Goal: Task Accomplishment & Management: Use online tool/utility

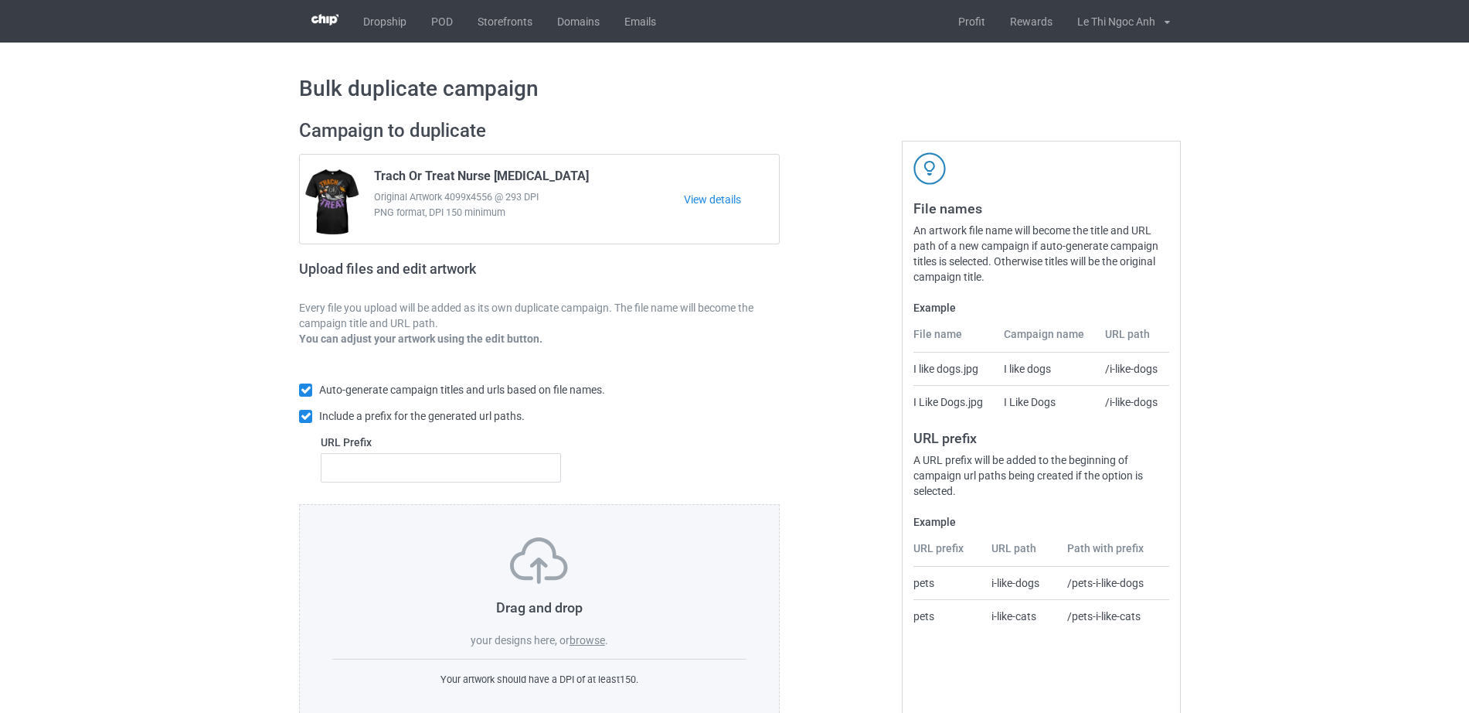
click at [574, 645] on label "browse" at bounding box center [588, 640] width 36 height 12
click at [0, 0] on input "browse" at bounding box center [0, 0] width 0 height 0
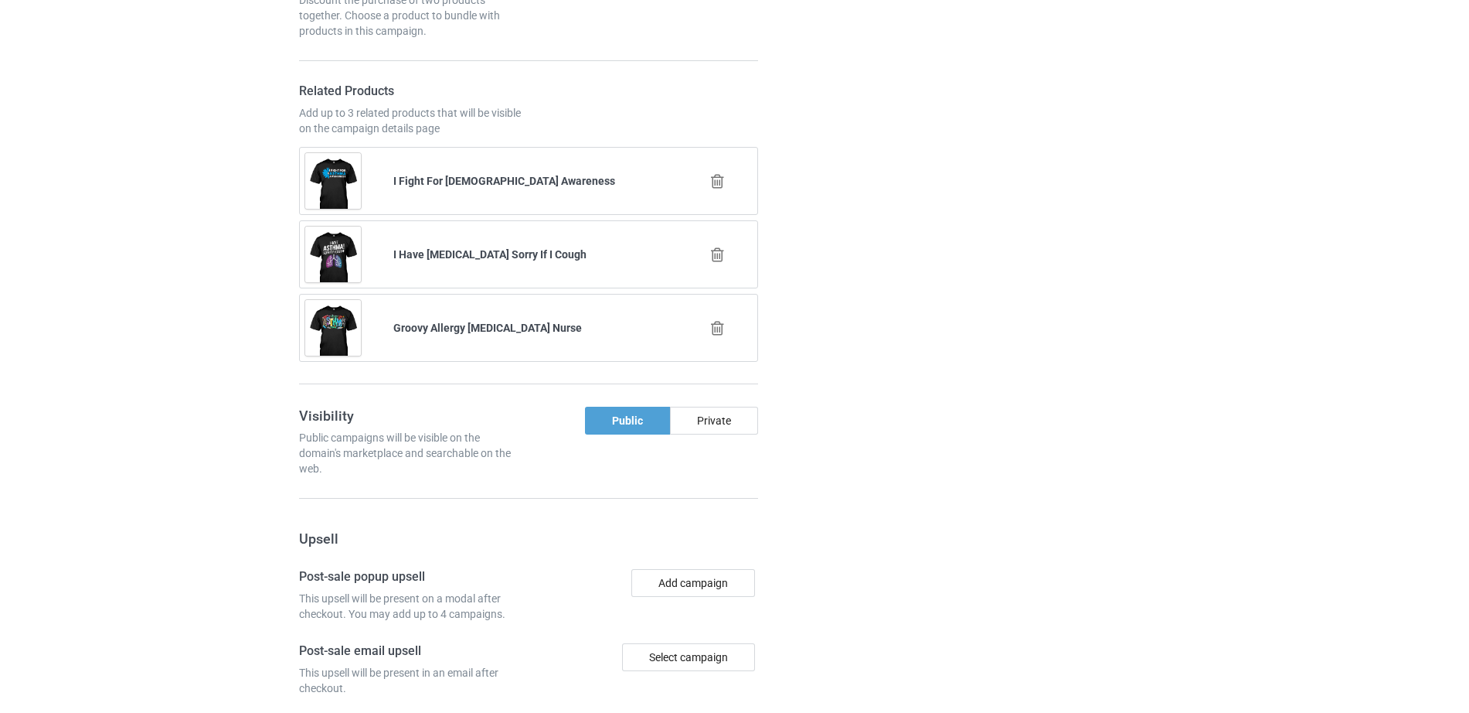
scroll to position [1330, 0]
click at [711, 179] on icon at bounding box center [717, 178] width 19 height 16
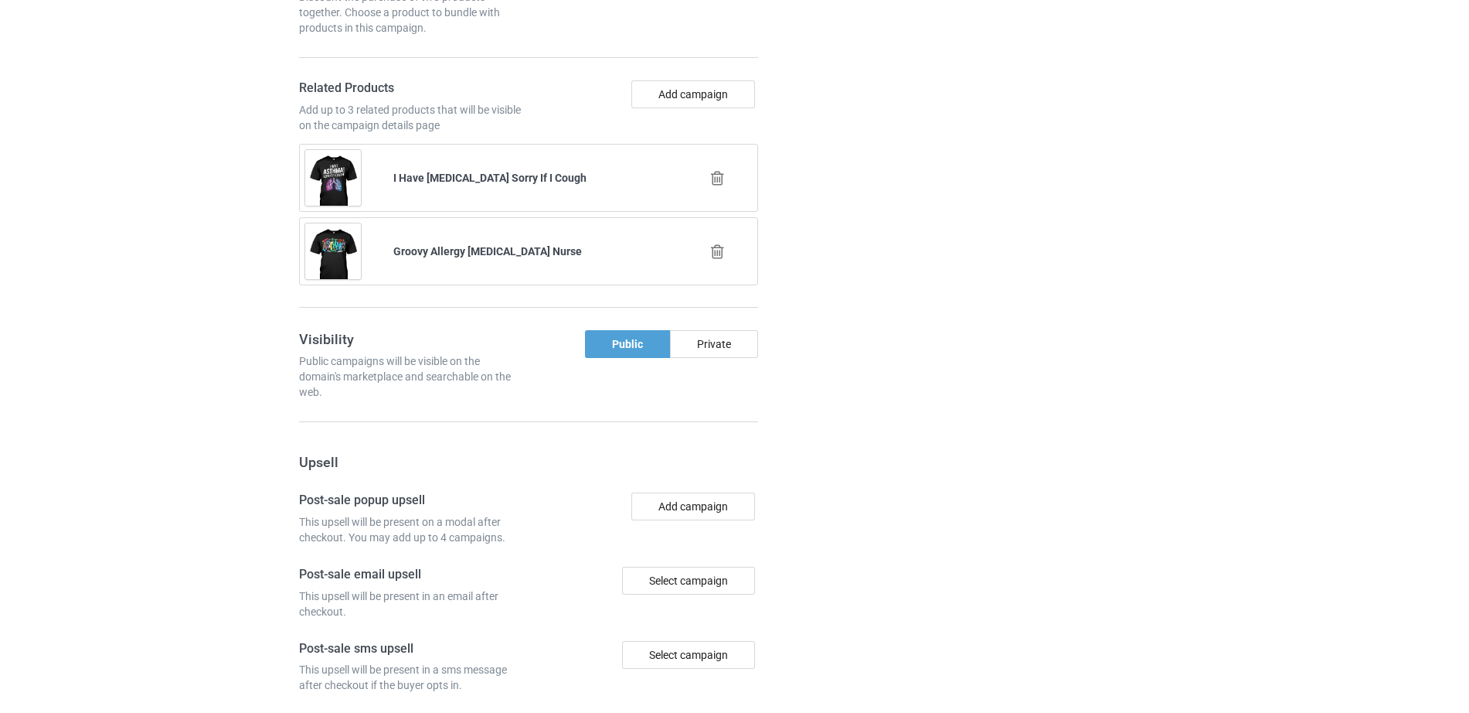
click at [711, 181] on icon at bounding box center [717, 178] width 19 height 16
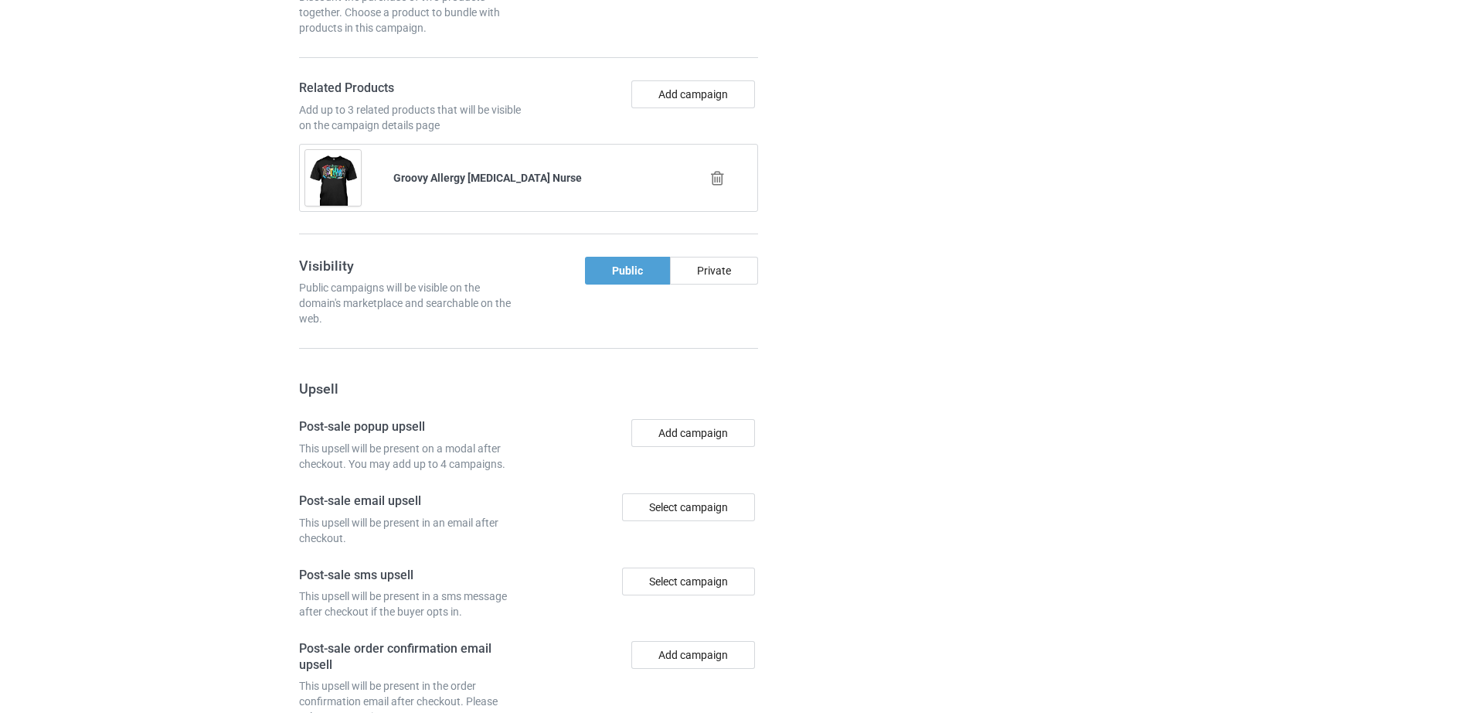
click at [714, 177] on icon at bounding box center [717, 178] width 19 height 16
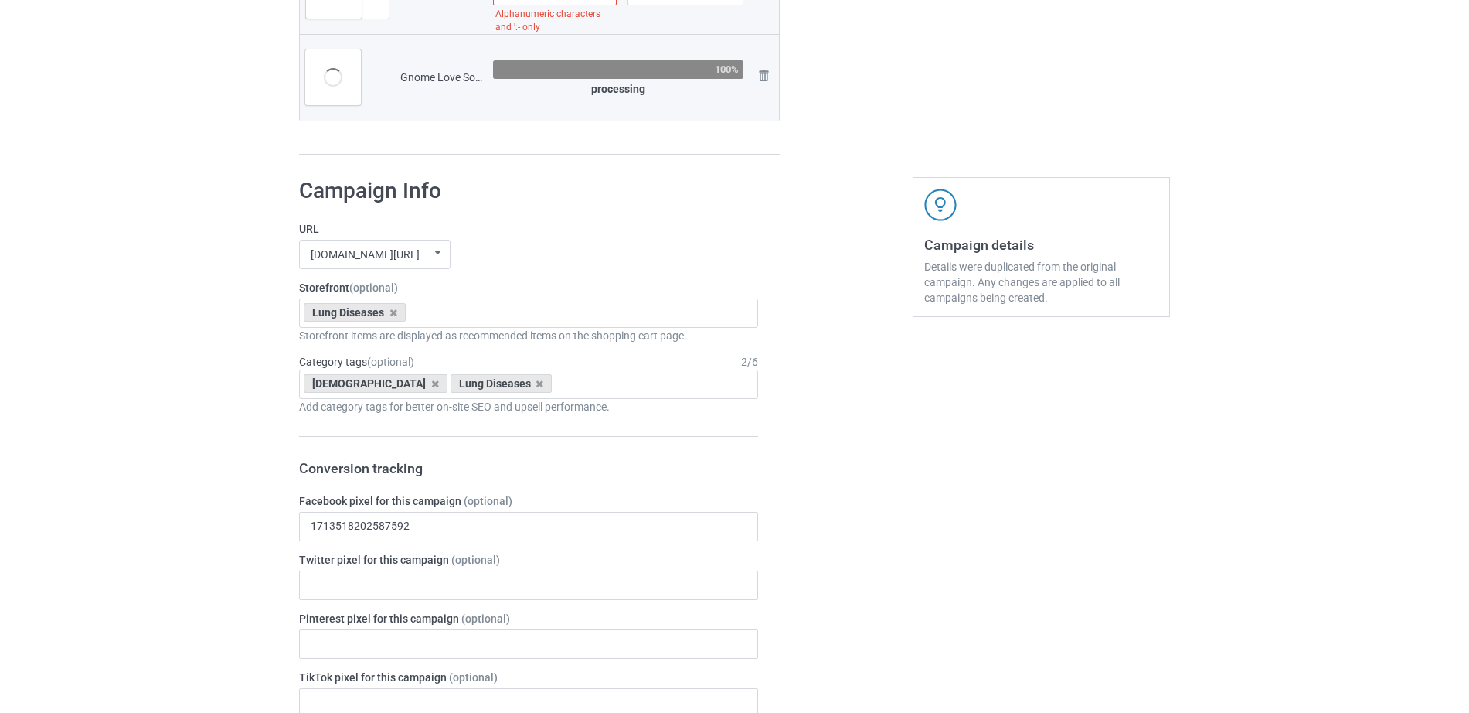
scroll to position [538, 0]
click at [431, 383] on icon at bounding box center [435, 381] width 8 height 10
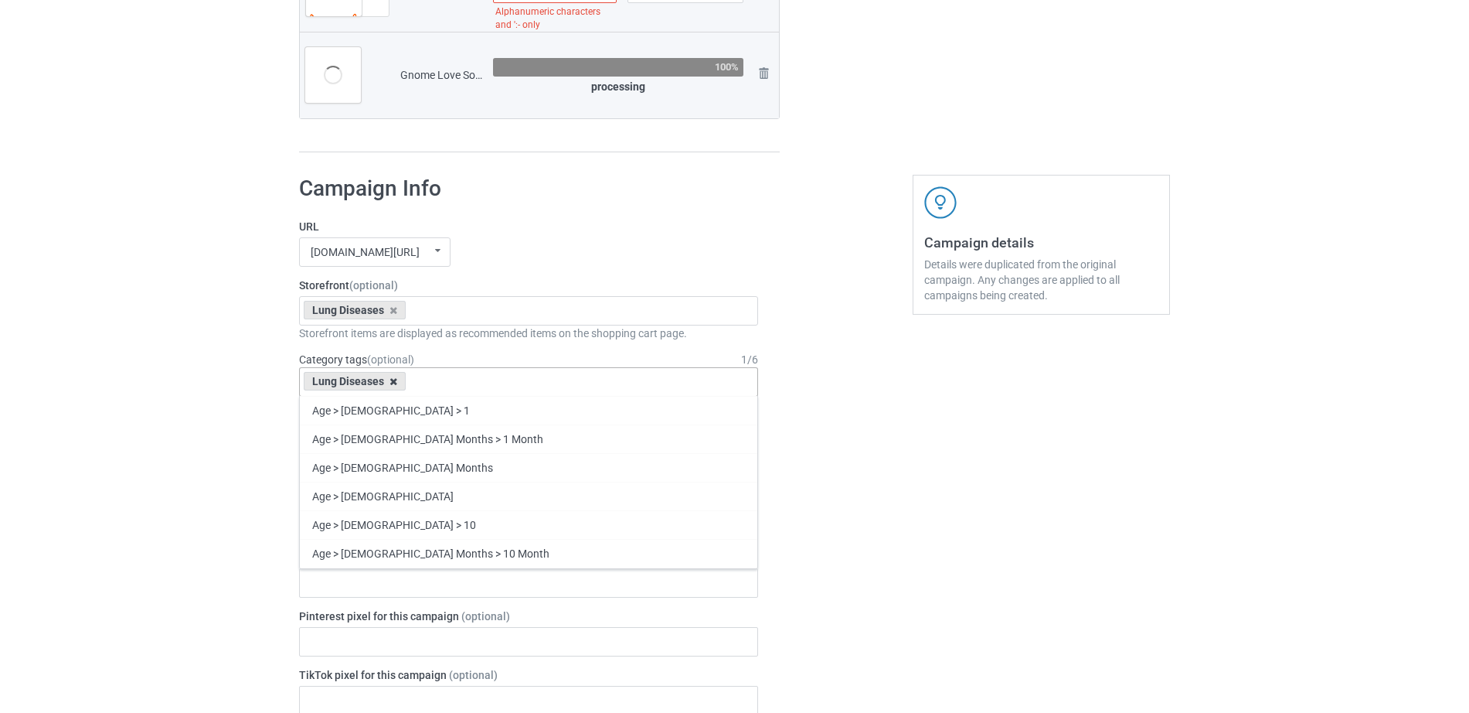
scroll to position [567, 0]
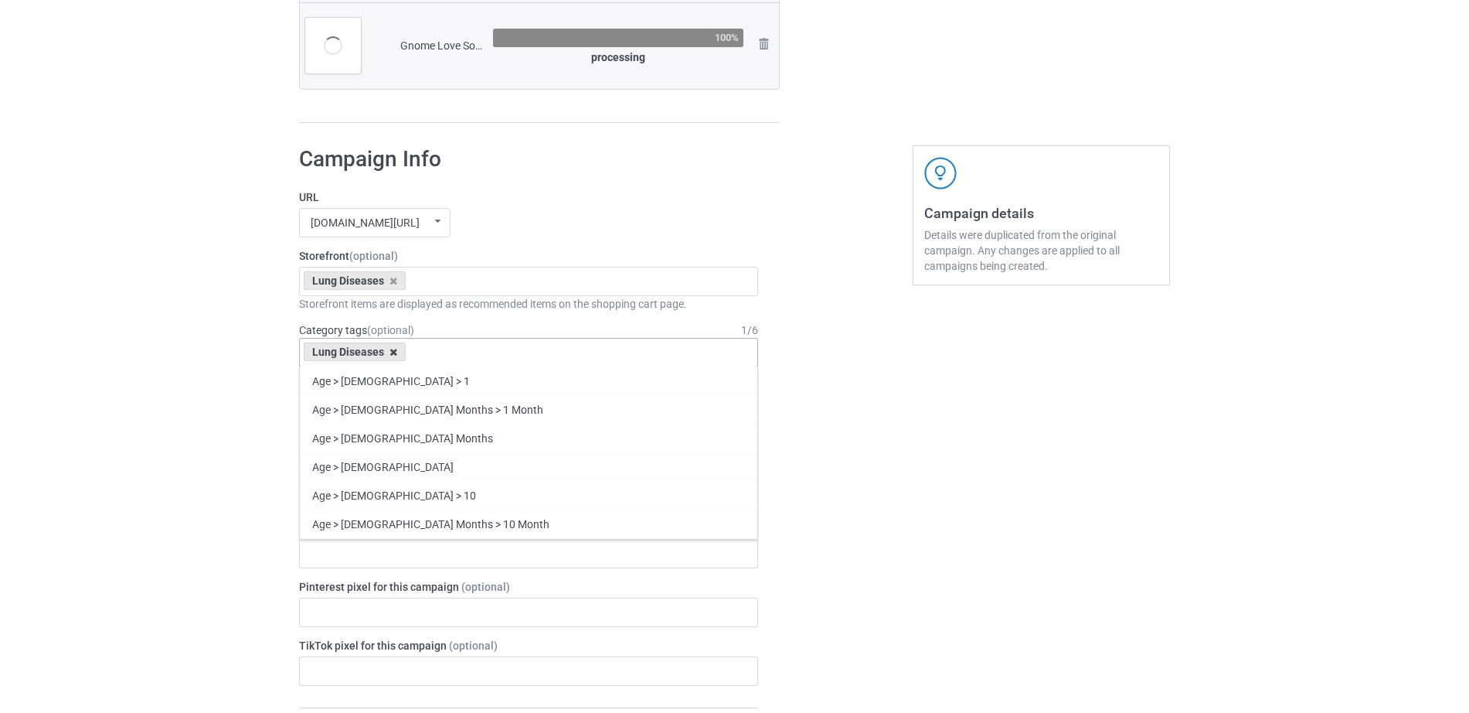
click at [393, 357] on icon at bounding box center [394, 352] width 8 height 10
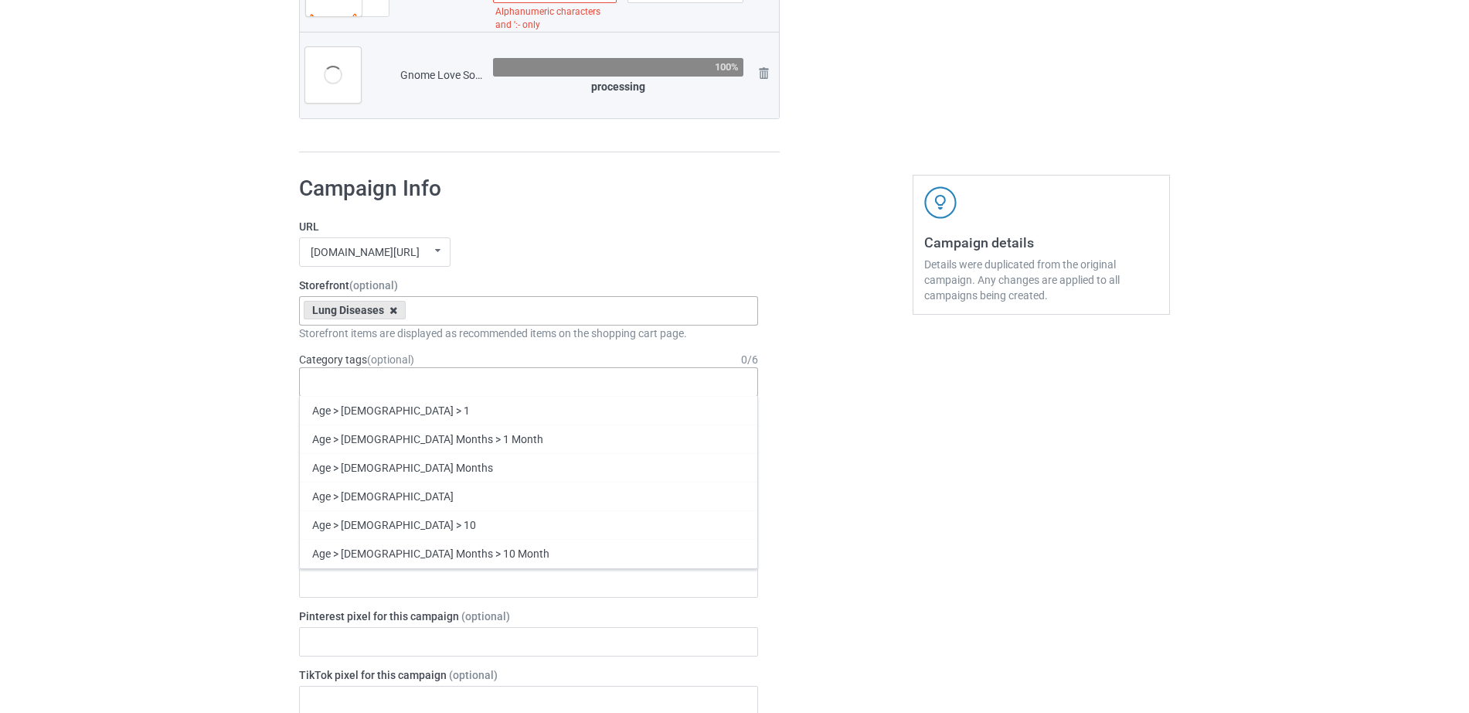
click at [392, 313] on icon at bounding box center [394, 310] width 8 height 10
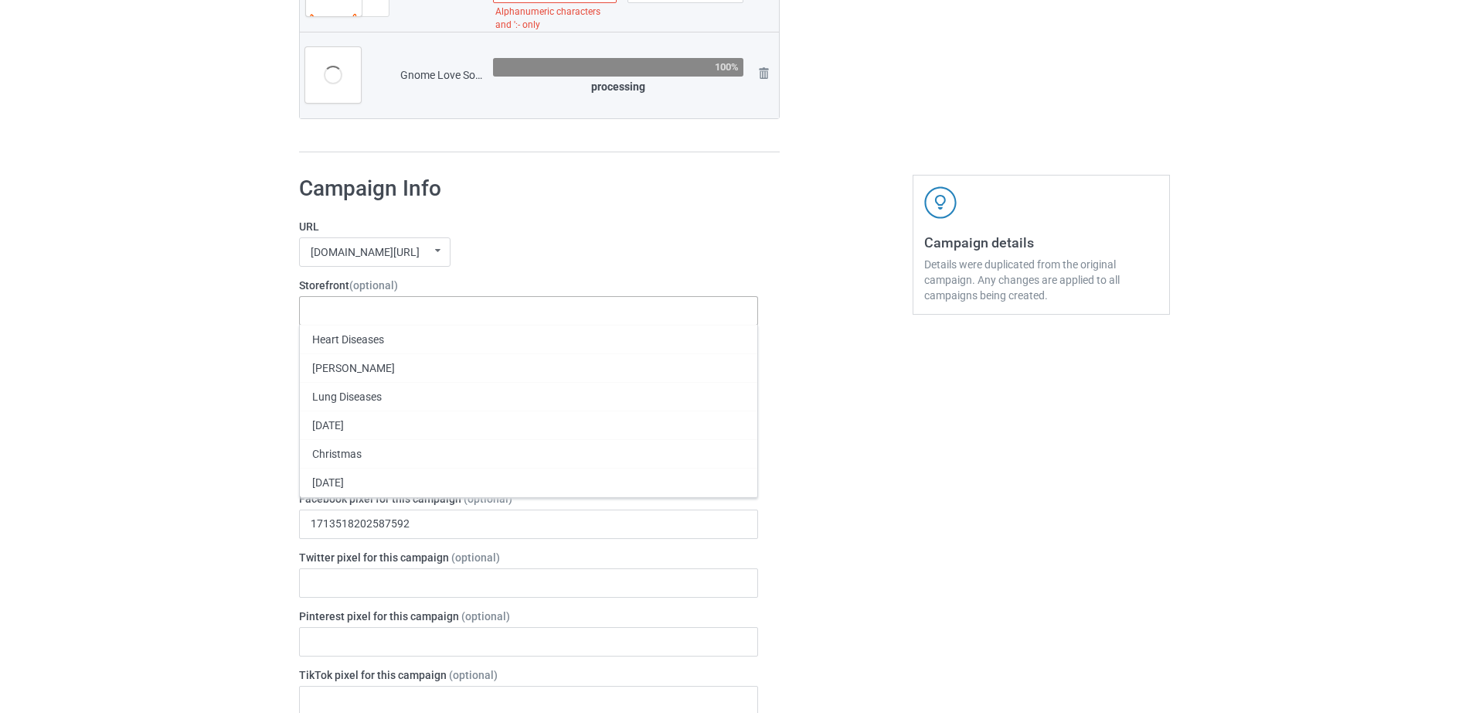
click at [392, 313] on div "Heart Diseases Parkinson's Lung Diseases Thanksgiving Christmas Halloween Motor…" at bounding box center [528, 310] width 459 height 29
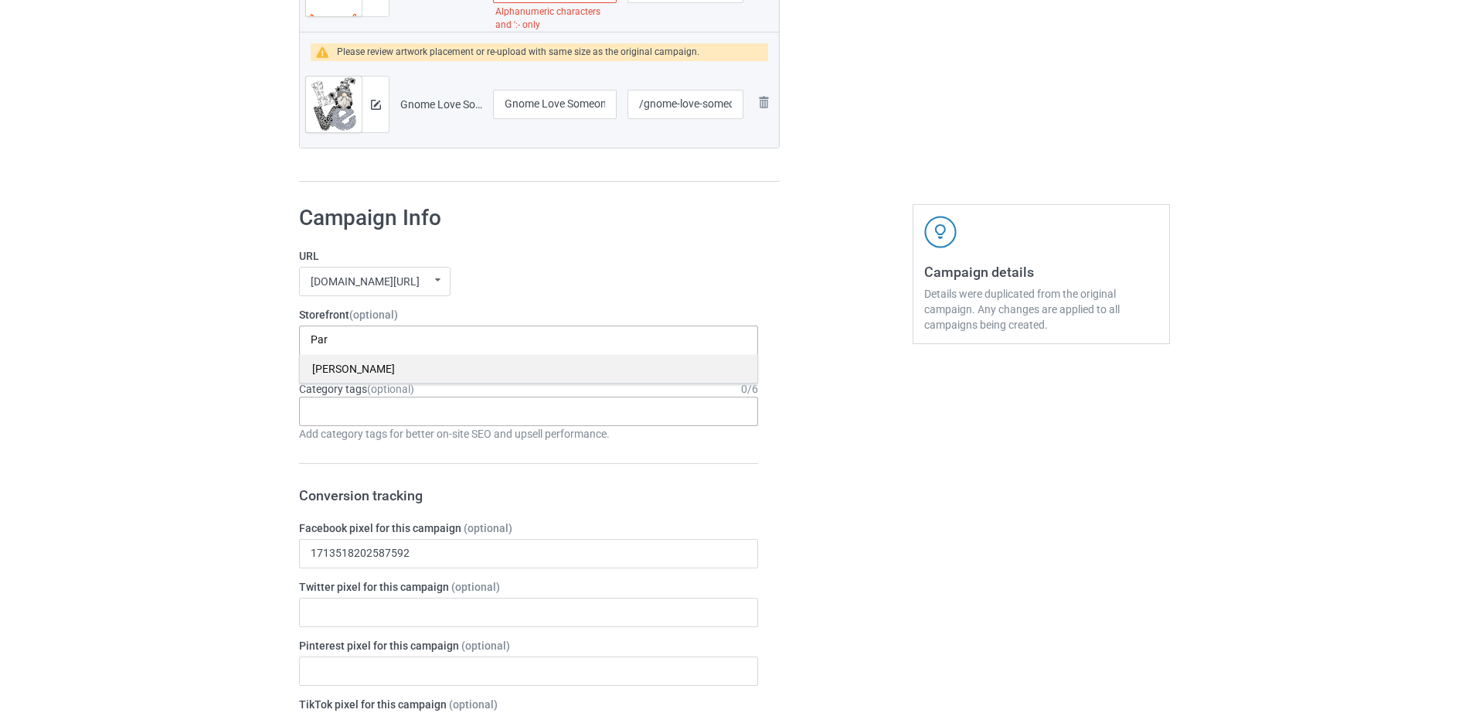
type input "Par"
click at [335, 372] on div "[PERSON_NAME]" at bounding box center [529, 368] width 458 height 29
click at [314, 409] on input "text" at bounding box center [323, 410] width 24 height 13
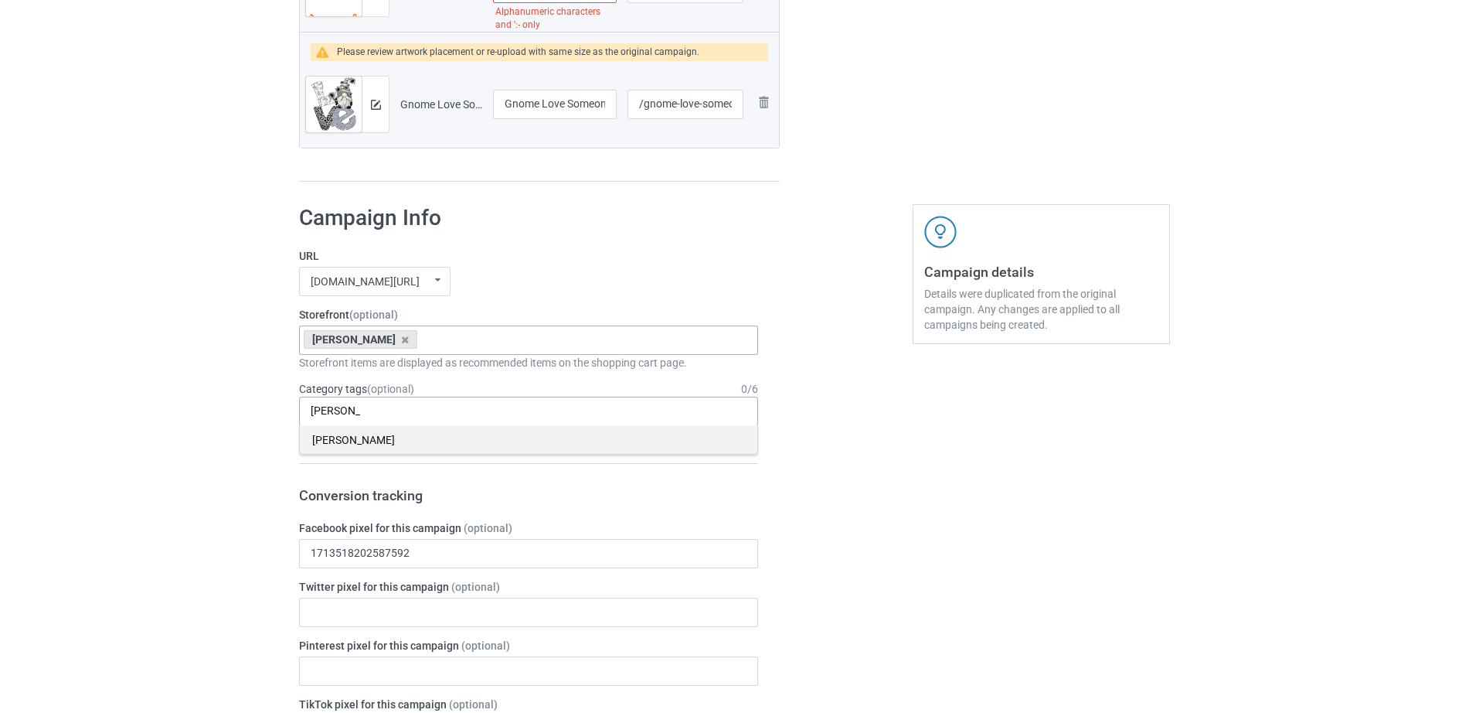
type input "Parkin"
click at [329, 443] on div "[PERSON_NAME]" at bounding box center [529, 439] width 458 height 29
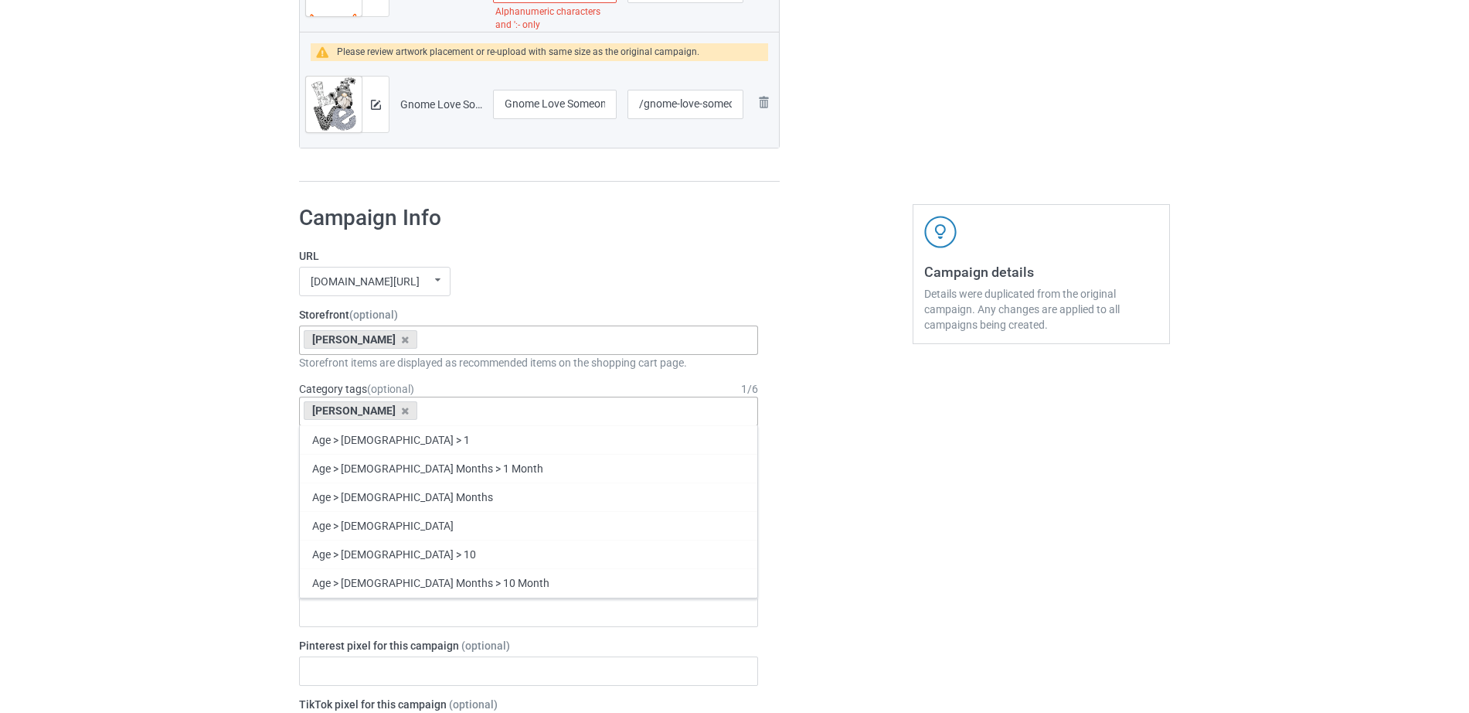
click at [421, 410] on div "Parkinson's Age > 1-19 > 1 Age > 1-12 Months > 1 Month Age > 1-12 Months Age > …" at bounding box center [528, 411] width 459 height 29
type input "P"
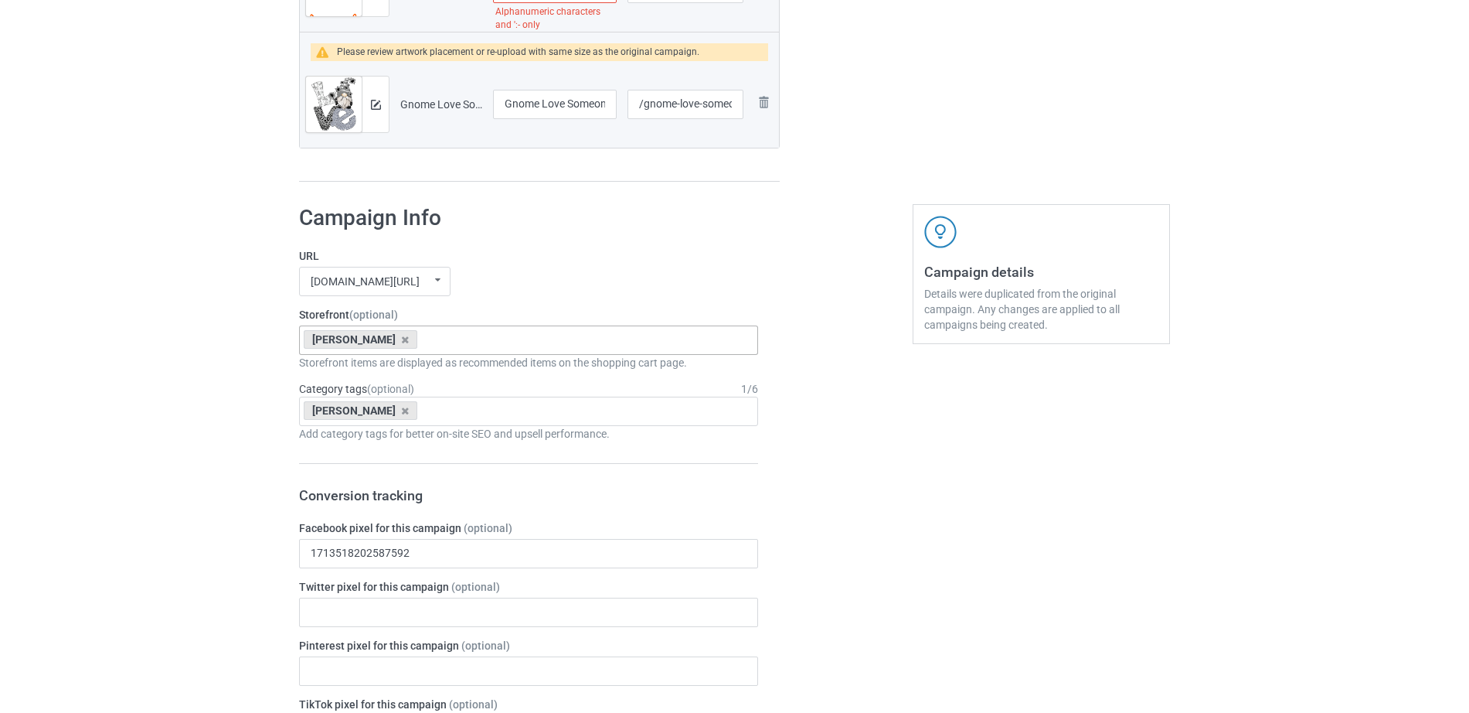
click at [515, 424] on div "Parkinson's Age > 1-19 > 1 Age > 1-12 Months > 1 Month Age > 1-12 Months Age > …" at bounding box center [528, 411] width 459 height 29
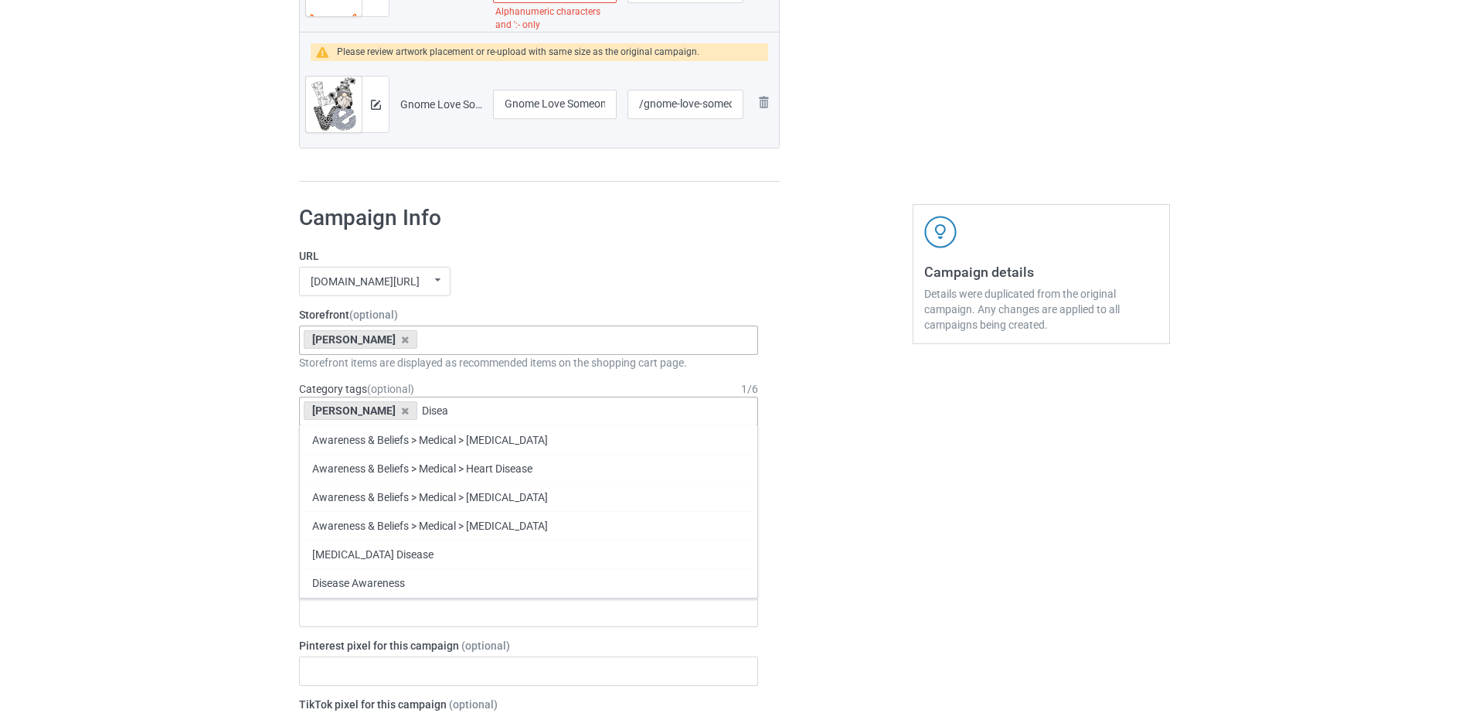
drag, startPoint x: 393, startPoint y: 407, endPoint x: 467, endPoint y: 404, distance: 74.2
click at [467, 404] on div "Parkinson's Disea Awareness & Beliefs > Medical > Autoimmune Disease Awareness …" at bounding box center [528, 411] width 459 height 29
type input "D"
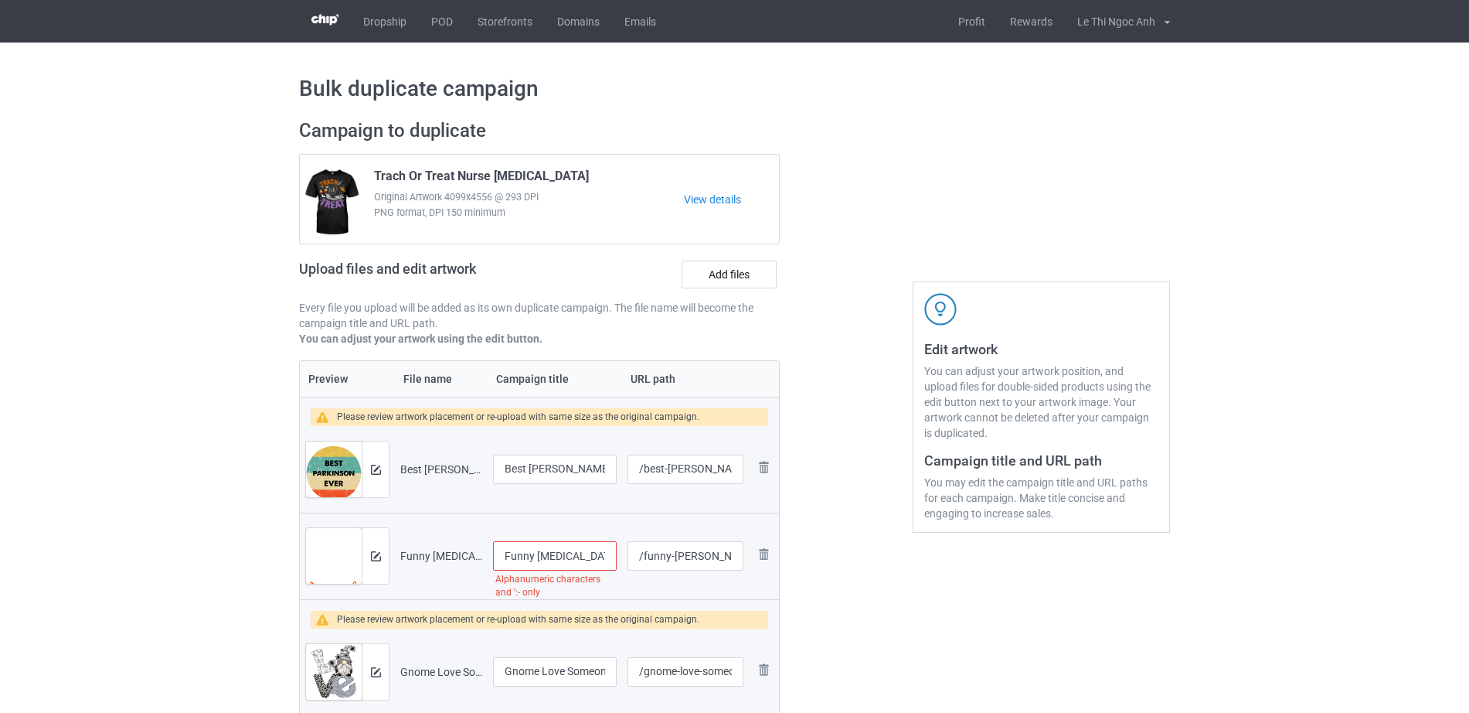
click at [554, 548] on input "Funny Parkinson_s Warrior Saying T-Shirt" at bounding box center [555, 555] width 124 height 29
click at [589, 557] on input "Funny Parkinson_s Warrior Saying T-Shirt" at bounding box center [555, 555] width 124 height 29
type input "Funny Parkinson's Warrior Saying T-Shirt"
click at [472, 553] on div "Funny Parkinson_s Warrior Saying T-Shirt.png" at bounding box center [441, 555] width 82 height 15
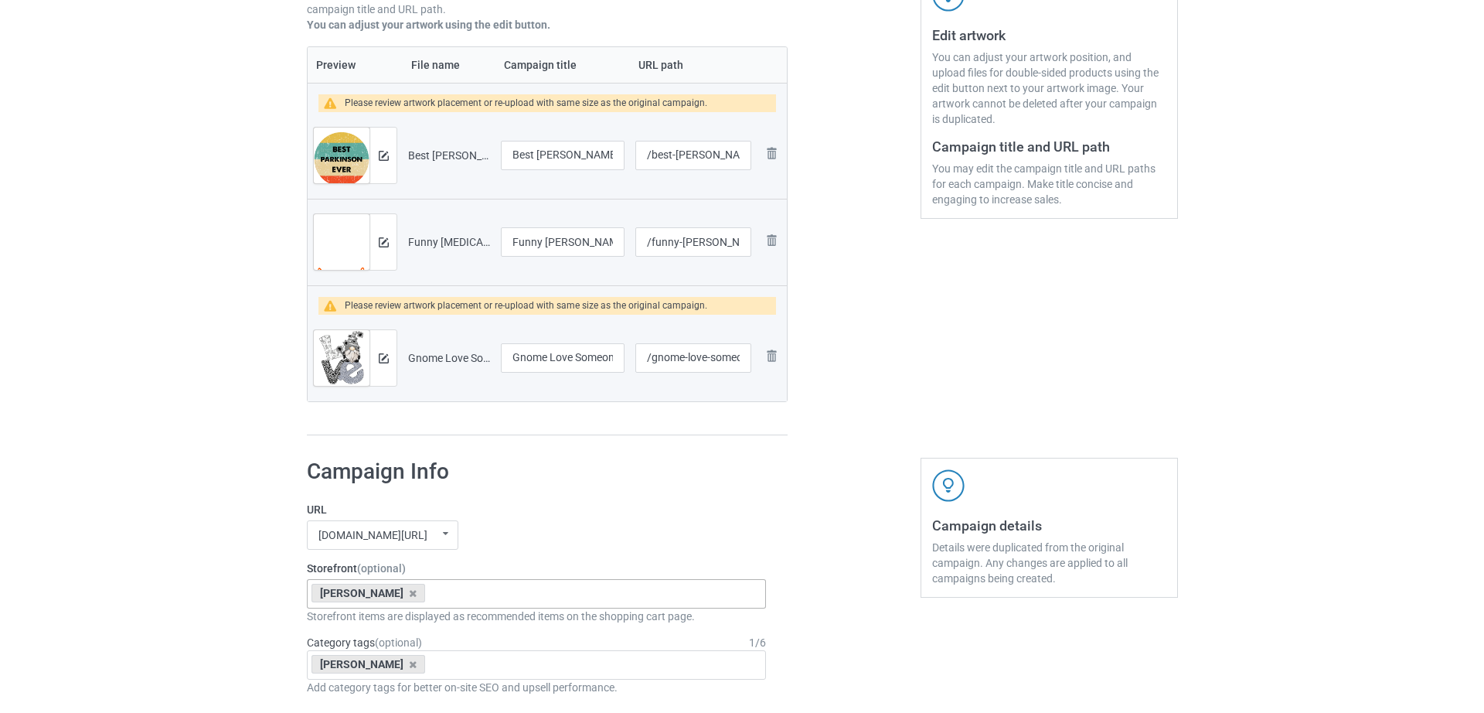
scroll to position [317, 0]
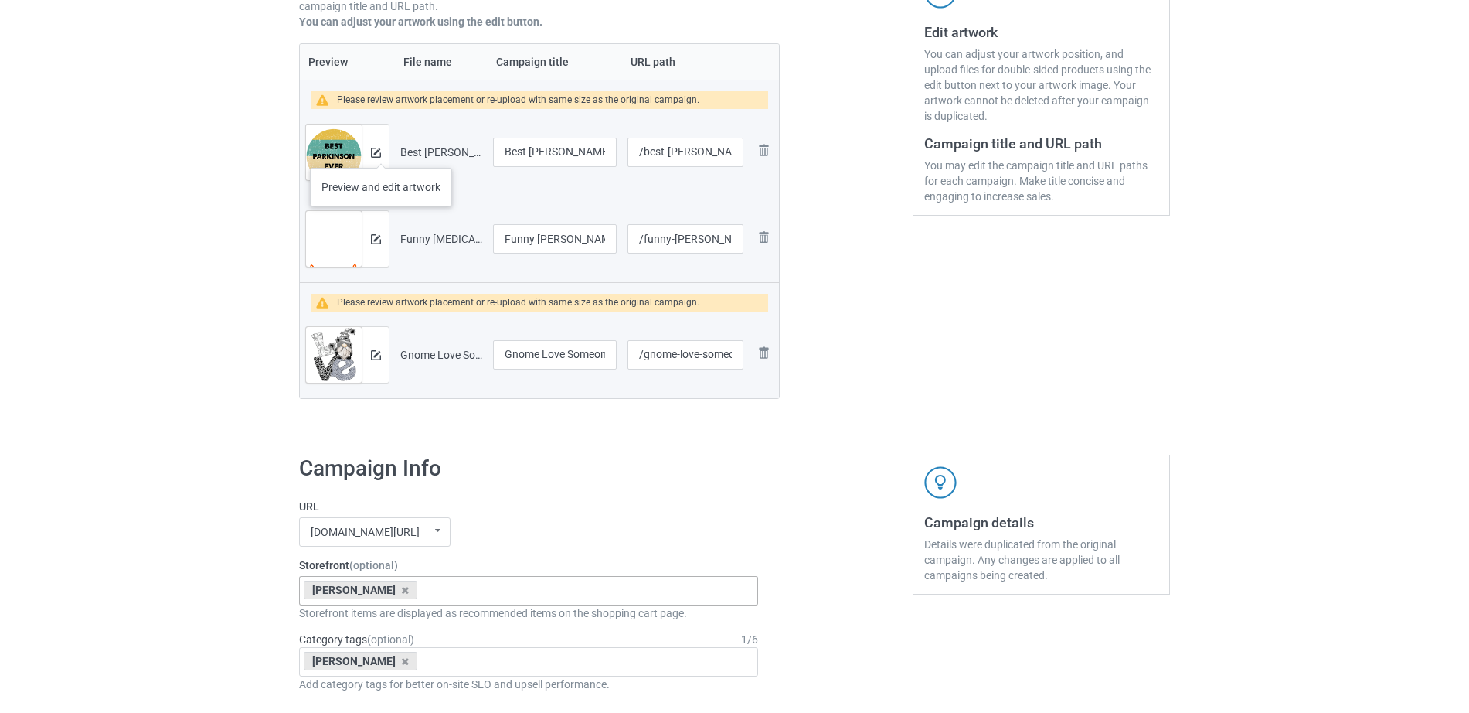
click at [381, 152] on div at bounding box center [375, 152] width 27 height 56
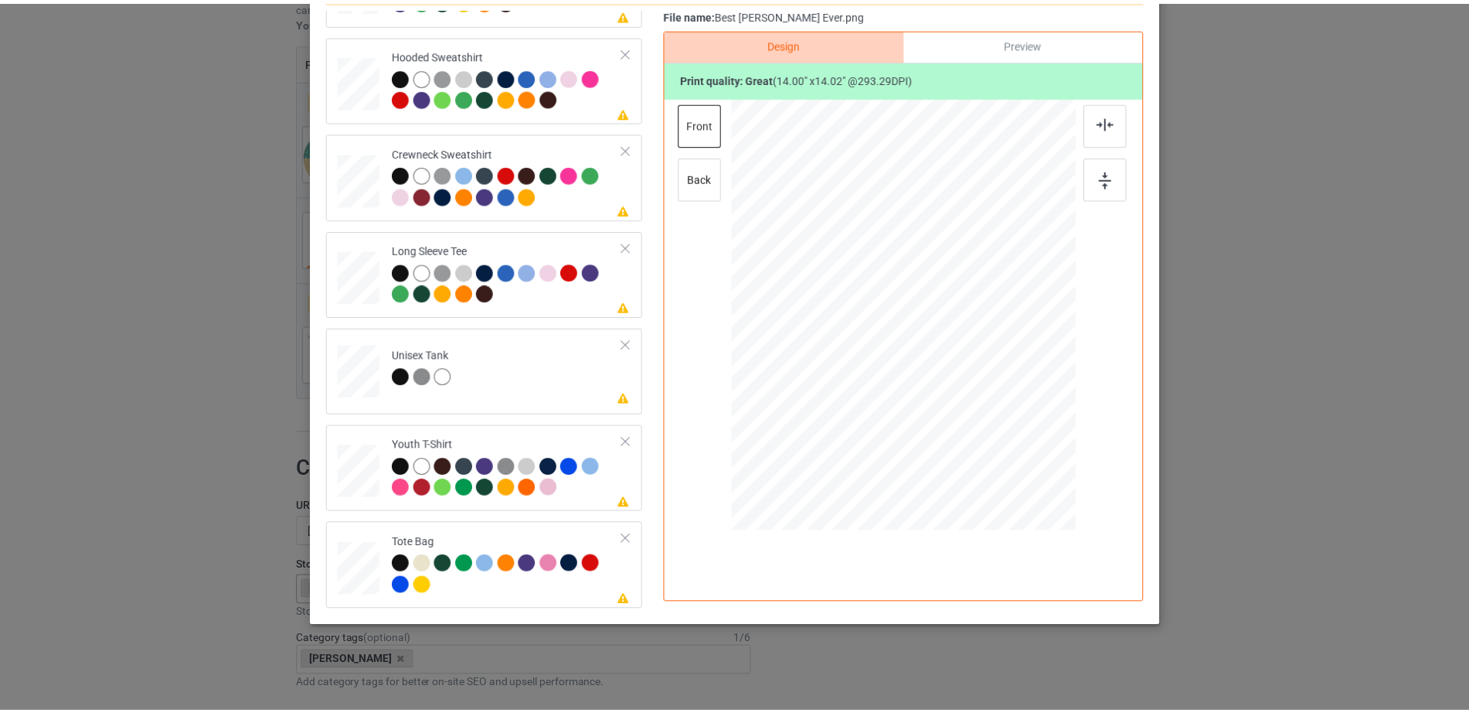
scroll to position [0, 0]
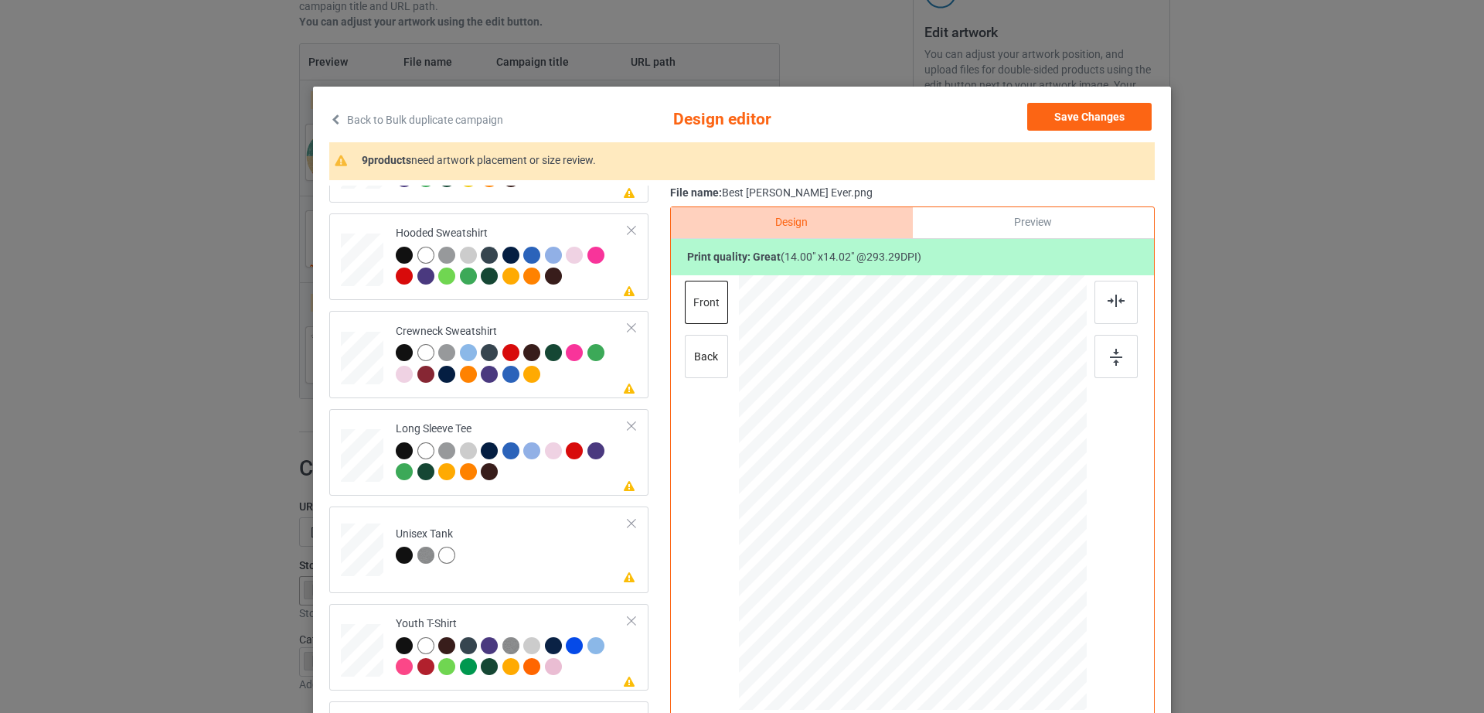
click at [1093, 96] on div "Back to Bulk duplicate campaign Design editor Save Changes 9 products need artw…" at bounding box center [742, 446] width 858 height 718
click at [1093, 111] on button "Save Changes" at bounding box center [1089, 117] width 124 height 28
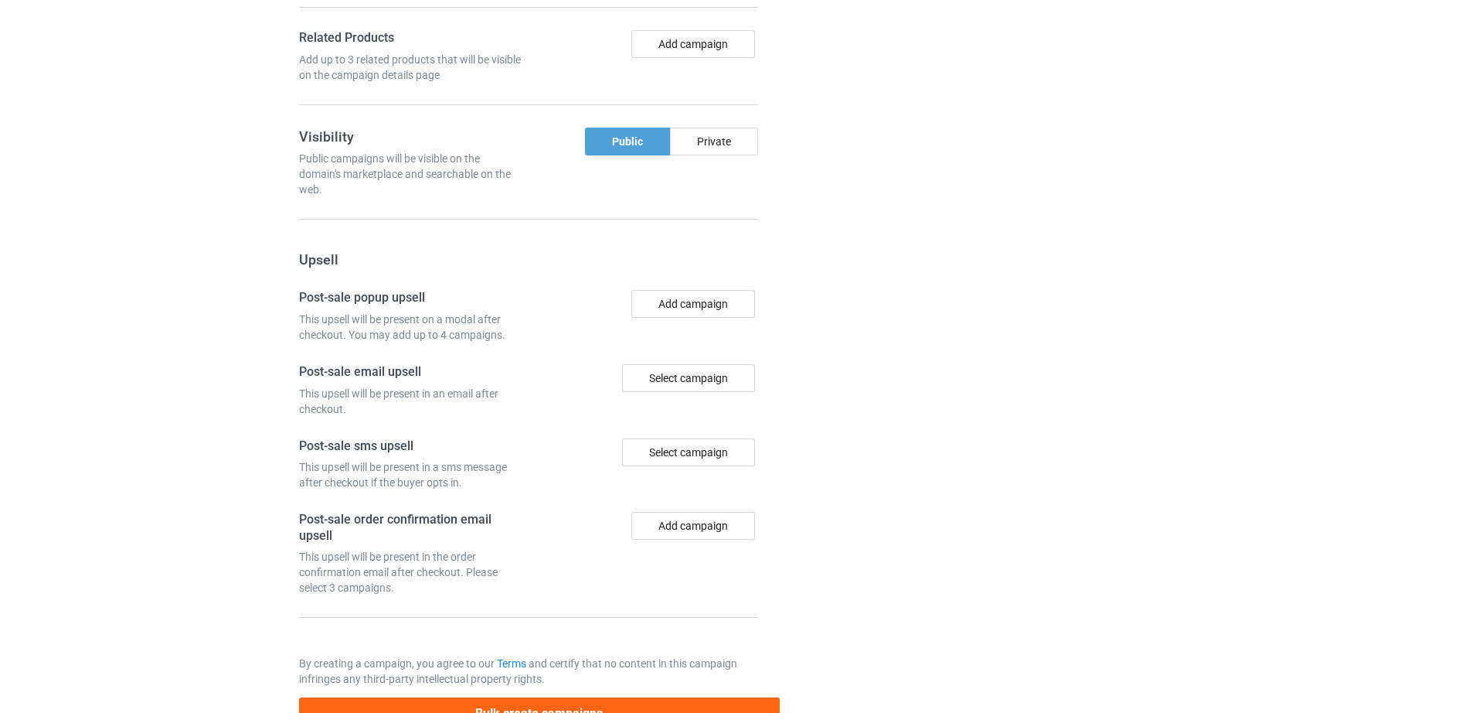
scroll to position [1488, 0]
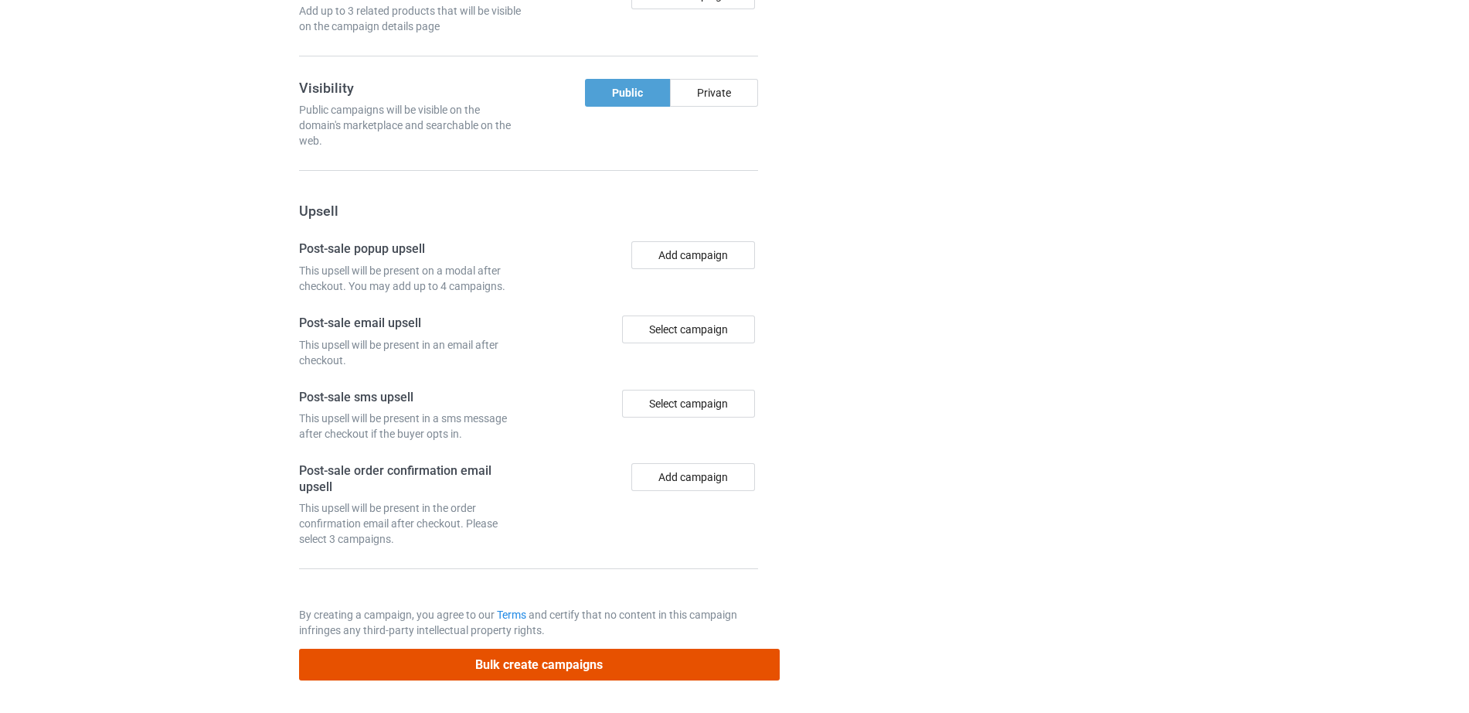
click at [557, 655] on button "Bulk create campaigns" at bounding box center [539, 665] width 481 height 32
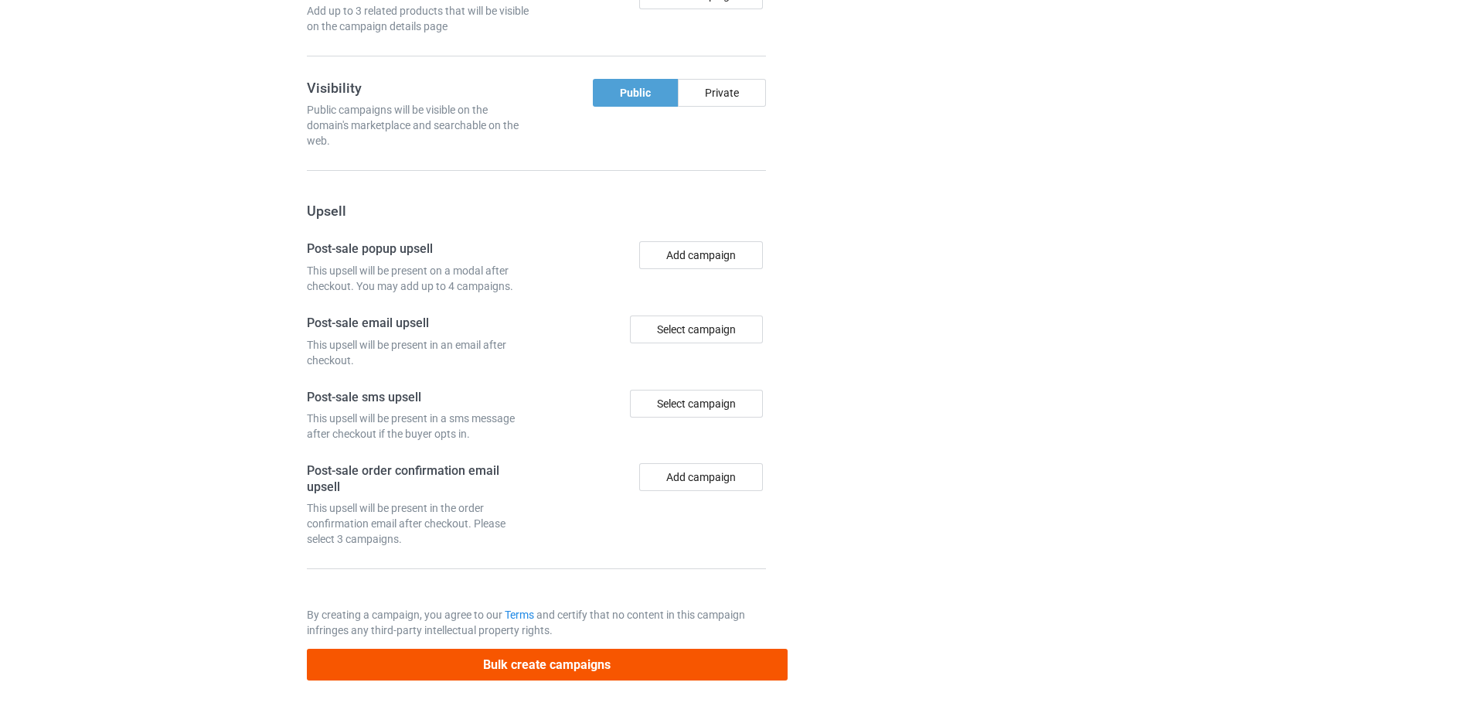
scroll to position [0, 0]
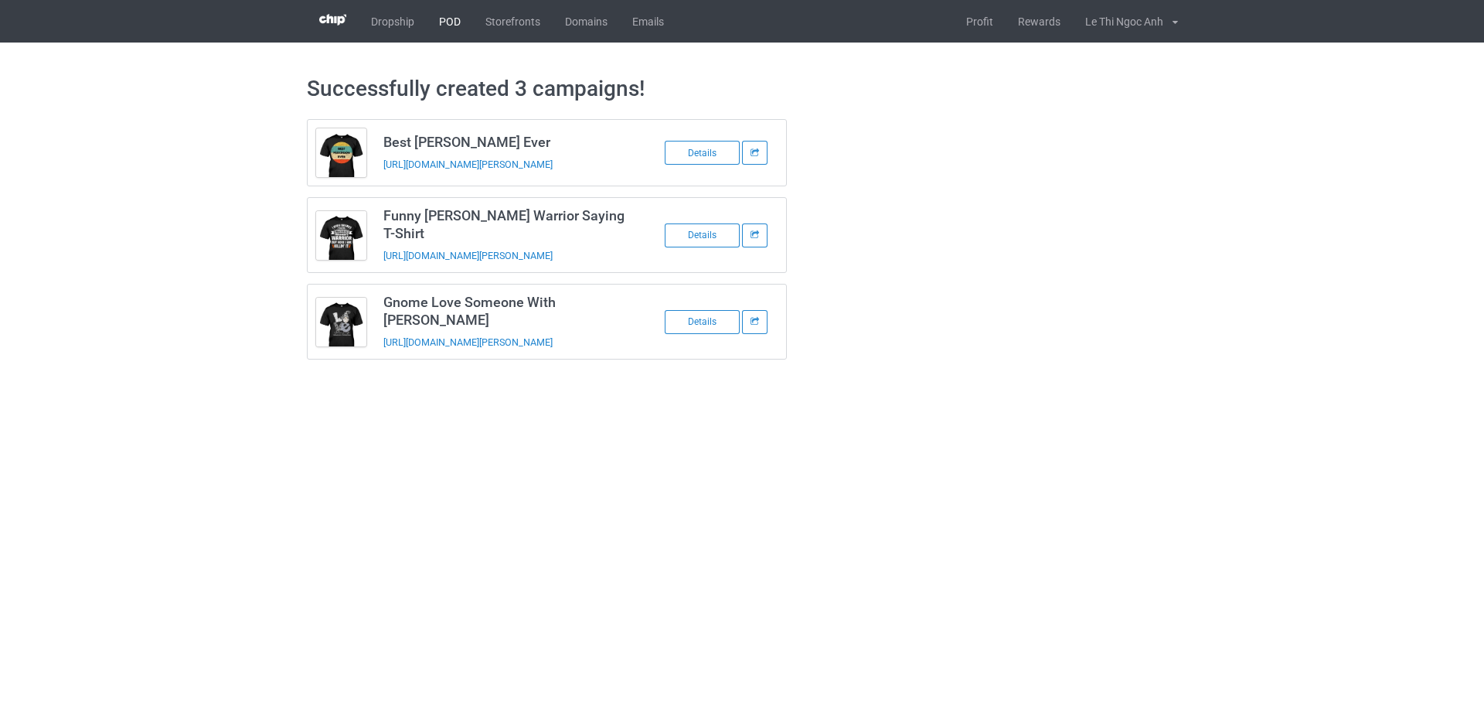
click at [450, 26] on link "POD" at bounding box center [450, 21] width 46 height 43
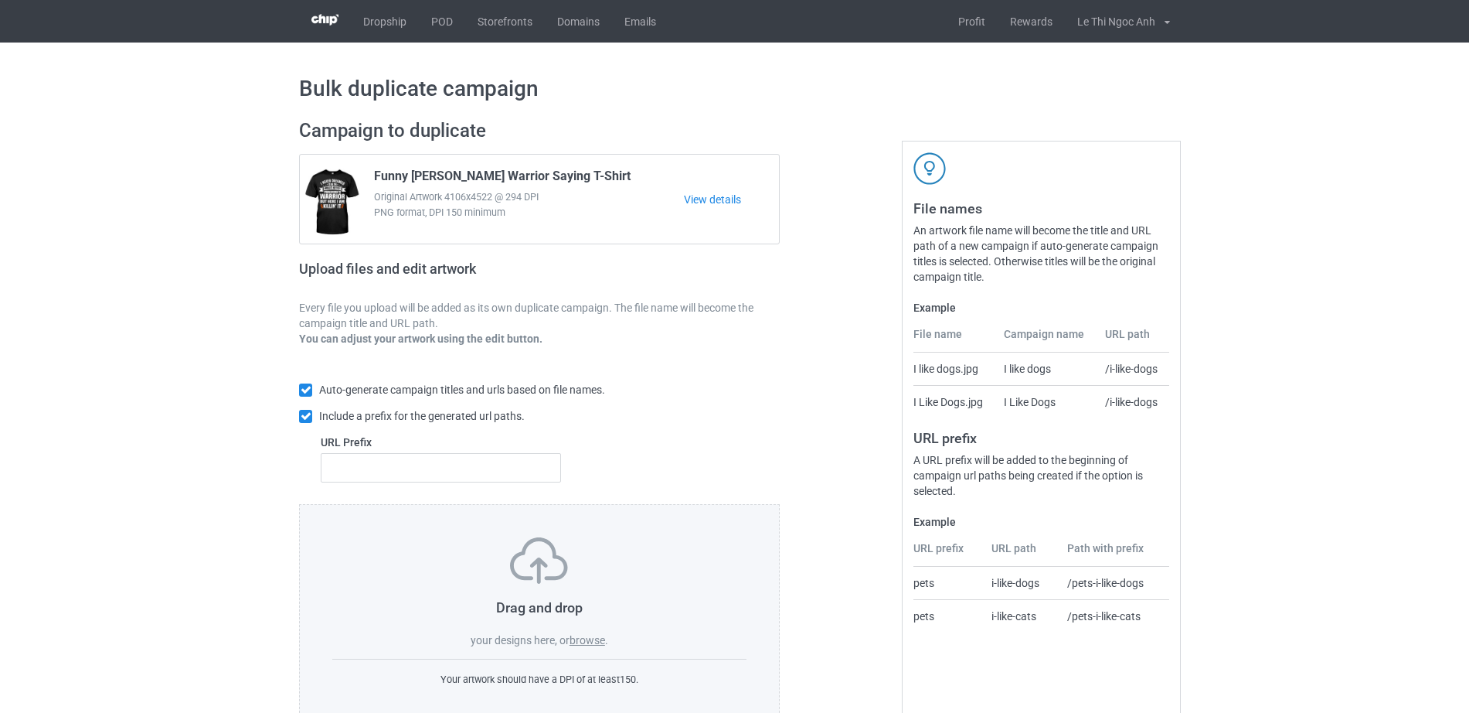
click at [597, 635] on label "browse" at bounding box center [588, 640] width 36 height 12
click at [0, 0] on input "browse" at bounding box center [0, 0] width 0 height 0
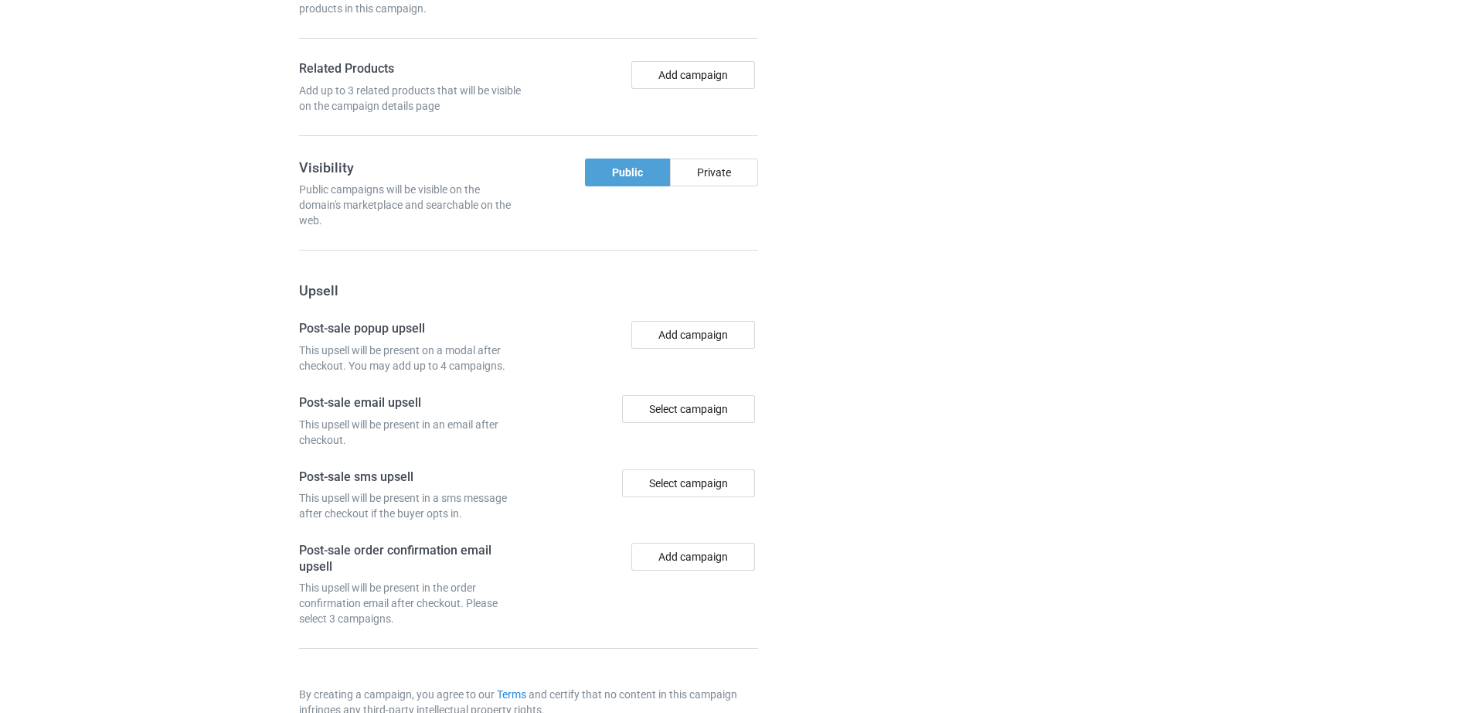
scroll to position [1949, 0]
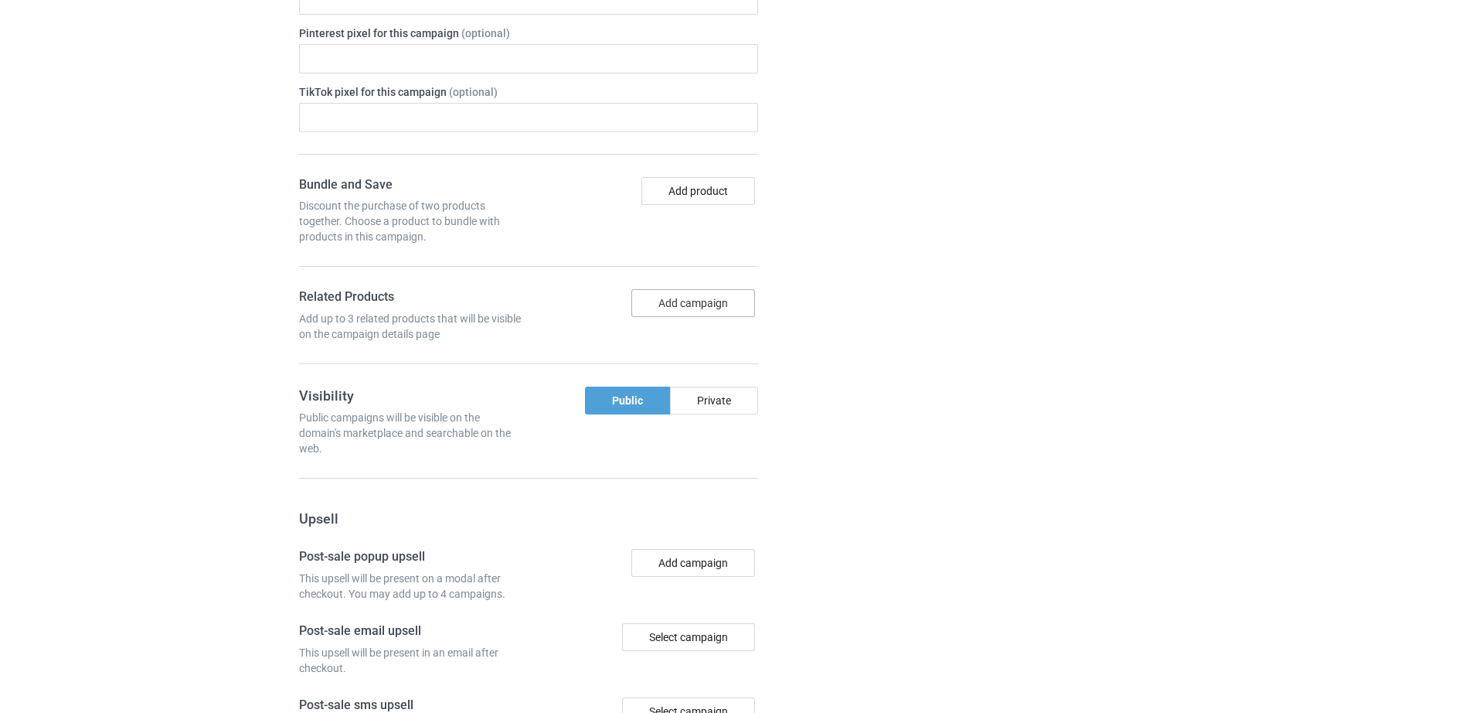
click at [679, 292] on button "Add campaign" at bounding box center [694, 303] width 124 height 28
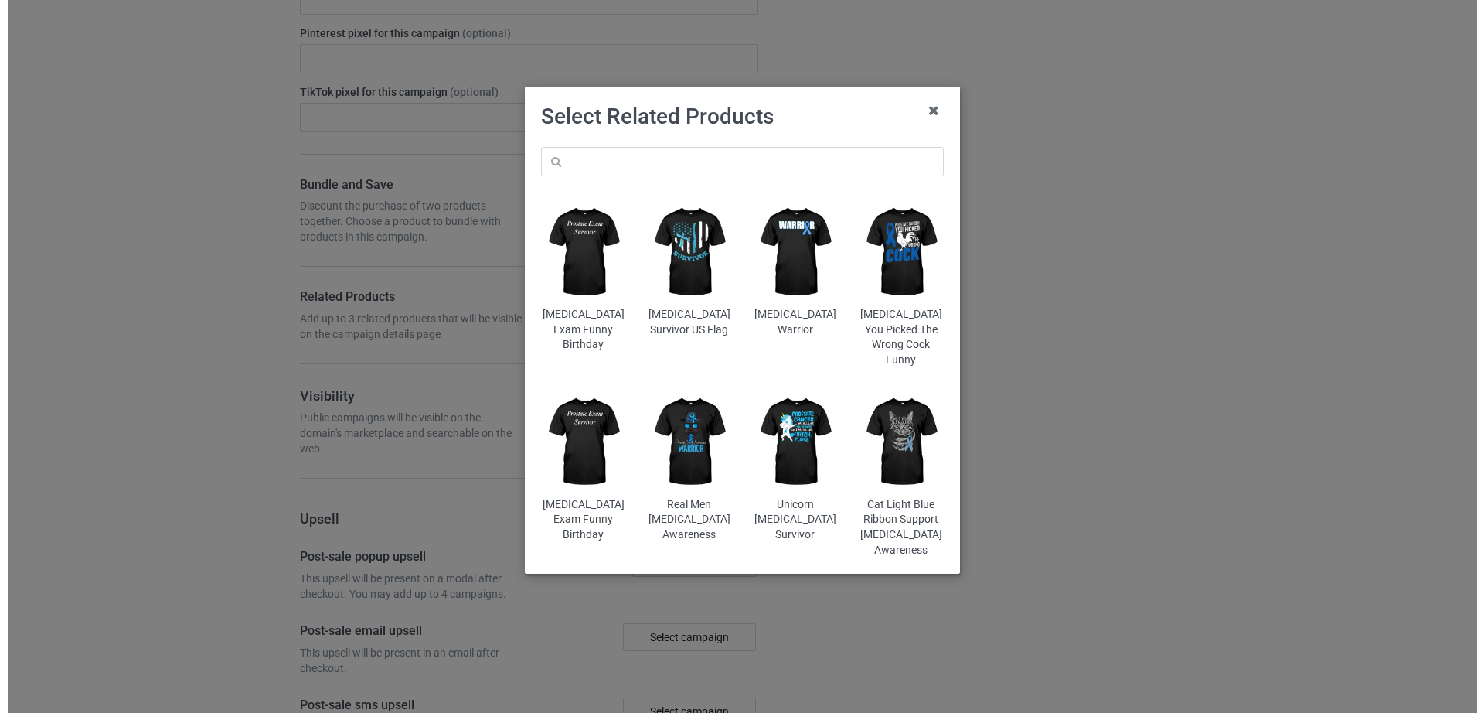
scroll to position [1637, 0]
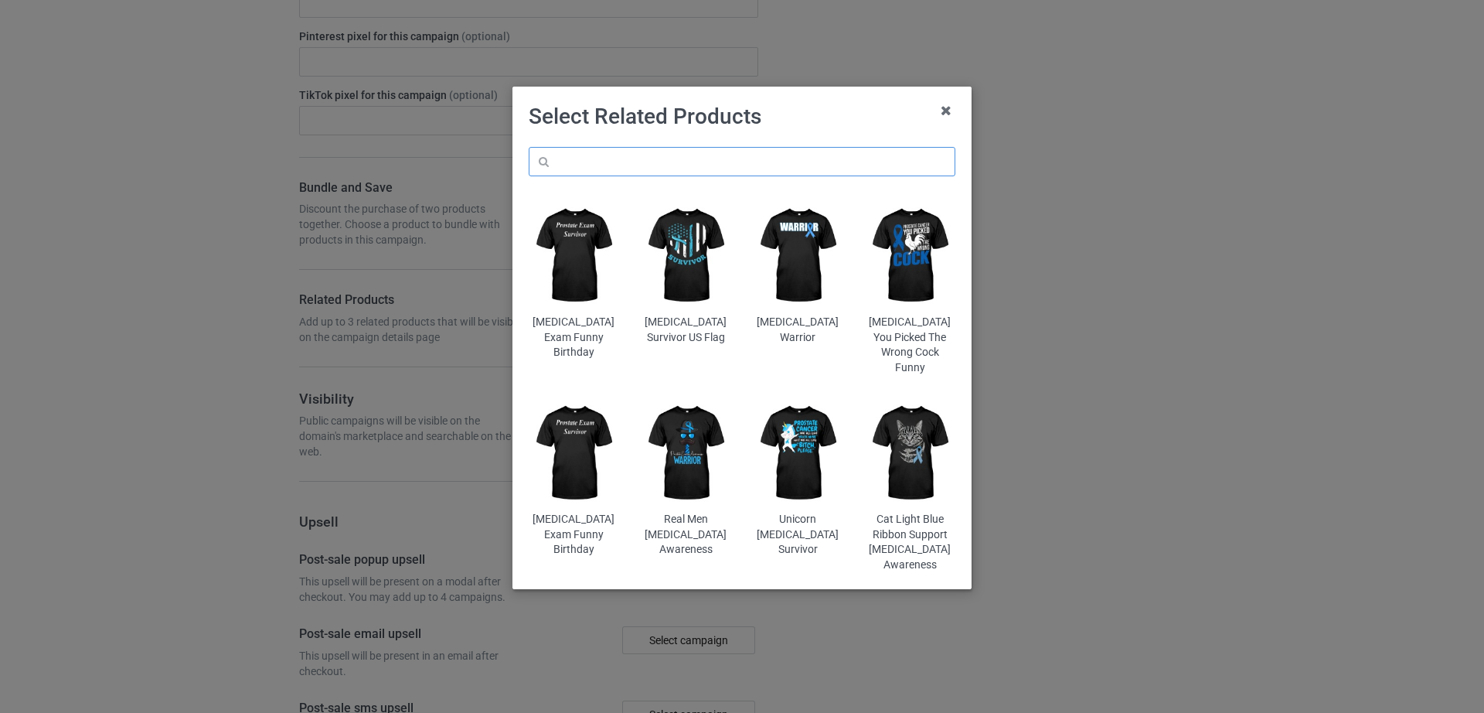
click at [634, 163] on input "text" at bounding box center [742, 161] width 427 height 29
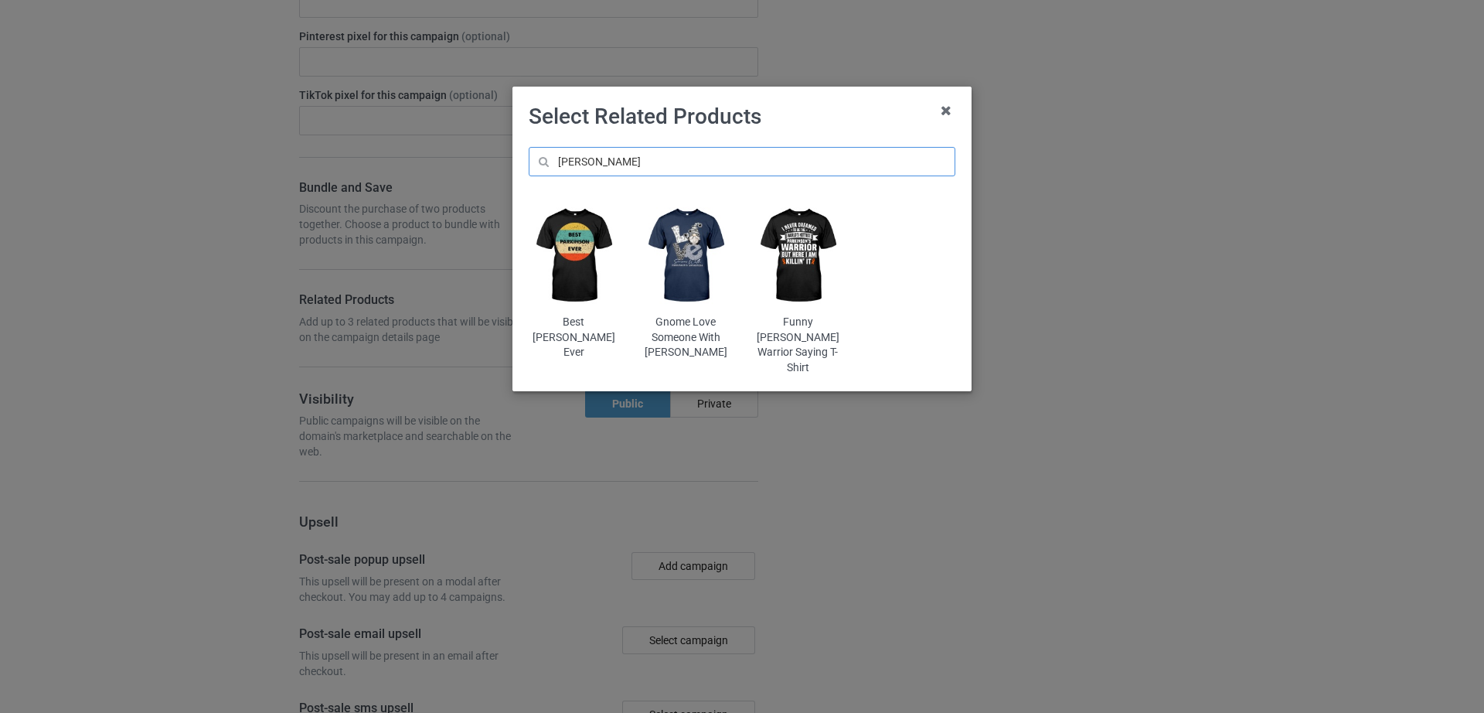
type input "parkinson"
click at [812, 237] on img at bounding box center [798, 255] width 90 height 113
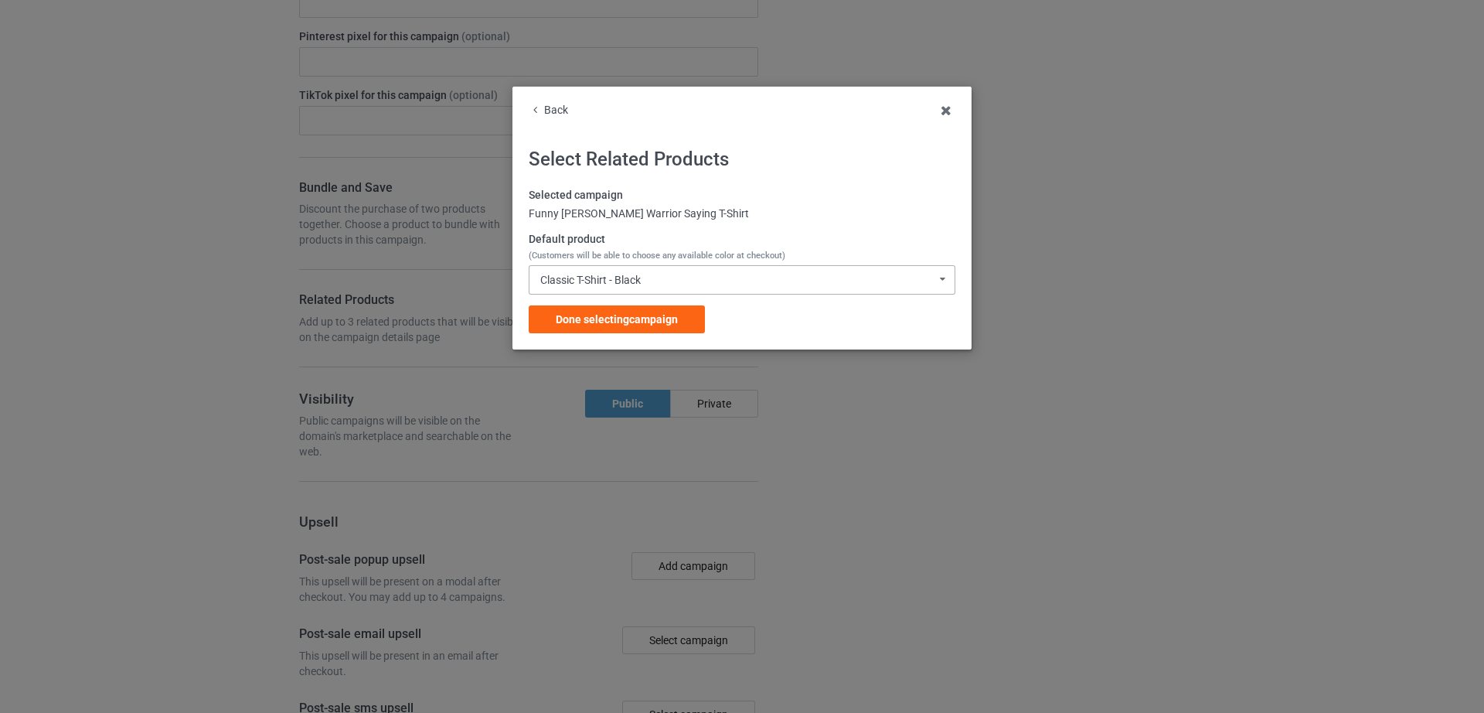
click at [628, 267] on div "Classic T-Shirt - Black Classic T-Shirt - Black Classic T-Shirt - White Classic…" at bounding box center [742, 279] width 427 height 29
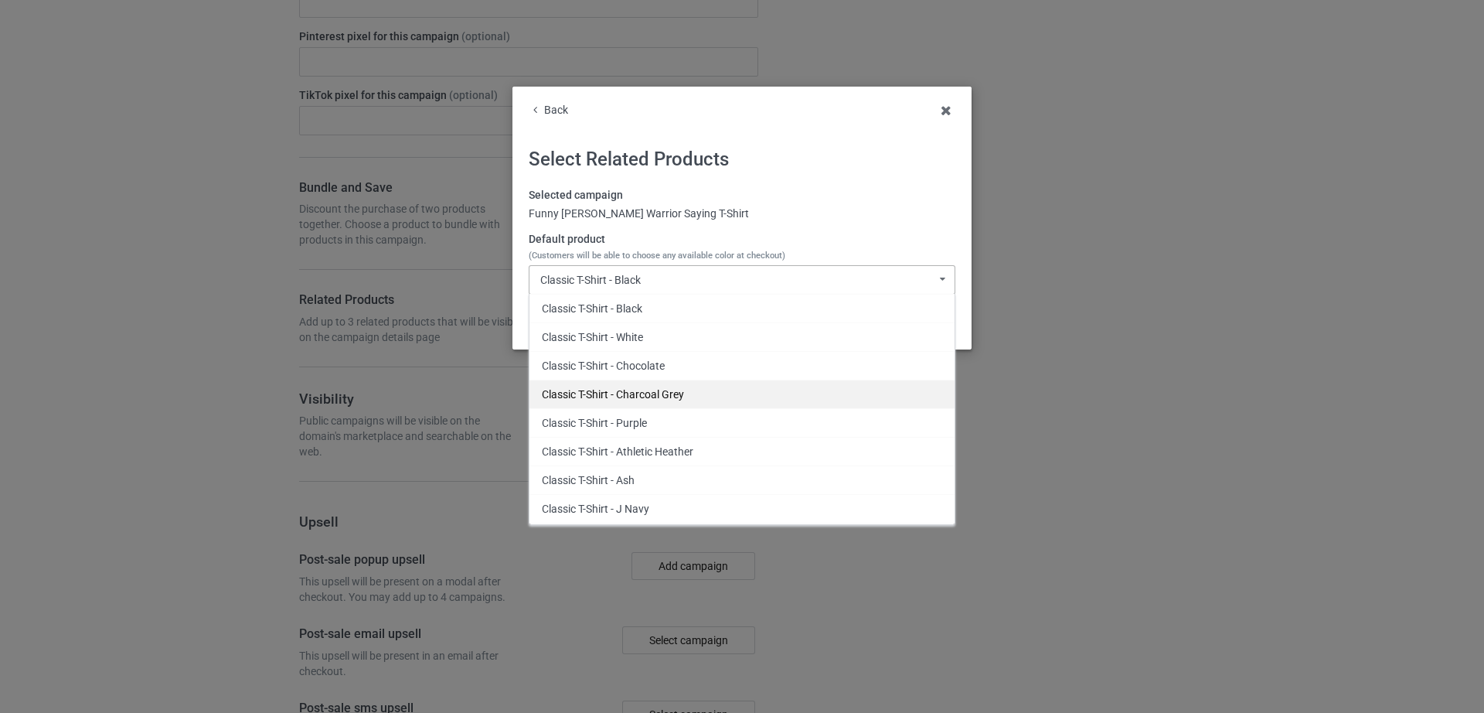
click at [645, 394] on div "Classic T-Shirt - Charcoal Grey" at bounding box center [741, 394] width 425 height 29
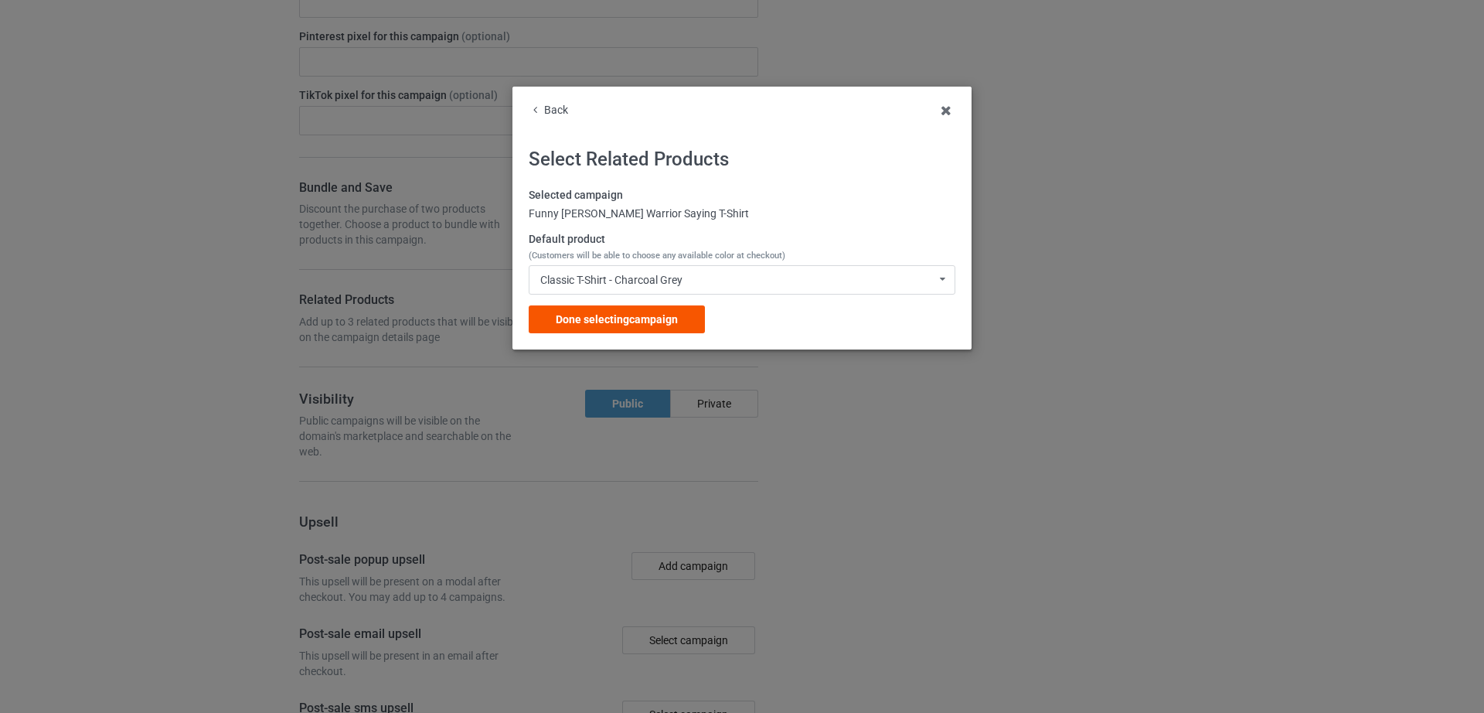
click at [625, 322] on span "Done selecting campaign" at bounding box center [617, 319] width 122 height 12
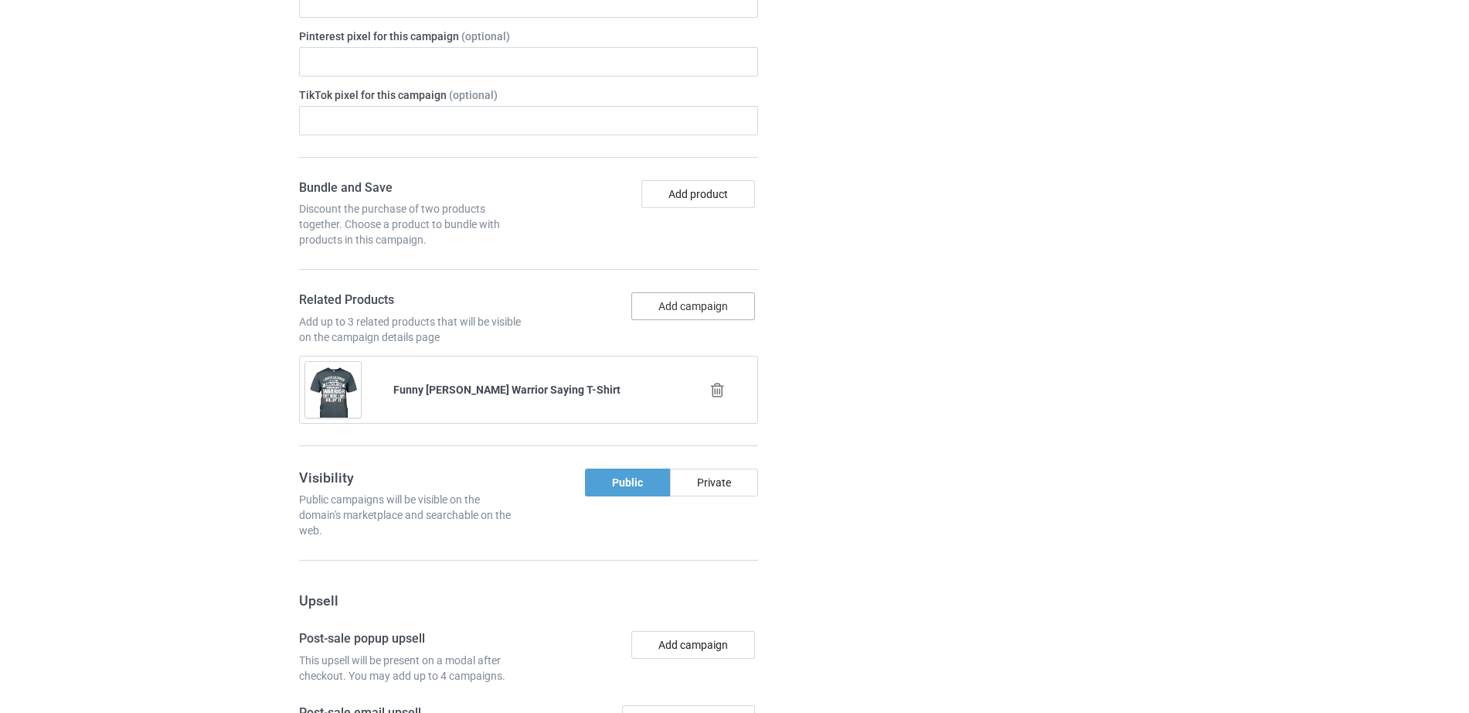
click at [660, 304] on button "Add campaign" at bounding box center [694, 306] width 124 height 28
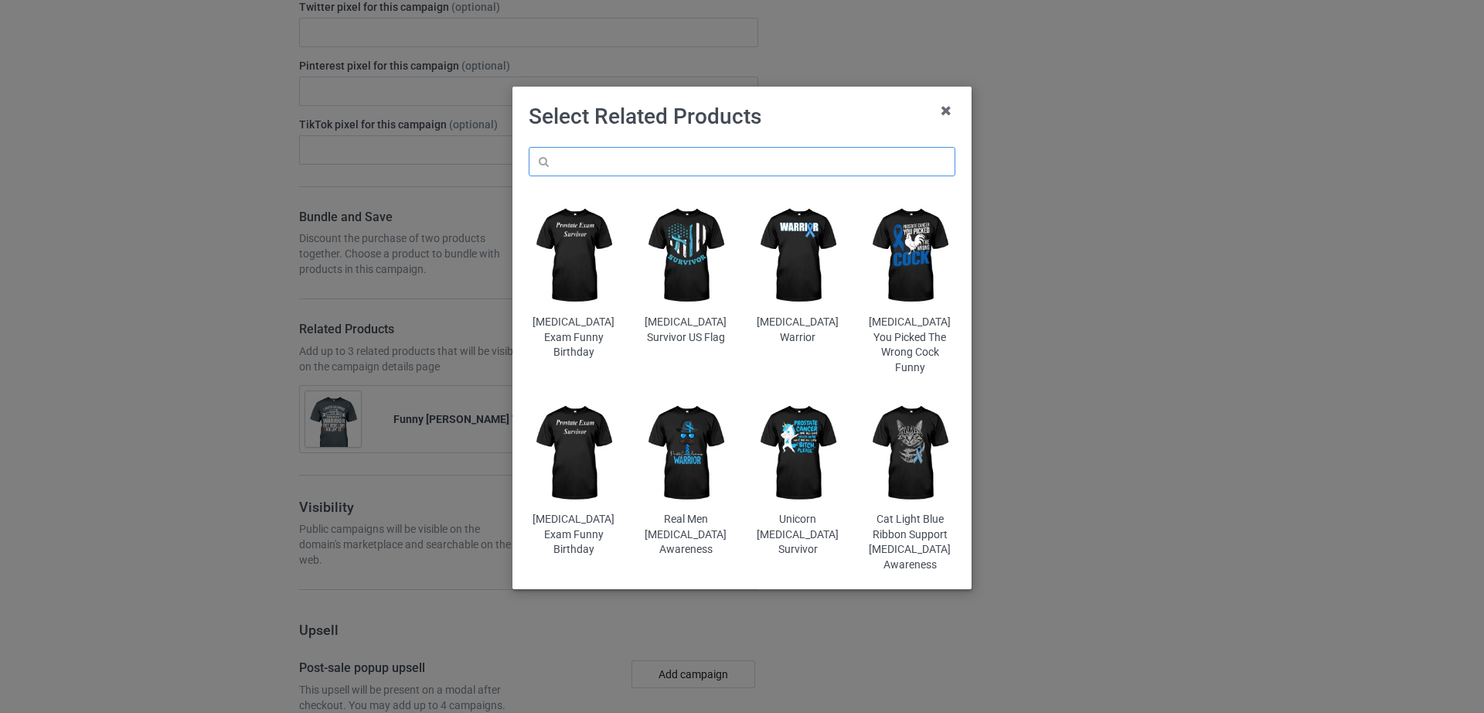
scroll to position [1667, 0]
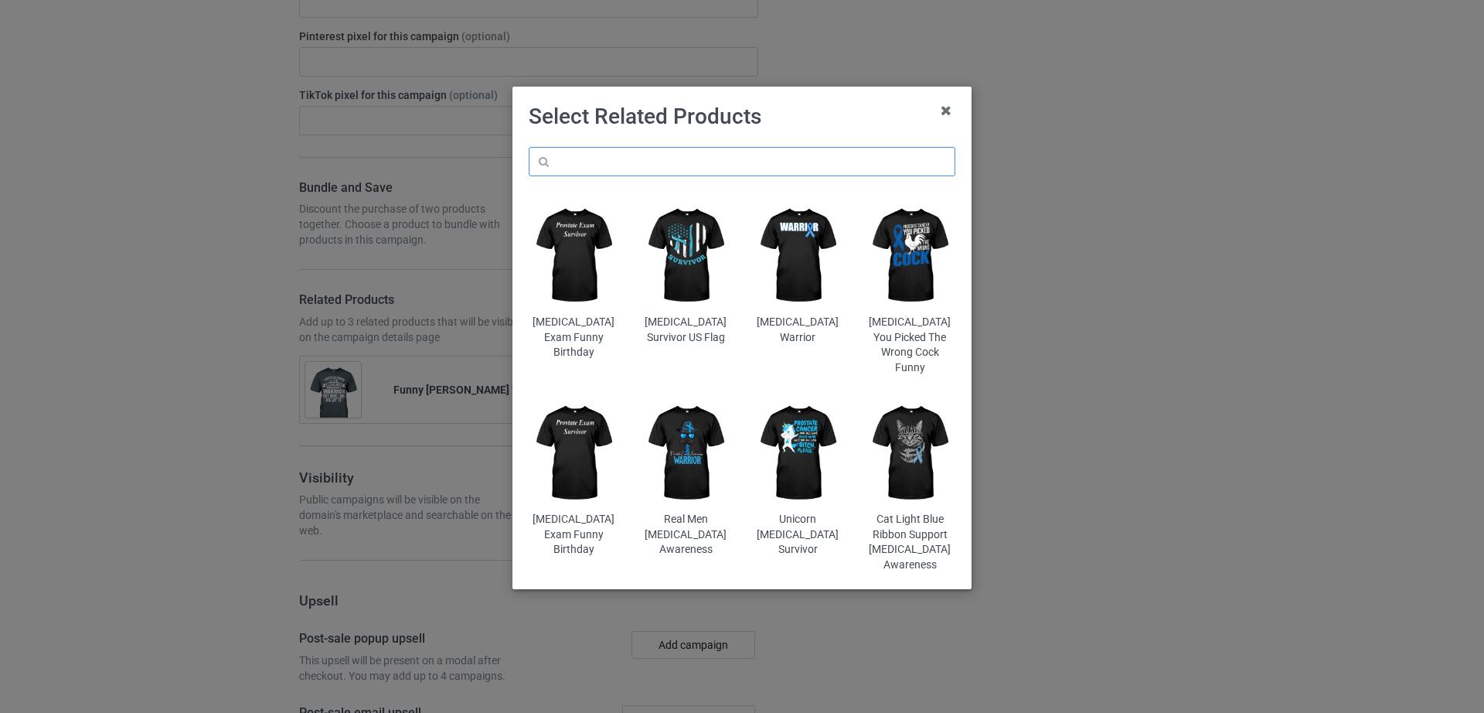
click at [643, 166] on input "text" at bounding box center [742, 161] width 427 height 29
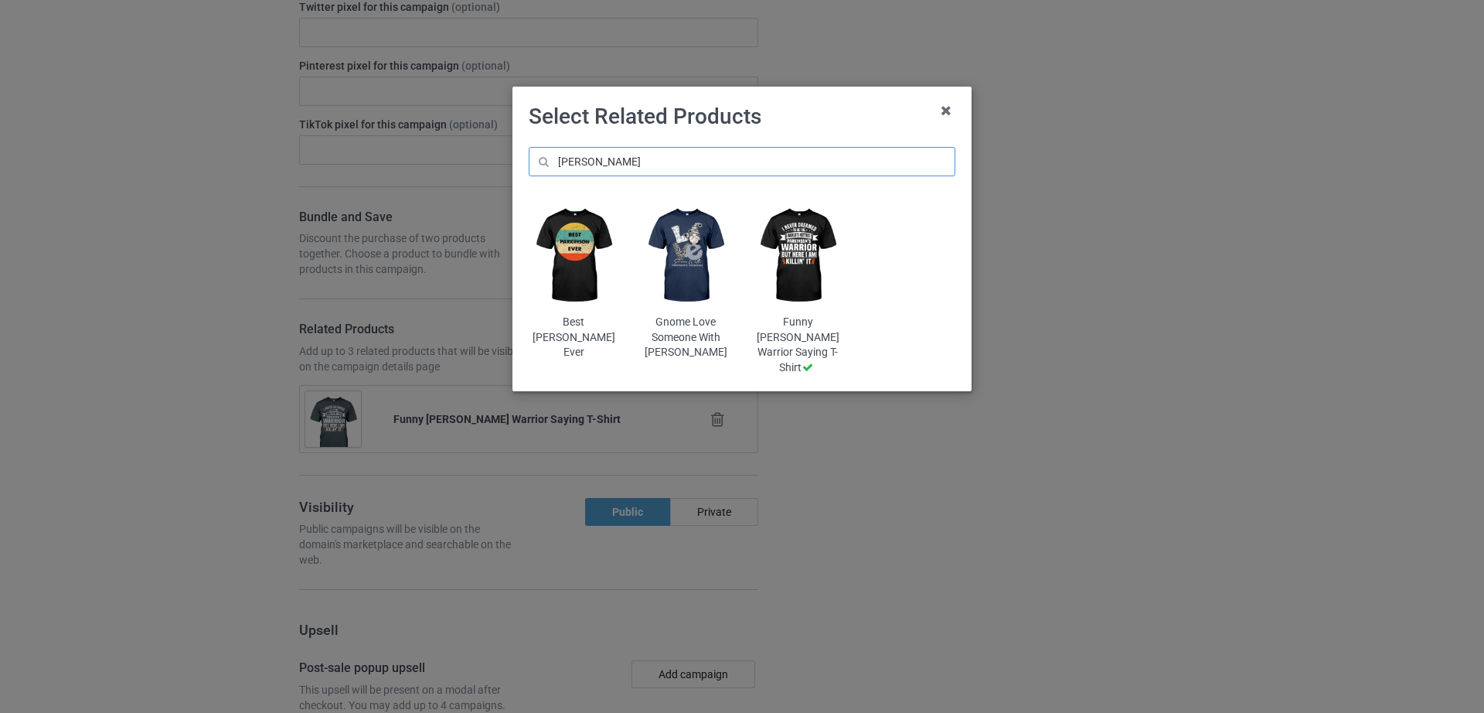
scroll to position [1696, 0]
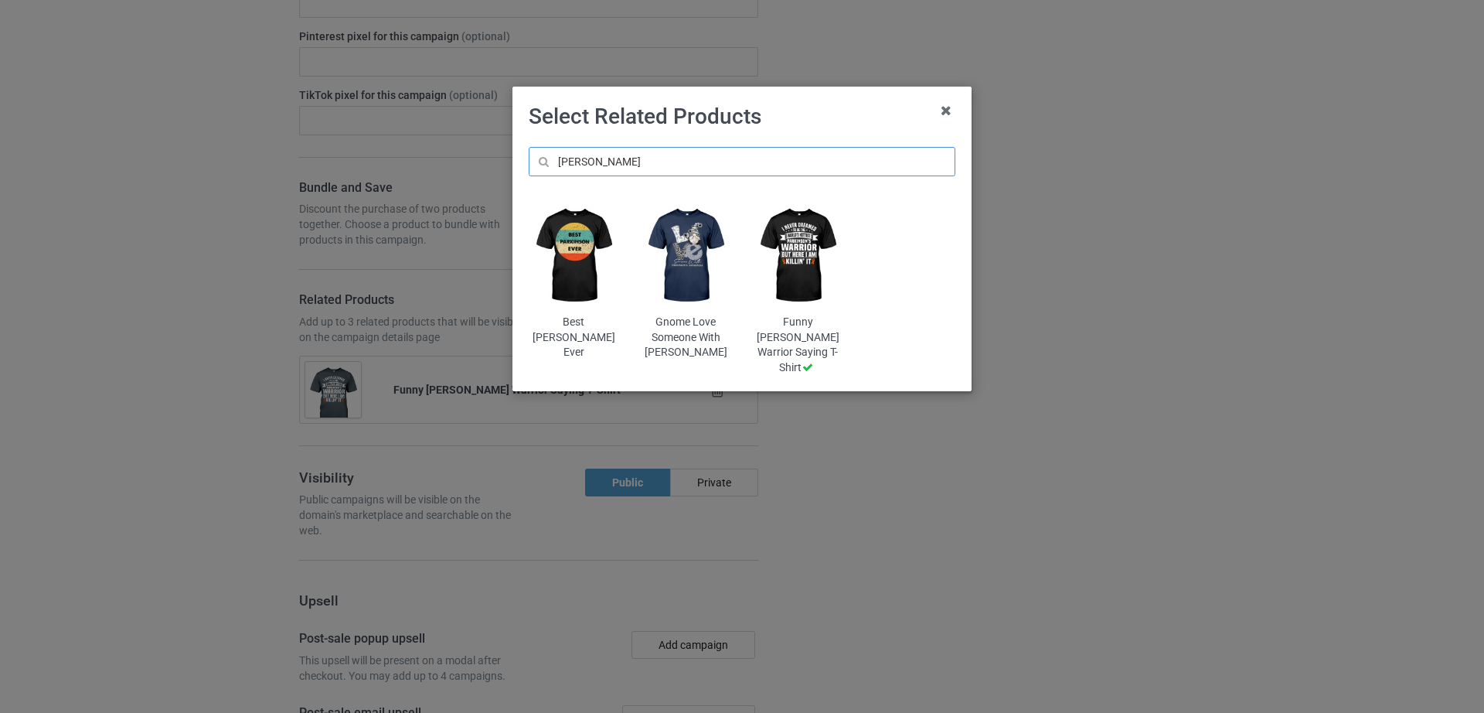
type input "parkinson"
click at [581, 250] on img at bounding box center [574, 255] width 90 height 113
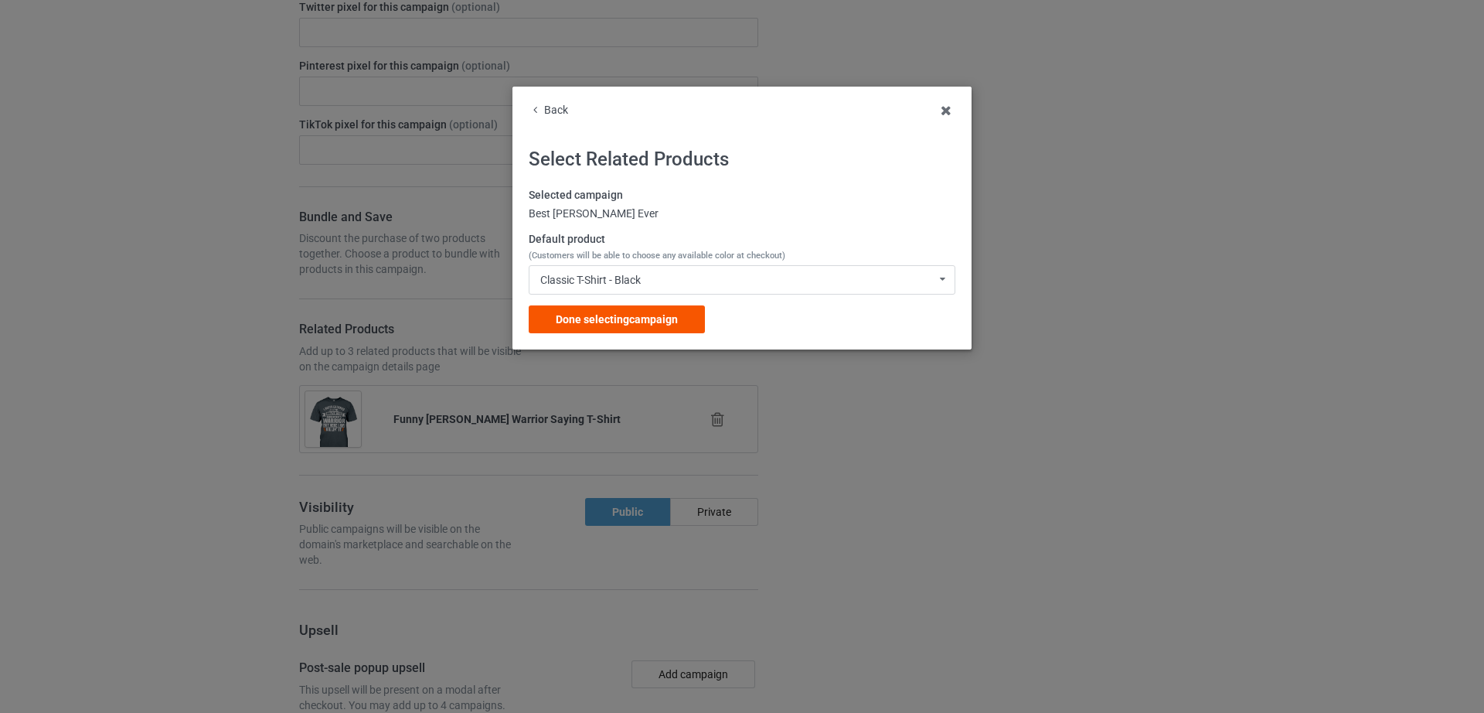
scroll to position [1755, 0]
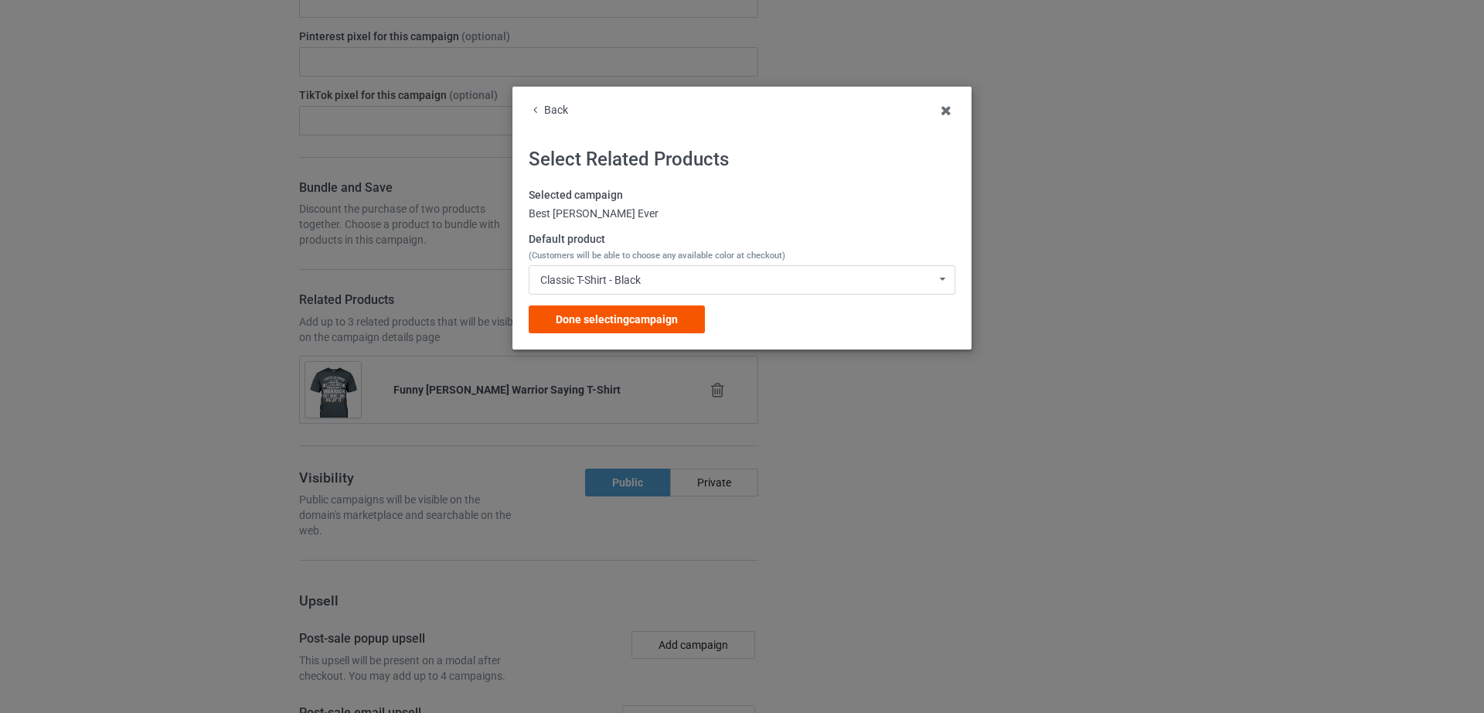
click at [605, 323] on span "Done selecting campaign" at bounding box center [617, 319] width 122 height 12
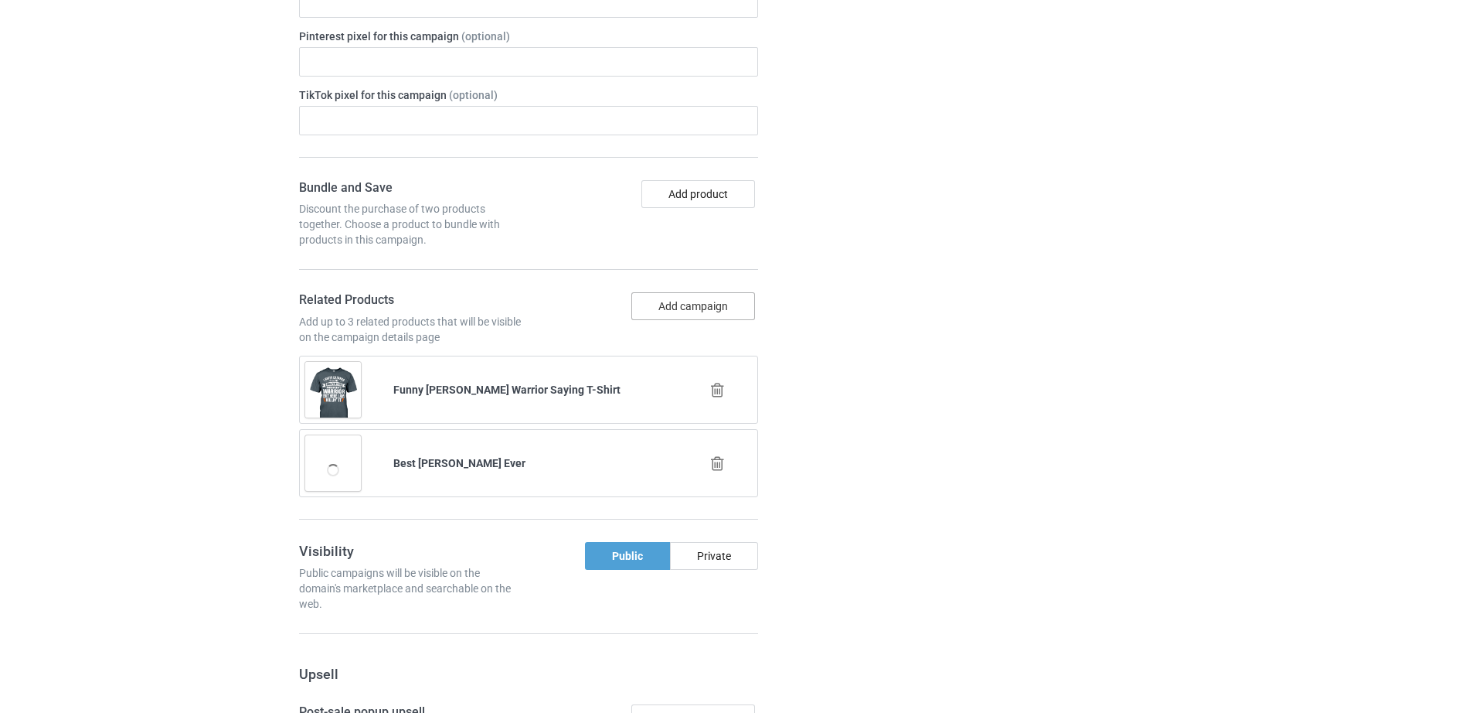
click at [654, 301] on button "Add campaign" at bounding box center [694, 306] width 124 height 28
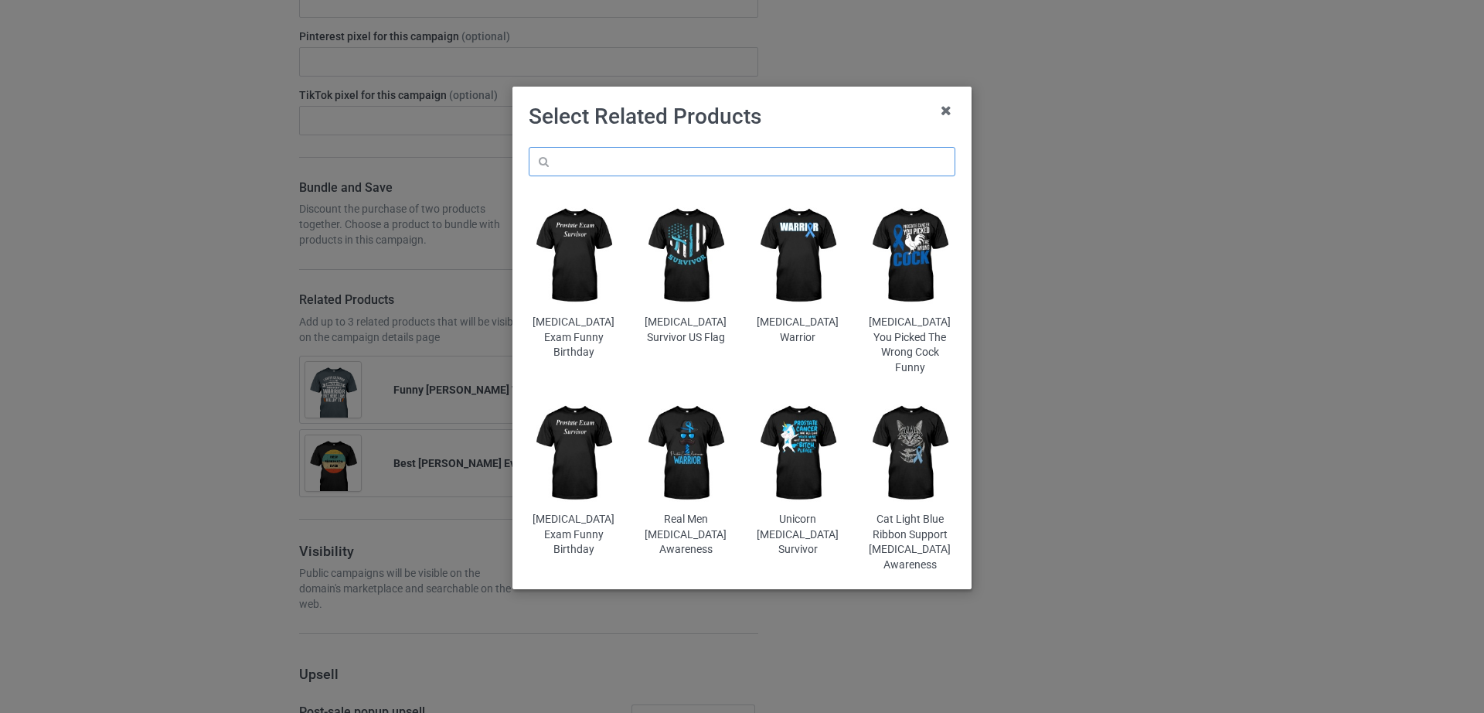
click at [615, 169] on input "text" at bounding box center [742, 161] width 427 height 29
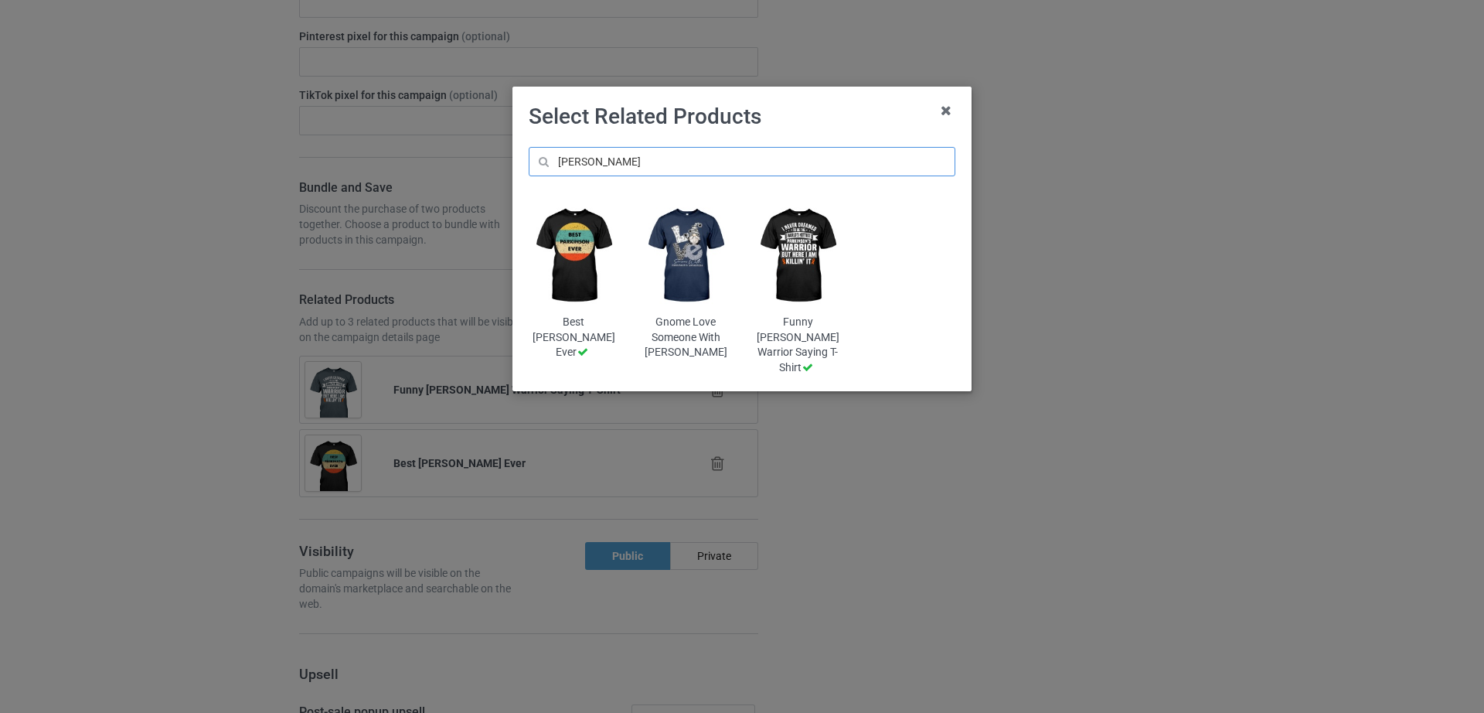
type input "parkinson"
click at [693, 252] on img at bounding box center [686, 255] width 90 height 113
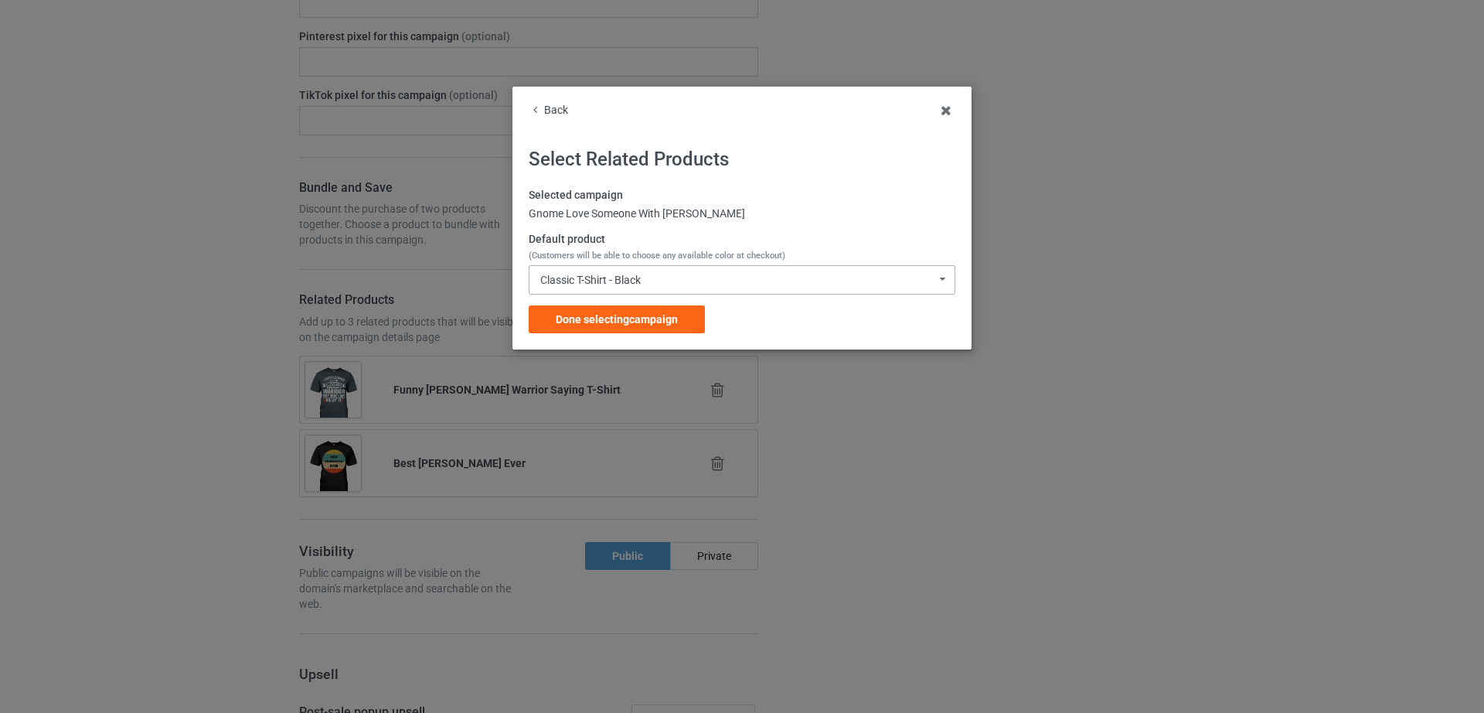
click at [635, 284] on div "Classic T-Shirt - Black" at bounding box center [590, 279] width 100 height 11
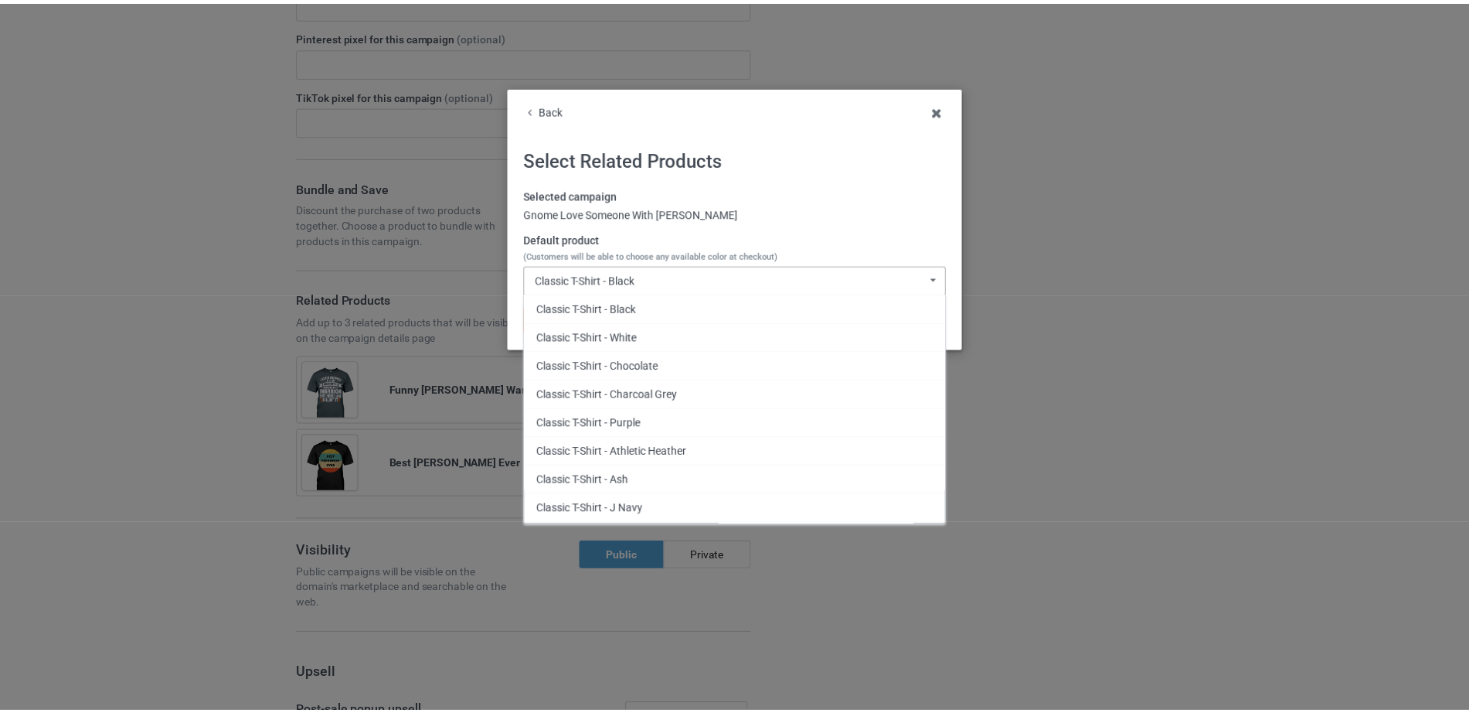
scroll to position [56, 0]
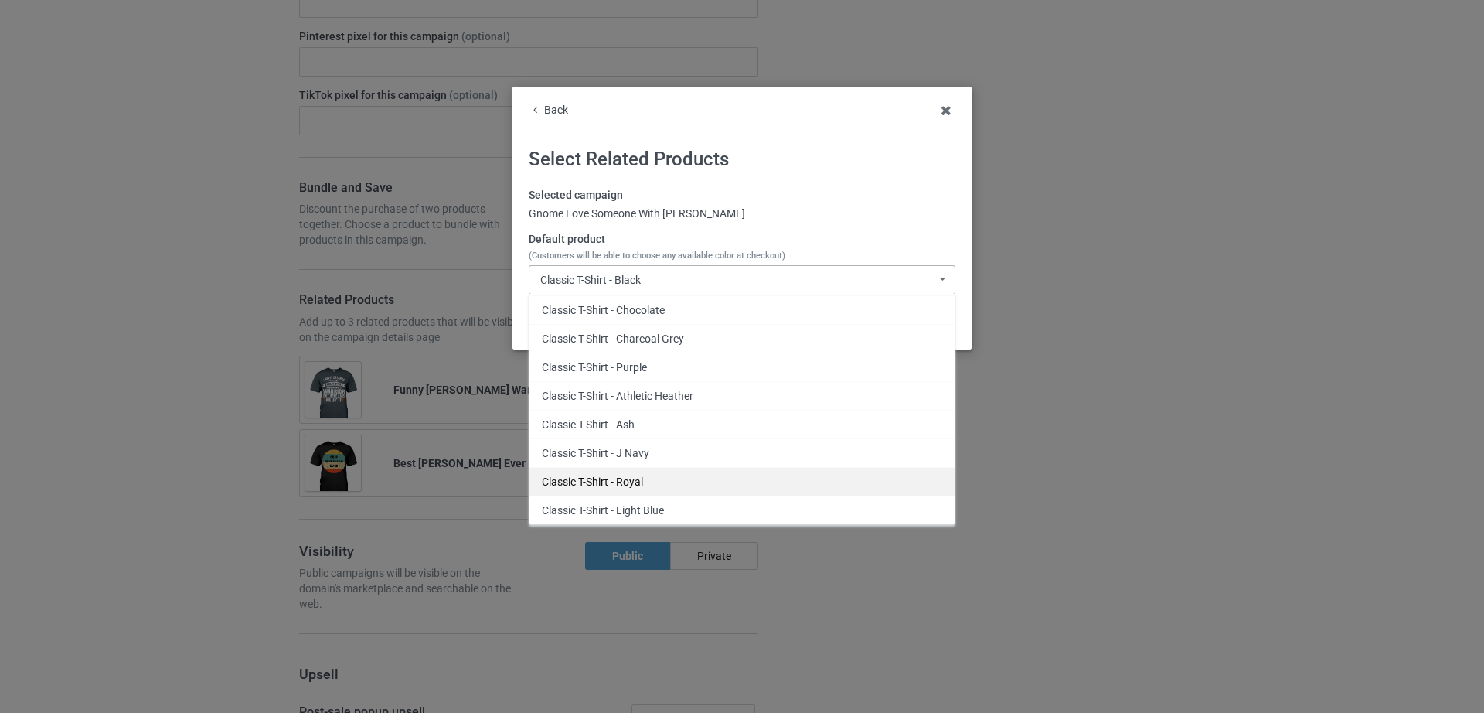
click at [712, 477] on div "Classic T-Shirt - Royal" at bounding box center [741, 481] width 425 height 29
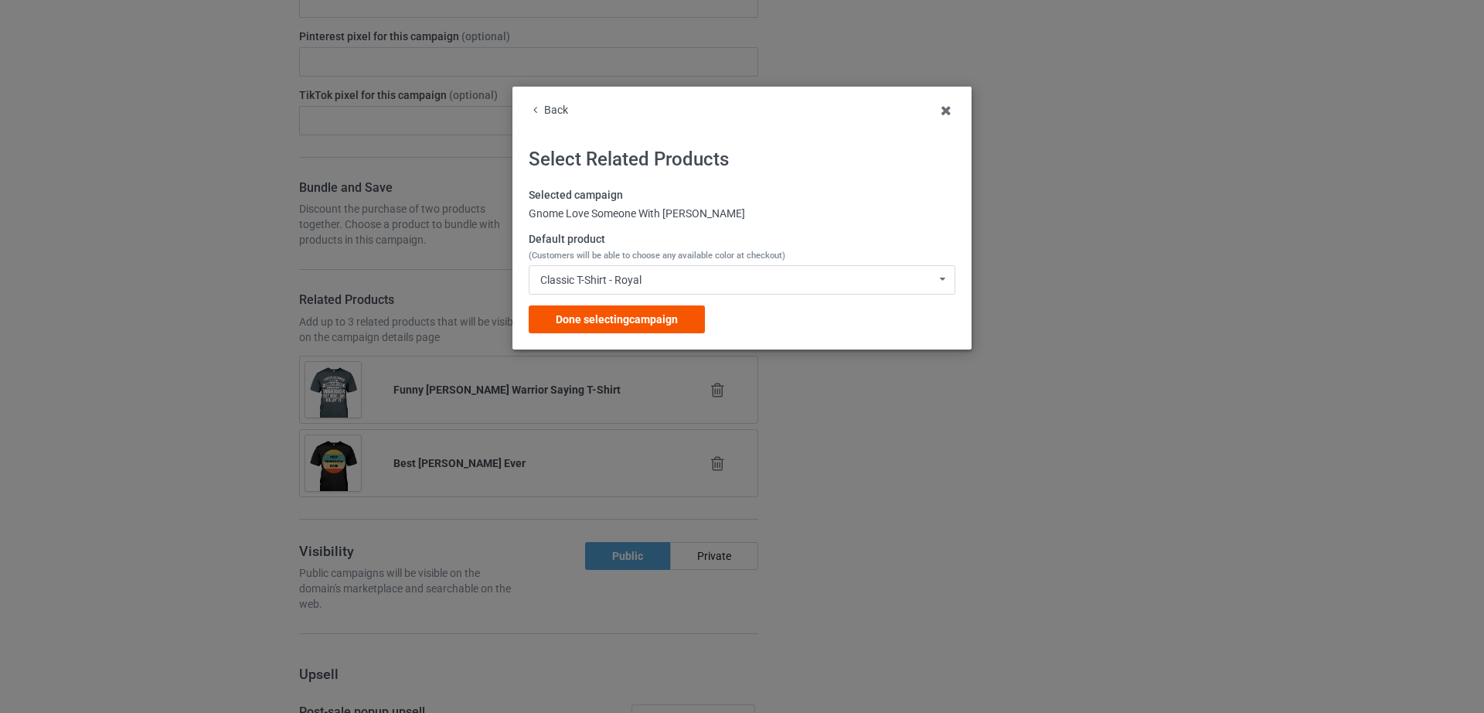
click at [618, 315] on span "Done selecting campaign" at bounding box center [617, 319] width 122 height 12
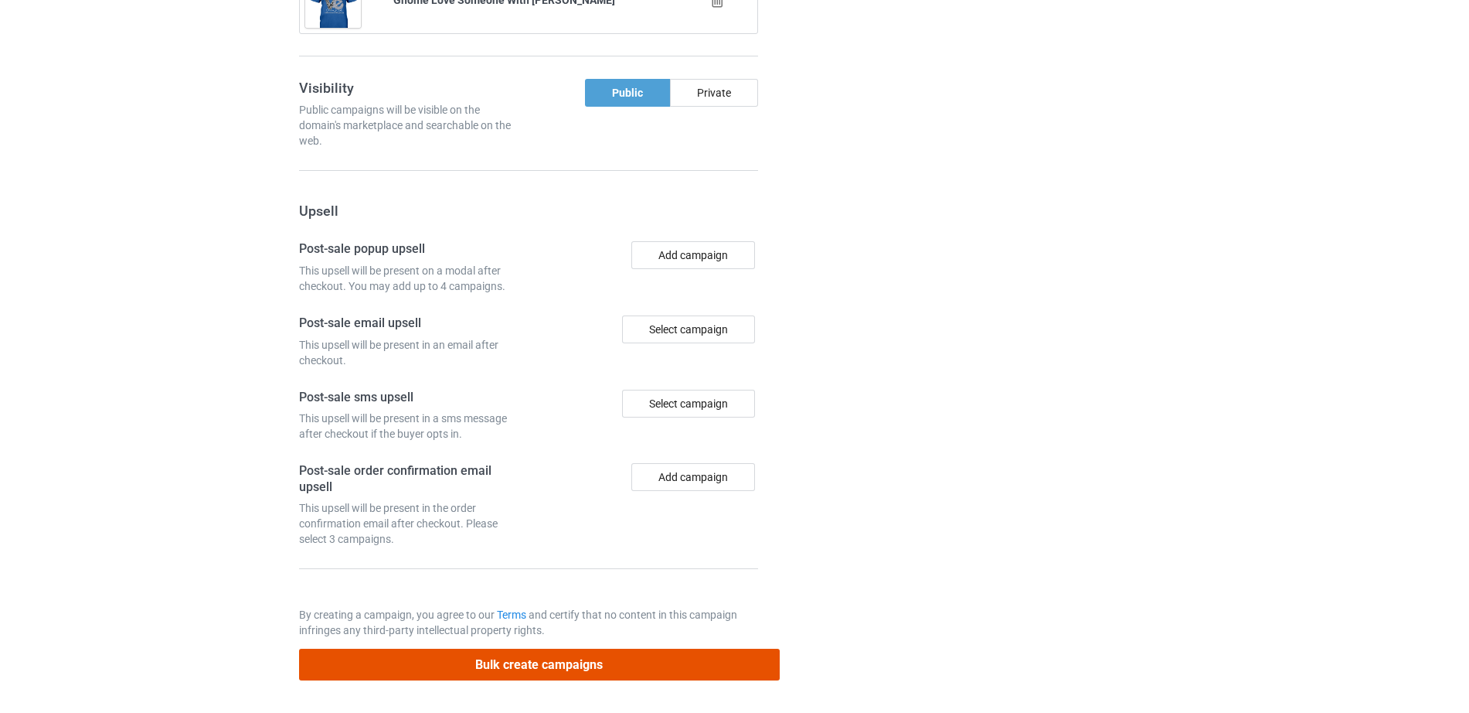
click at [583, 666] on button "Bulk create campaigns" at bounding box center [539, 665] width 481 height 32
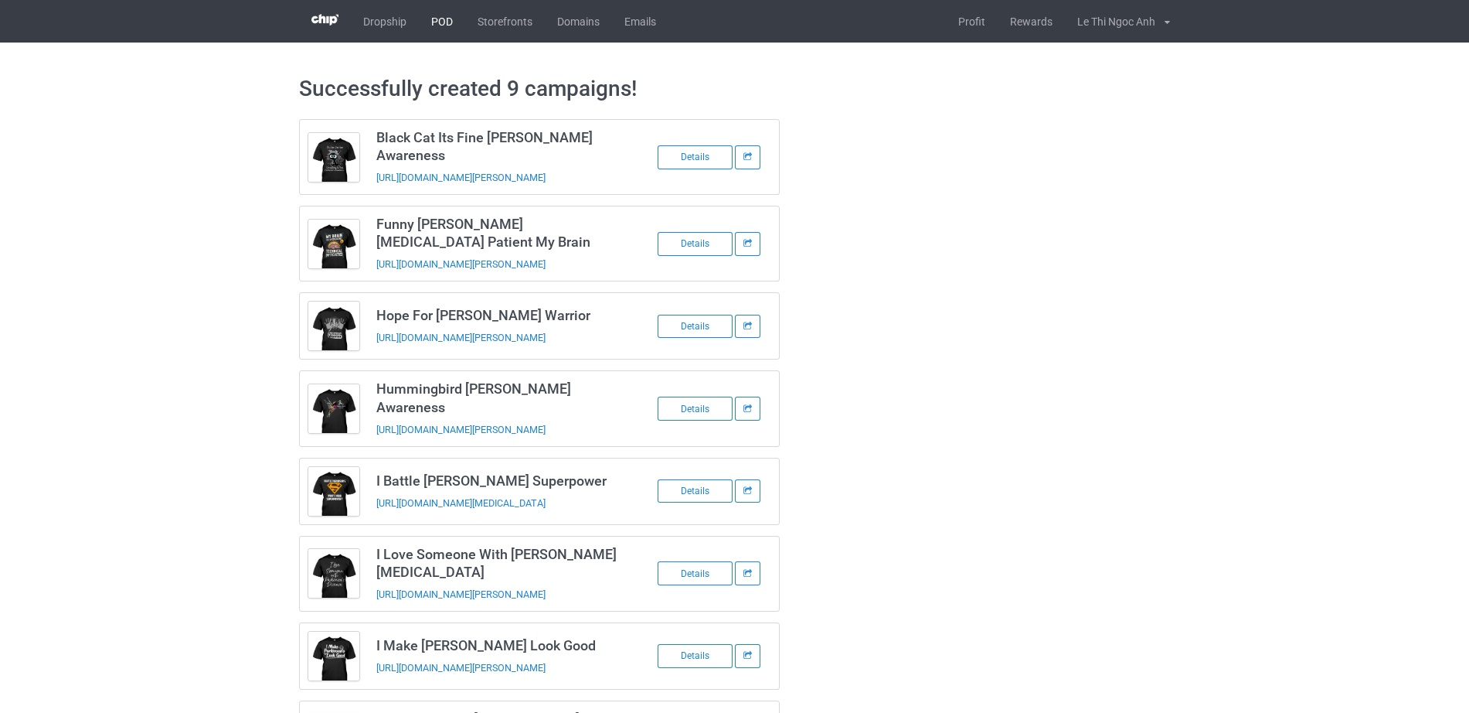
click at [452, 20] on link "POD" at bounding box center [442, 21] width 46 height 43
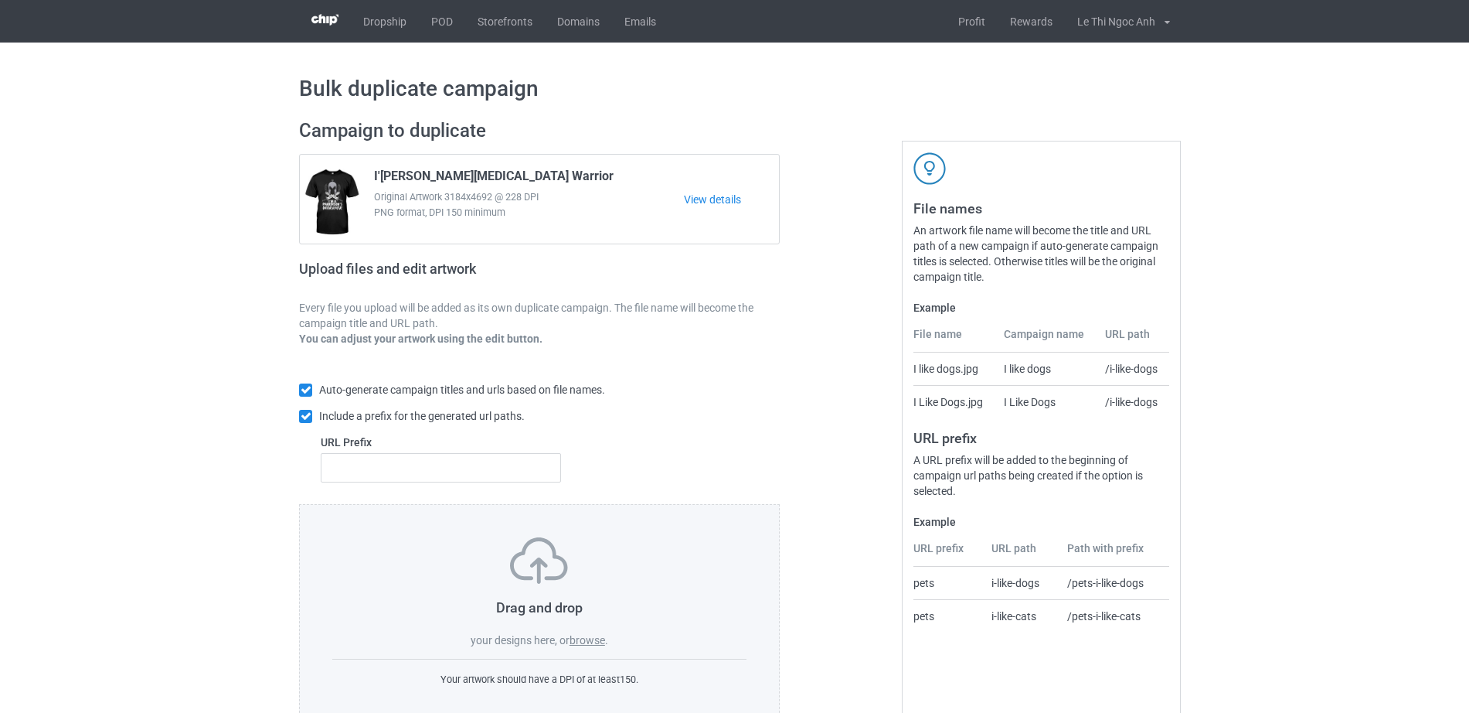
click at [584, 642] on label "browse" at bounding box center [588, 640] width 36 height 12
click at [0, 0] on input "browse" at bounding box center [0, 0] width 0 height 0
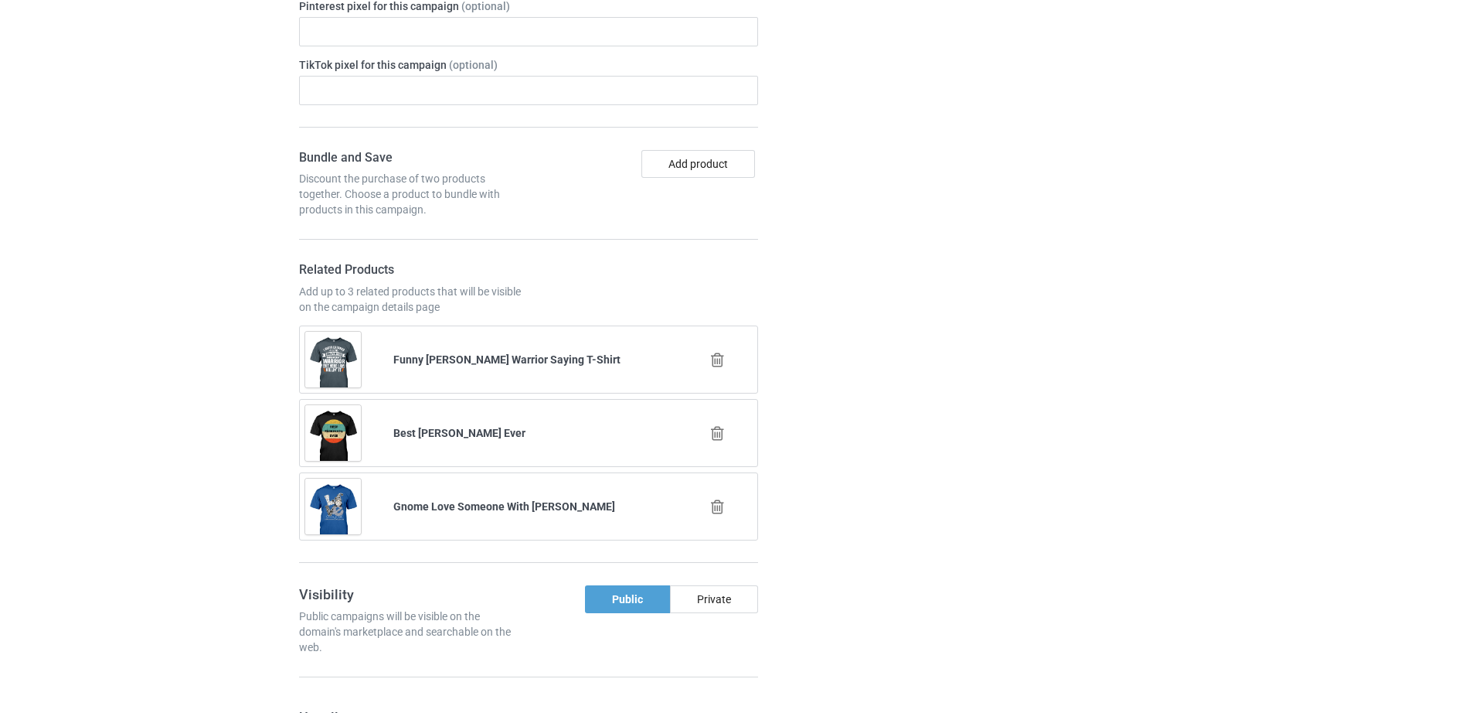
scroll to position [1930, 0]
click at [721, 356] on icon at bounding box center [717, 357] width 19 height 16
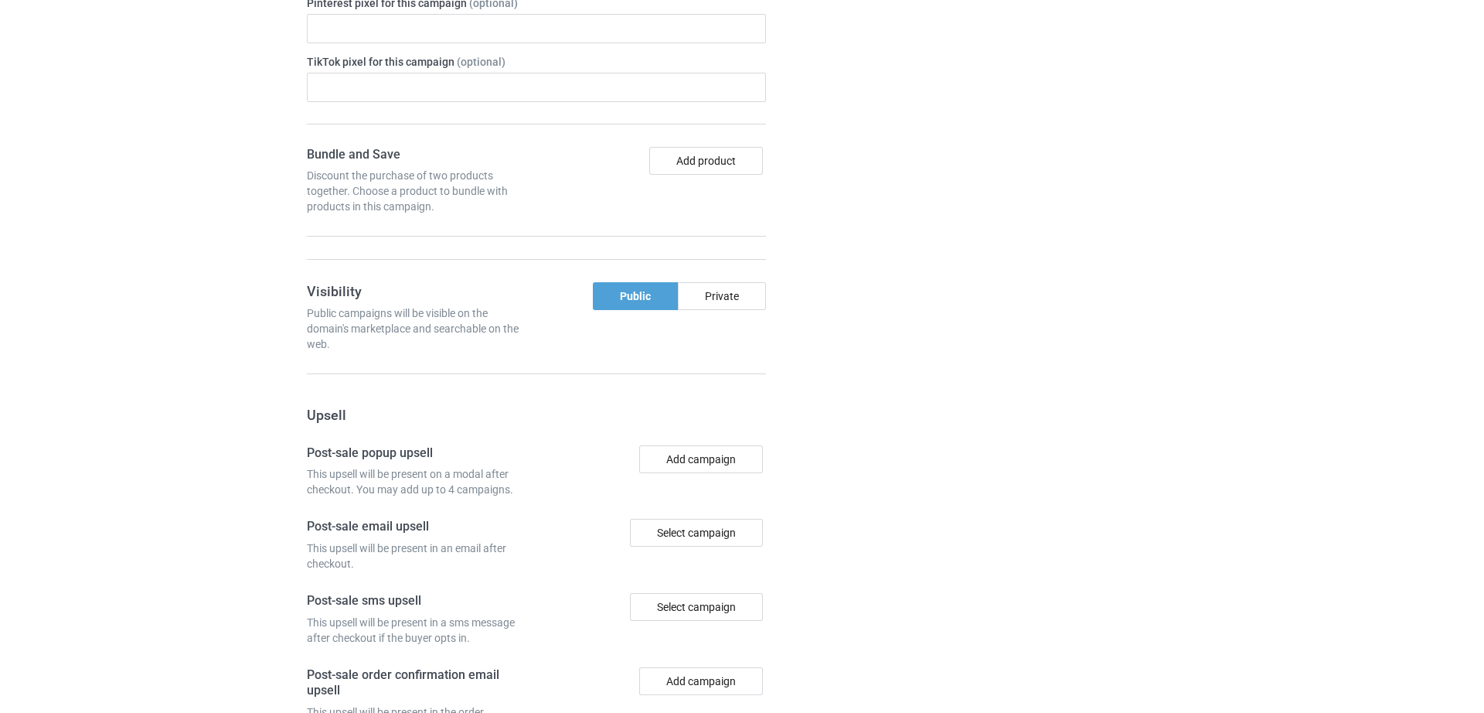
scroll to position [1960, 0]
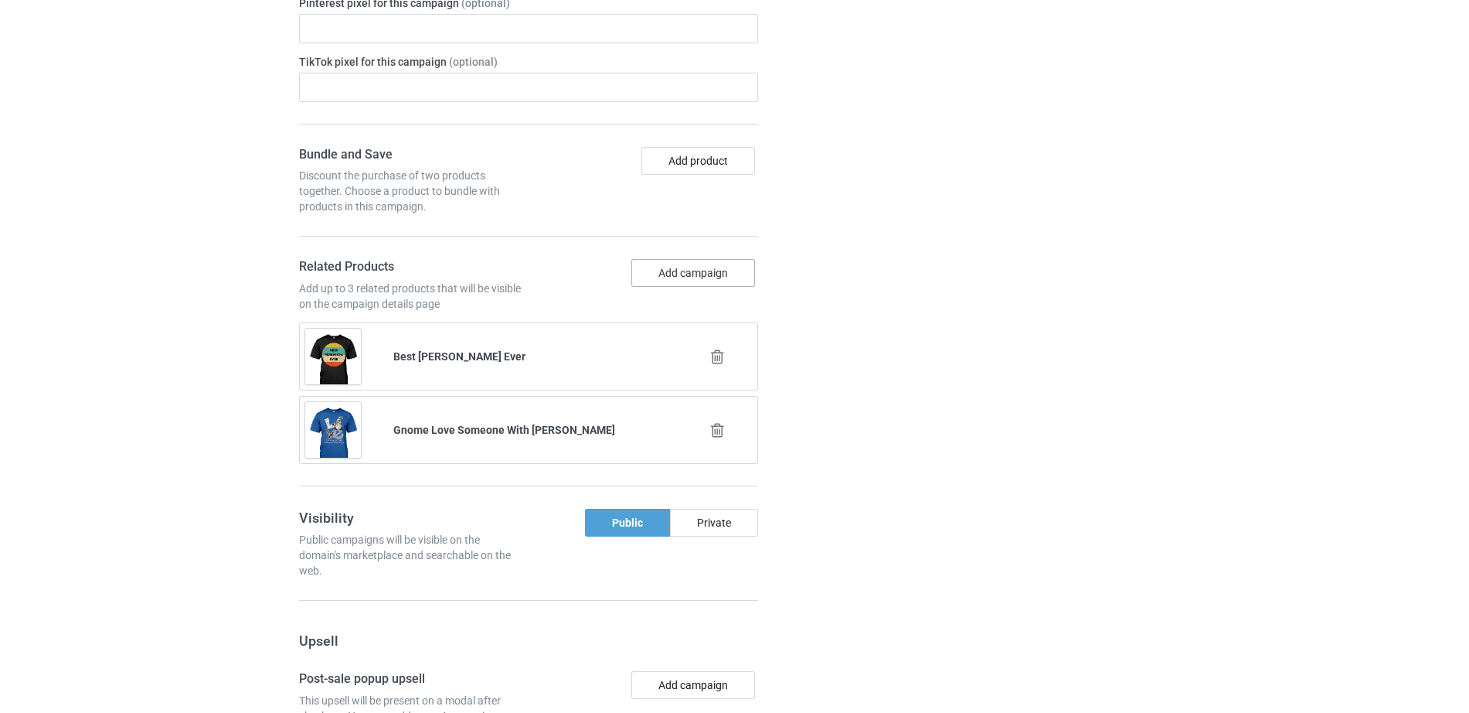
click at [673, 278] on button "Add campaign" at bounding box center [694, 273] width 124 height 28
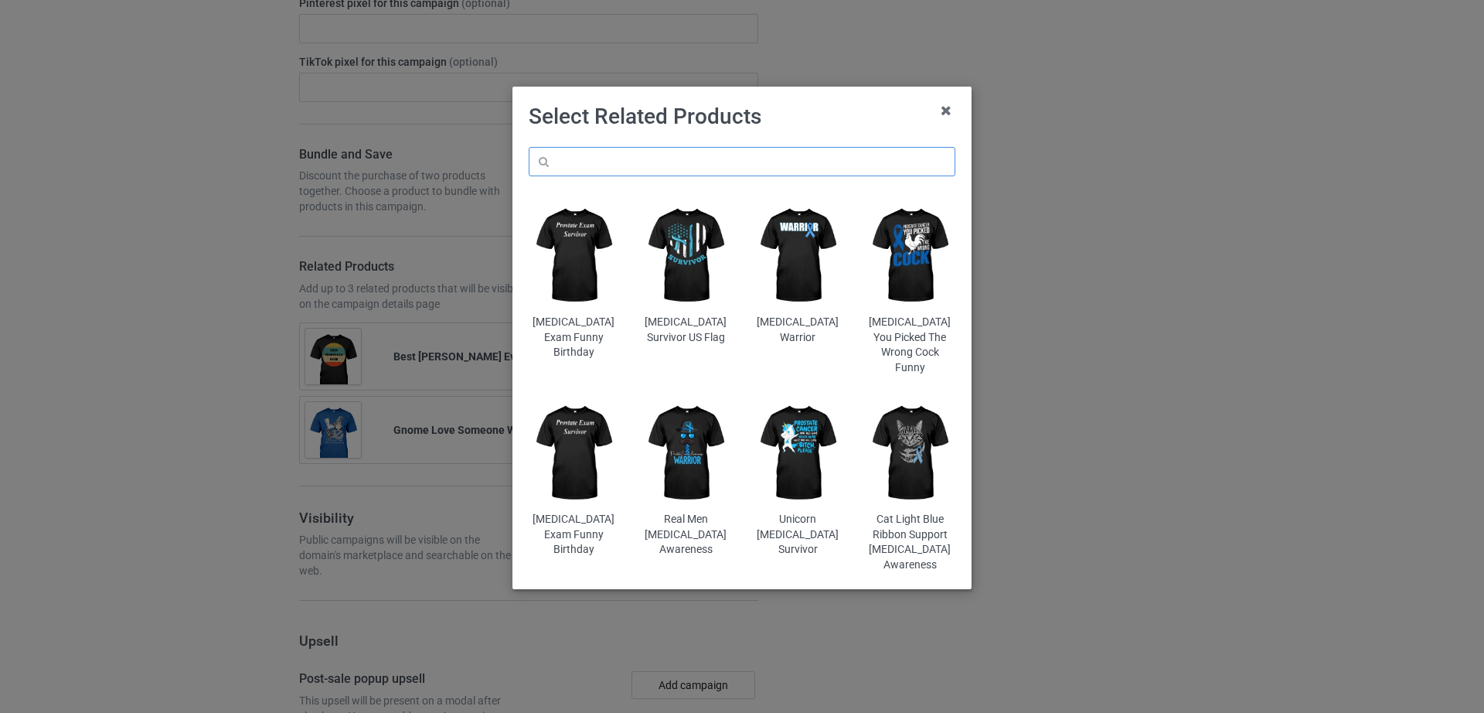
click at [596, 164] on input "text" at bounding box center [742, 161] width 427 height 29
paste input "I Wear Gray For [PERSON_NAME] Awareness Hummingbird"
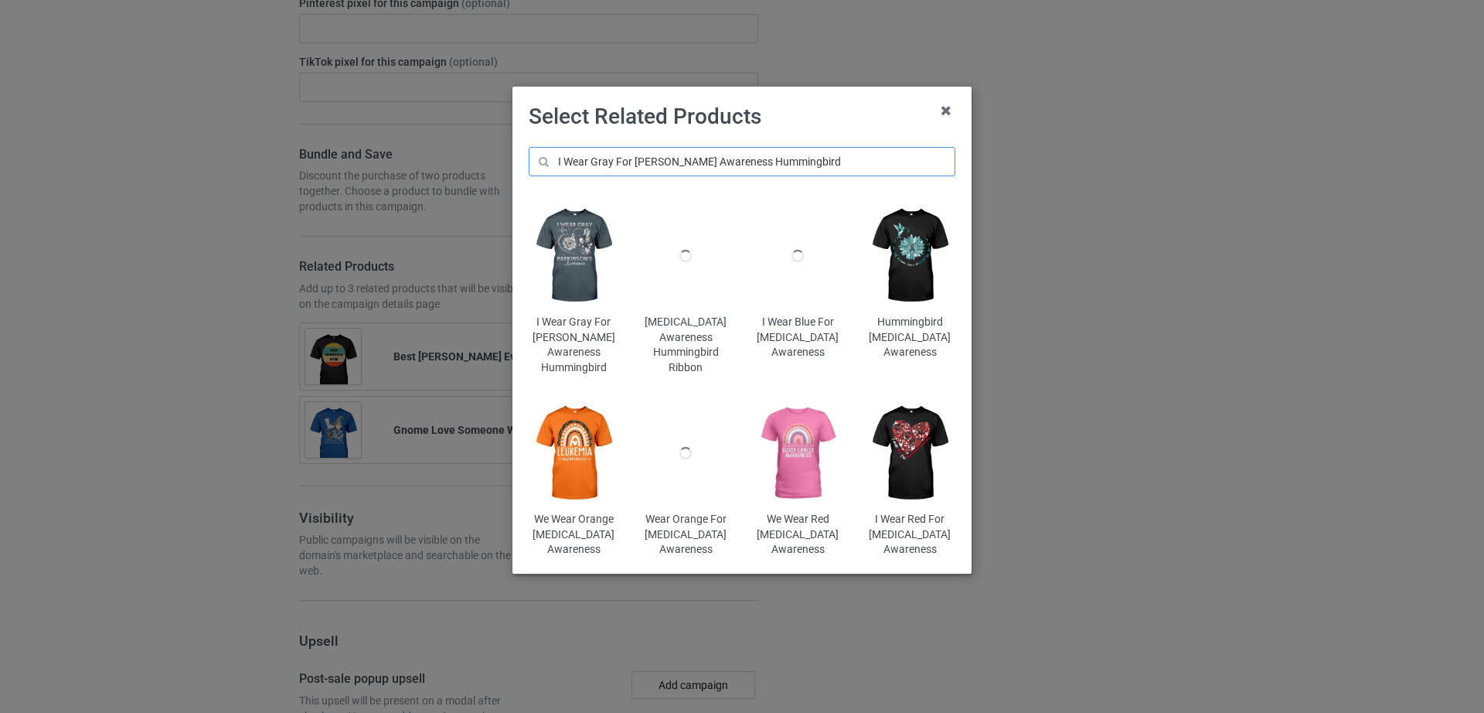
type input "I Wear Gray For Parkinson's Awareness Hummingbird"
click at [581, 232] on img at bounding box center [574, 255] width 90 height 113
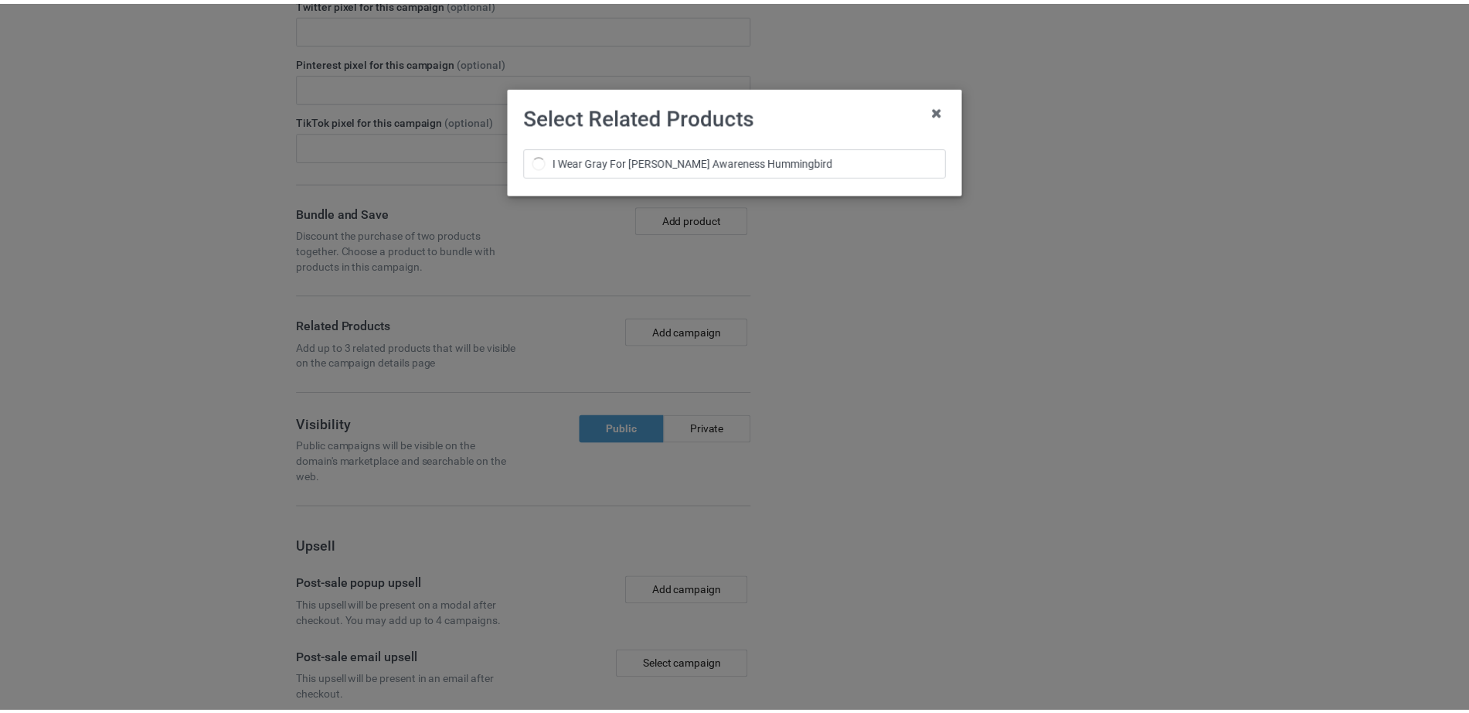
scroll to position [2165, 0]
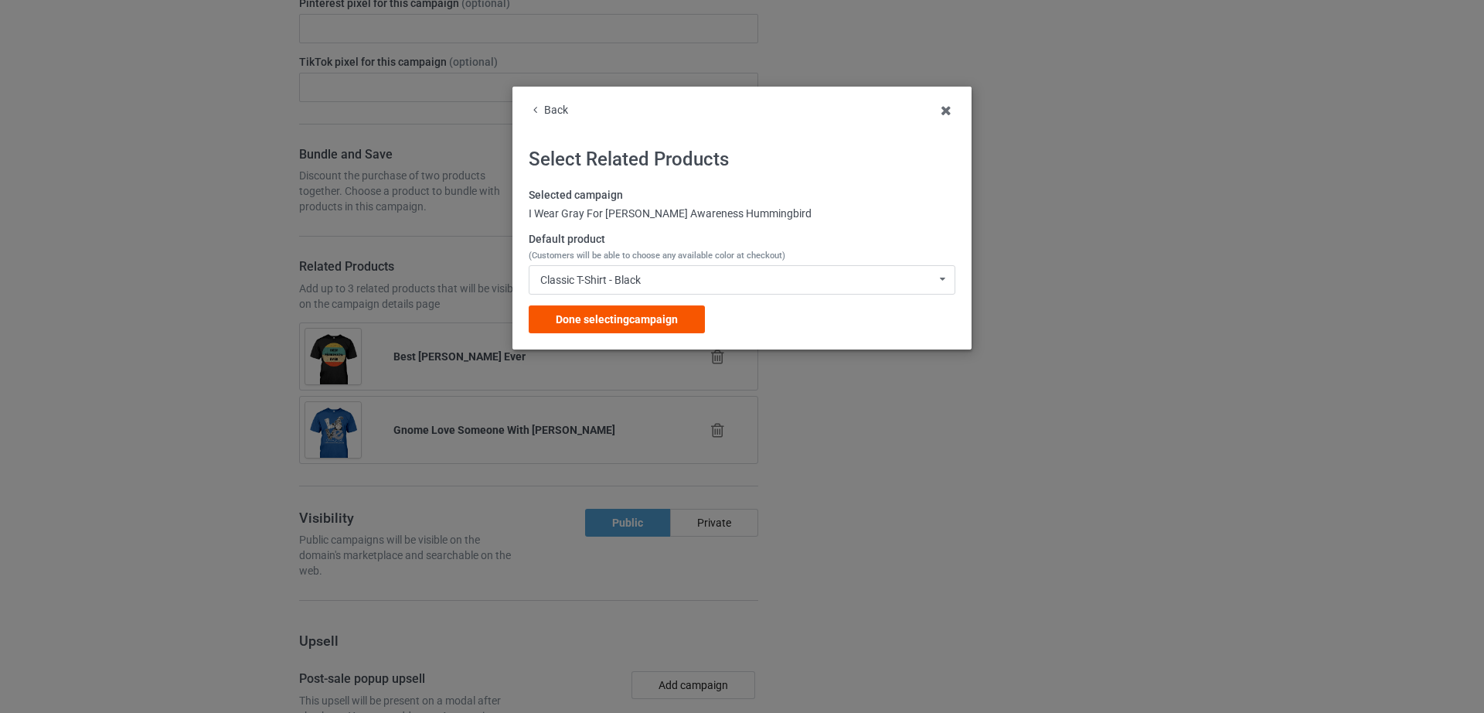
click at [611, 319] on span "Done selecting campaign" at bounding box center [617, 319] width 122 height 12
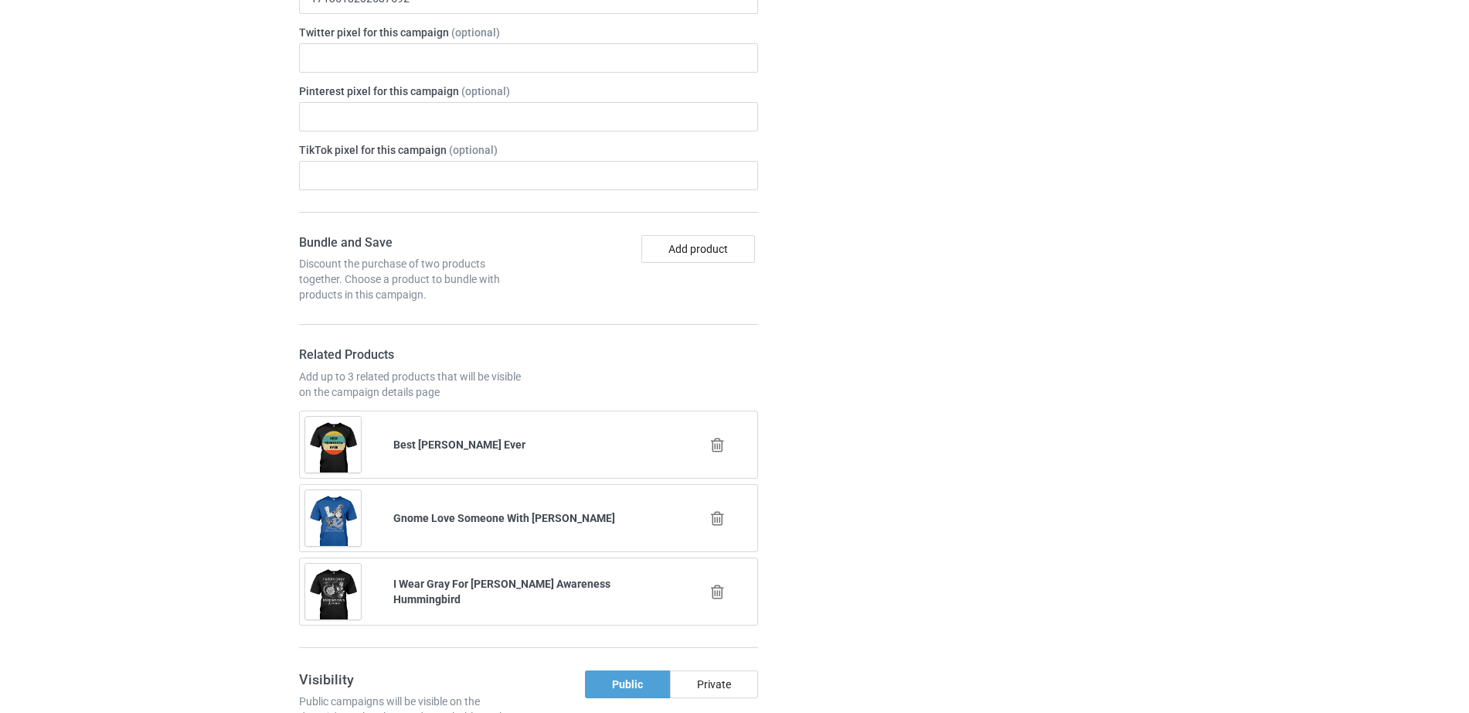
scroll to position [2253, 0]
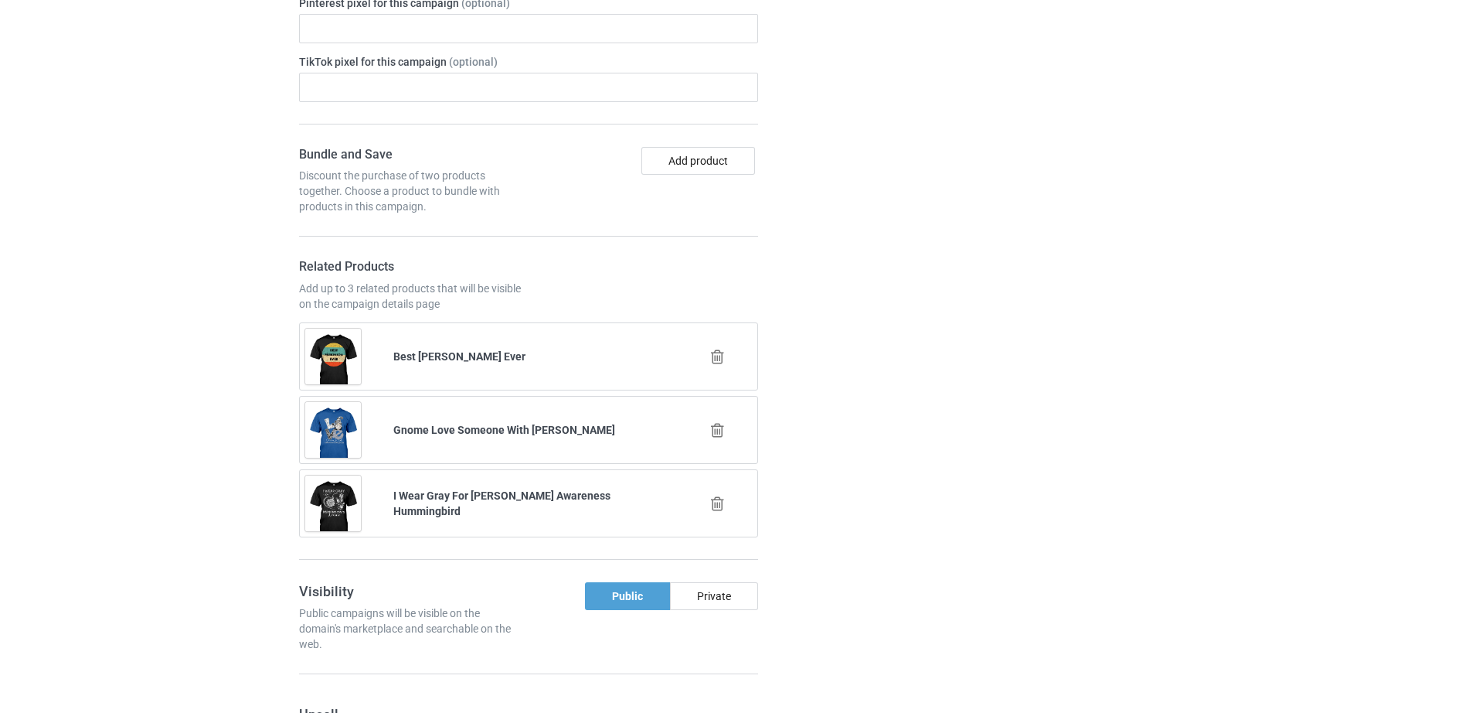
click at [716, 436] on icon at bounding box center [717, 430] width 19 height 16
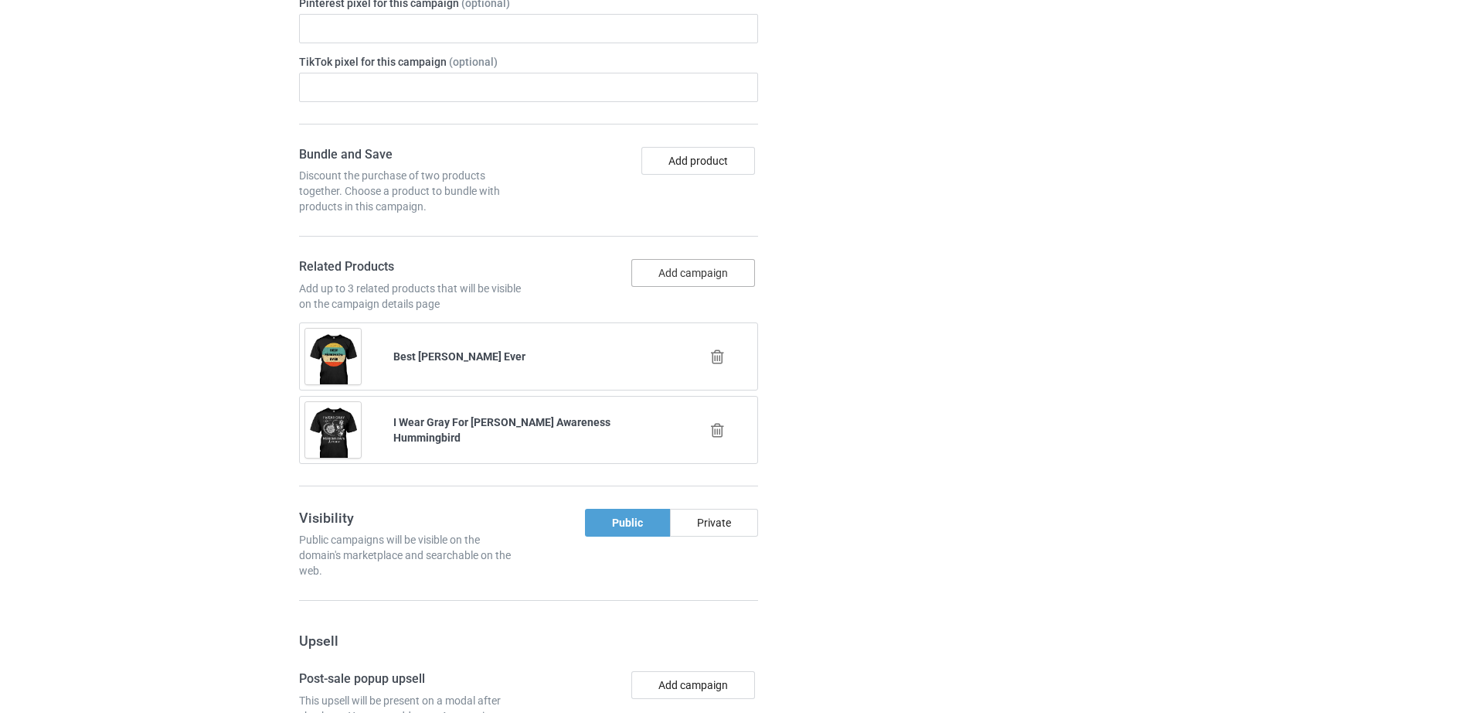
click at [683, 280] on button "Add campaign" at bounding box center [694, 273] width 124 height 28
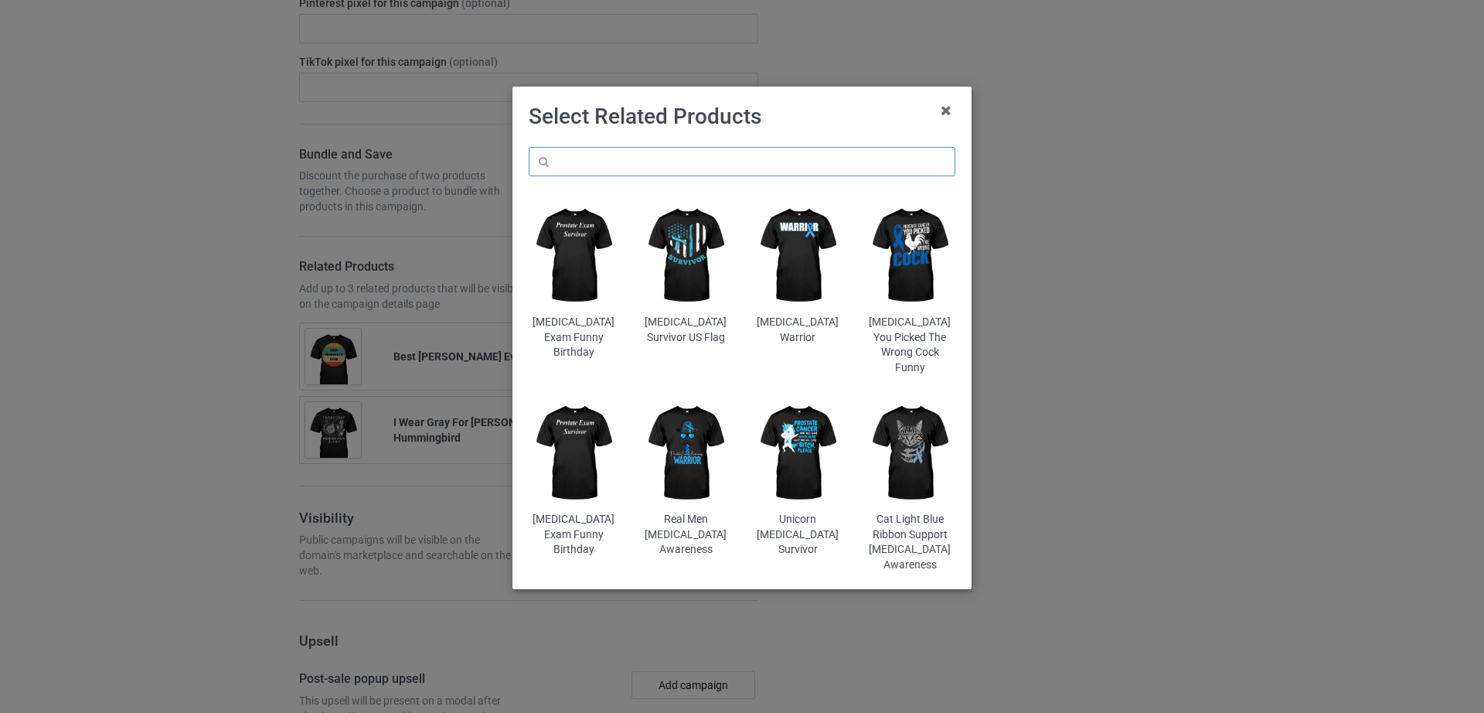
click at [616, 169] on input "text" at bounding box center [742, 161] width 427 height 29
paste input "I'm A Parkinson's Warrior"
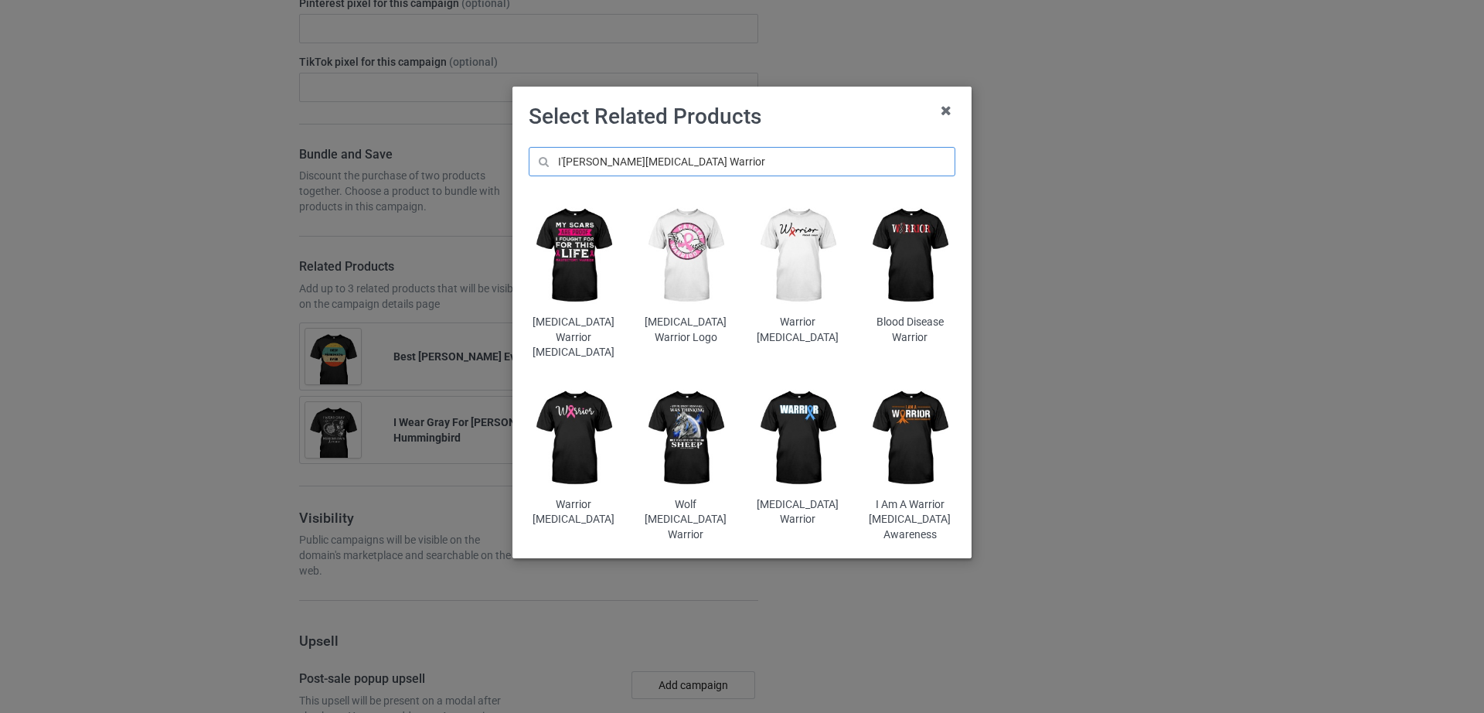
click at [680, 165] on input "I'm A Parkinson's Warrior" at bounding box center [742, 161] width 427 height 29
drag, startPoint x: 641, startPoint y: 162, endPoint x: 723, endPoint y: 162, distance: 81.9
click at [723, 162] on input "I'm A Parkinson's Warrior" at bounding box center [742, 161] width 427 height 29
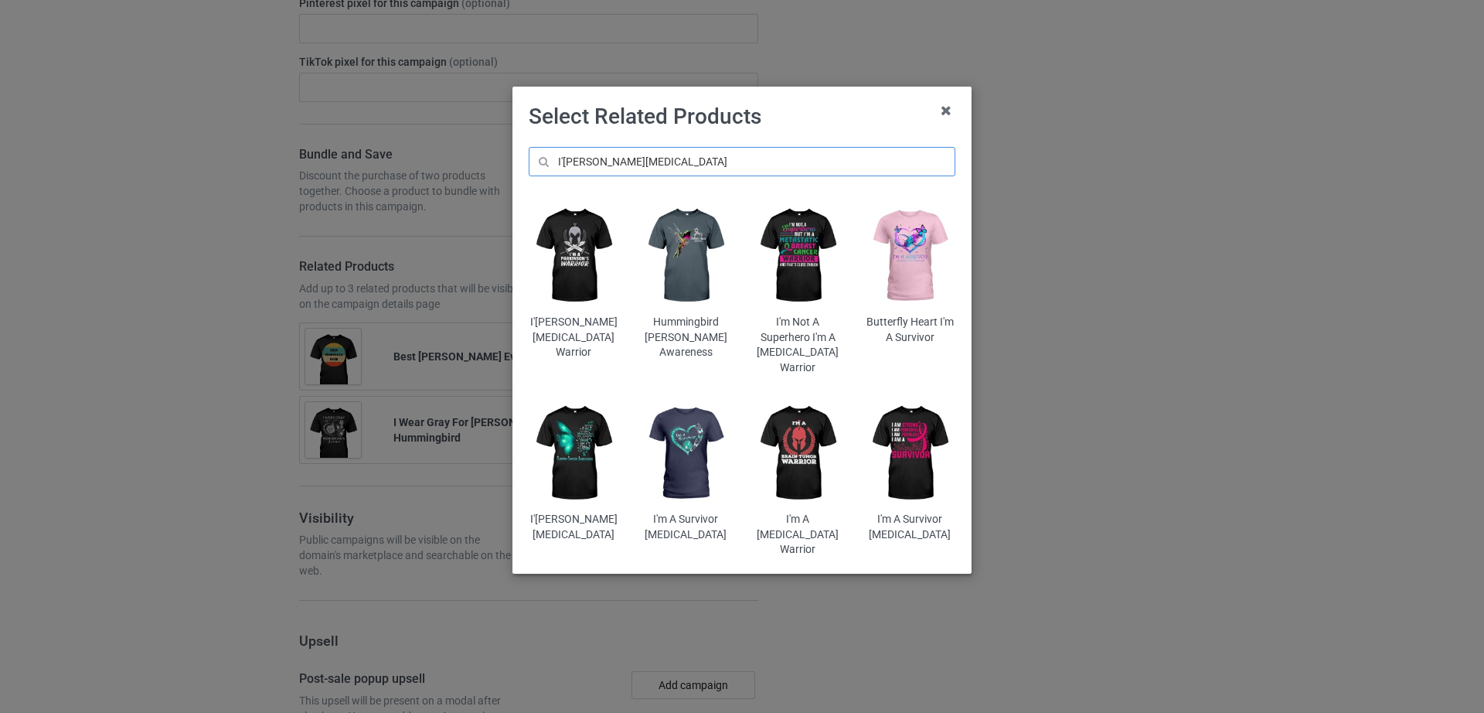
type input "I'm A Parkinson's"
click at [593, 264] on img at bounding box center [574, 255] width 90 height 113
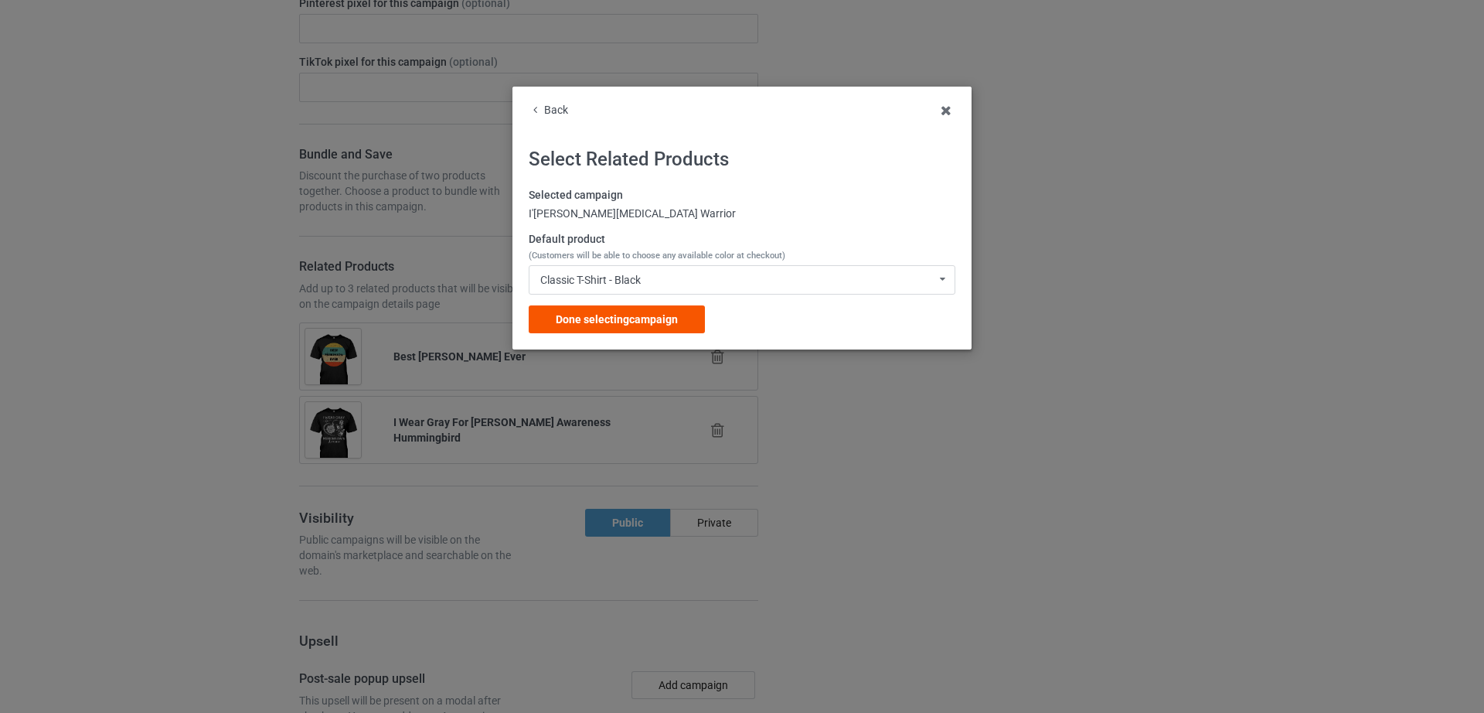
click at [638, 313] on span "Done selecting campaign" at bounding box center [617, 319] width 122 height 12
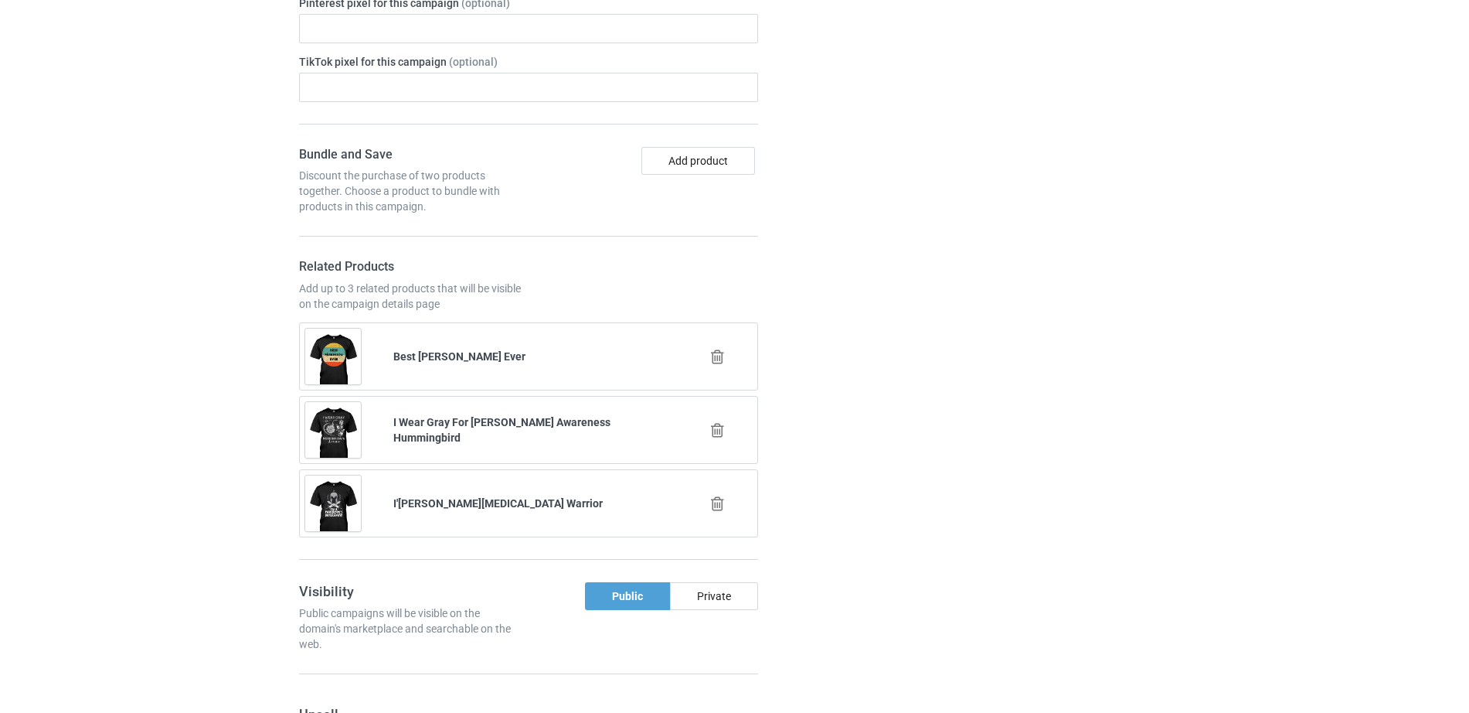
click at [712, 353] on icon at bounding box center [717, 357] width 19 height 16
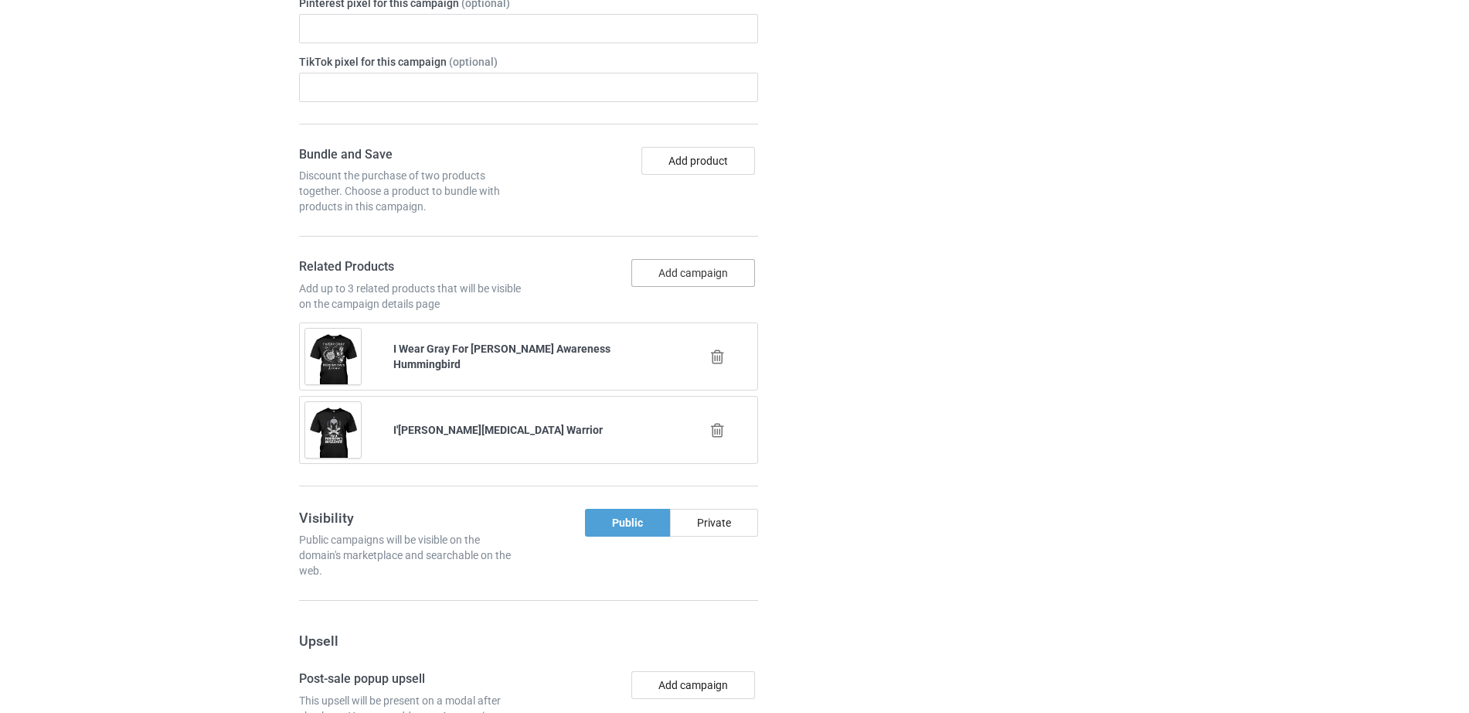
click at [672, 275] on button "Add campaign" at bounding box center [694, 273] width 124 height 28
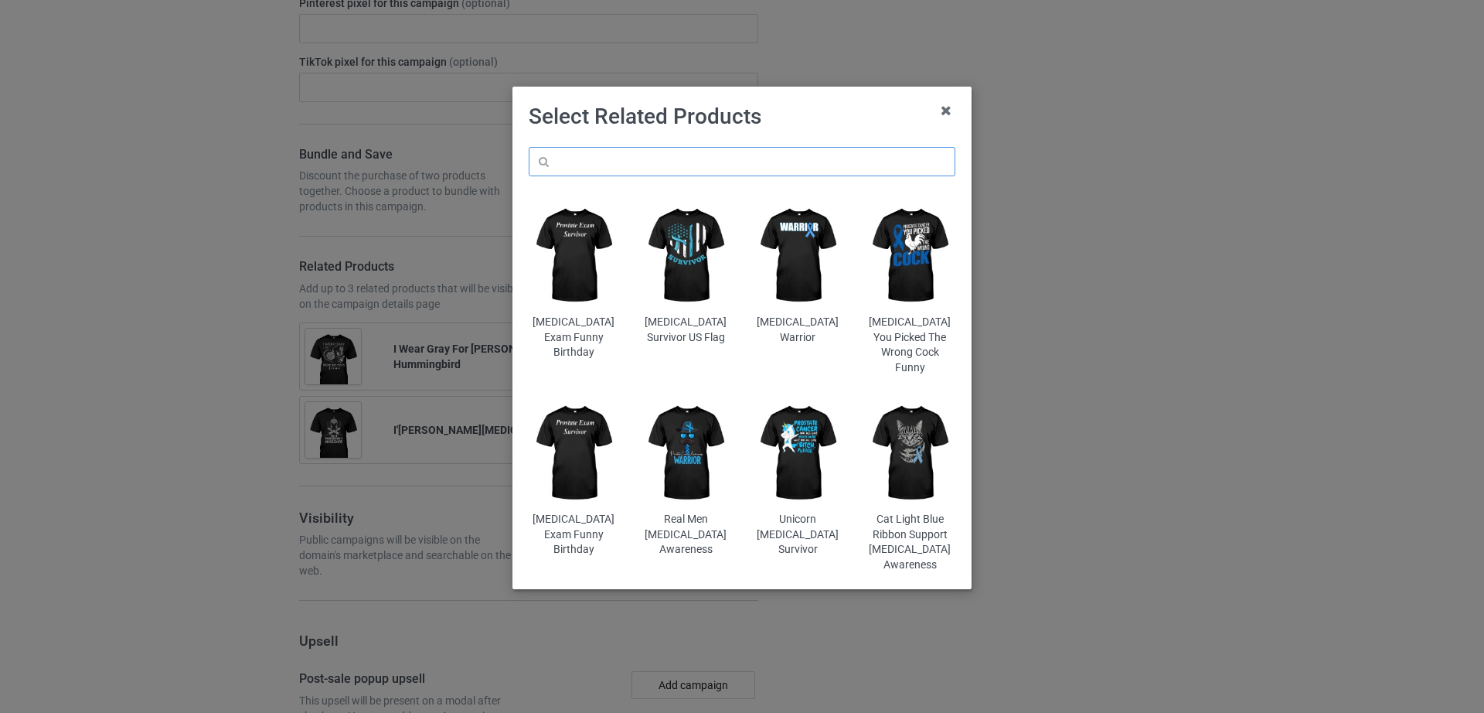
click at [595, 159] on input "text" at bounding box center [742, 161] width 427 height 29
paste input "Hope For Parkinson's Warrior"
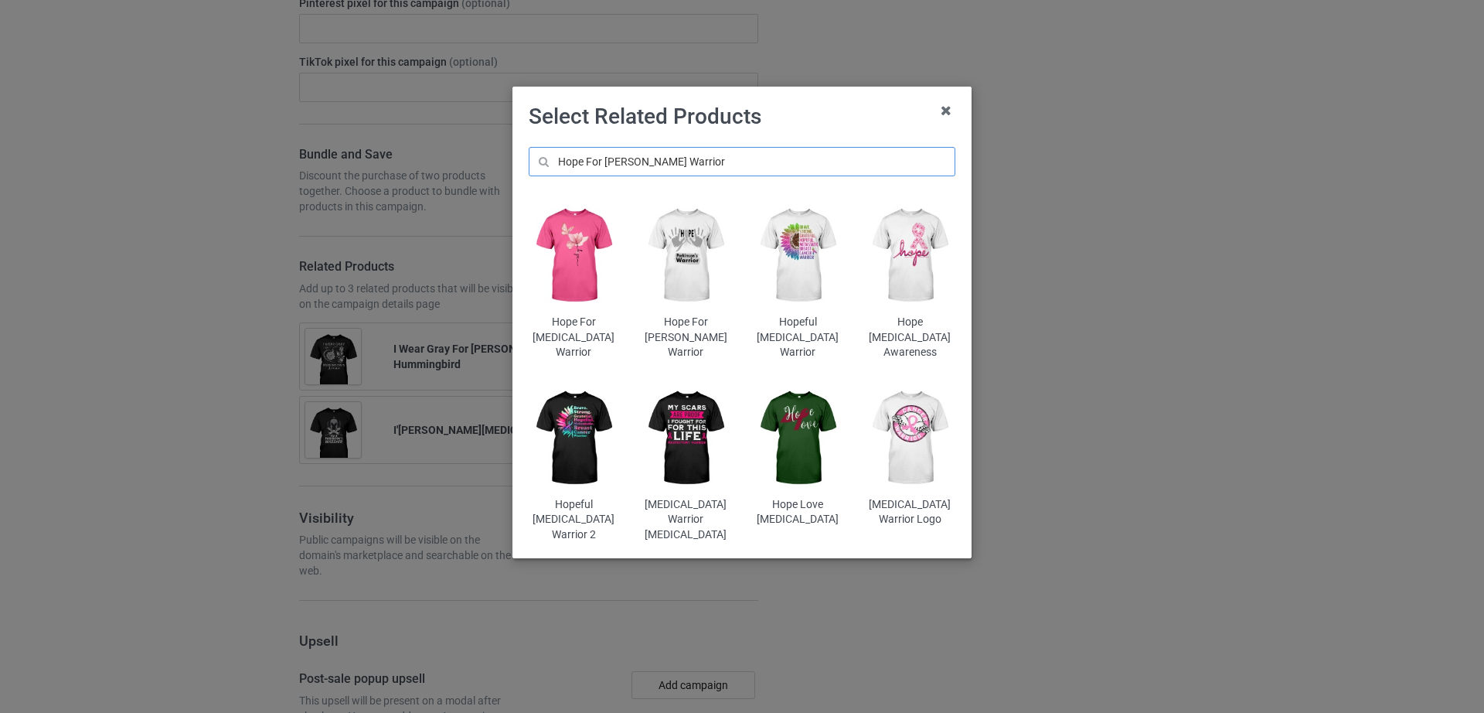
type input "Hope For Parkinson's Warrior"
click at [682, 263] on img at bounding box center [686, 255] width 90 height 113
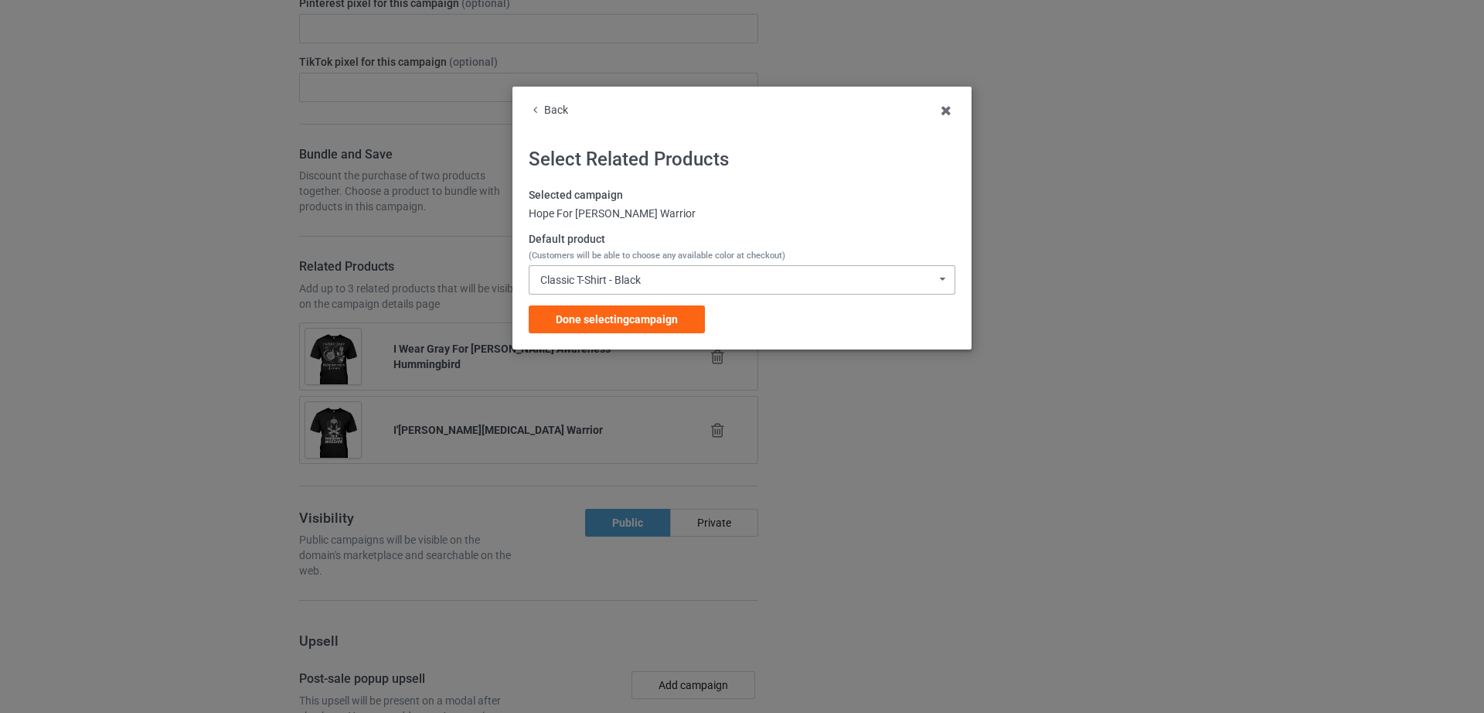
click at [651, 278] on div "Classic T-Shirt - Black Classic T-Shirt - Black Classic T-Shirt - White Classic…" at bounding box center [742, 279] width 427 height 29
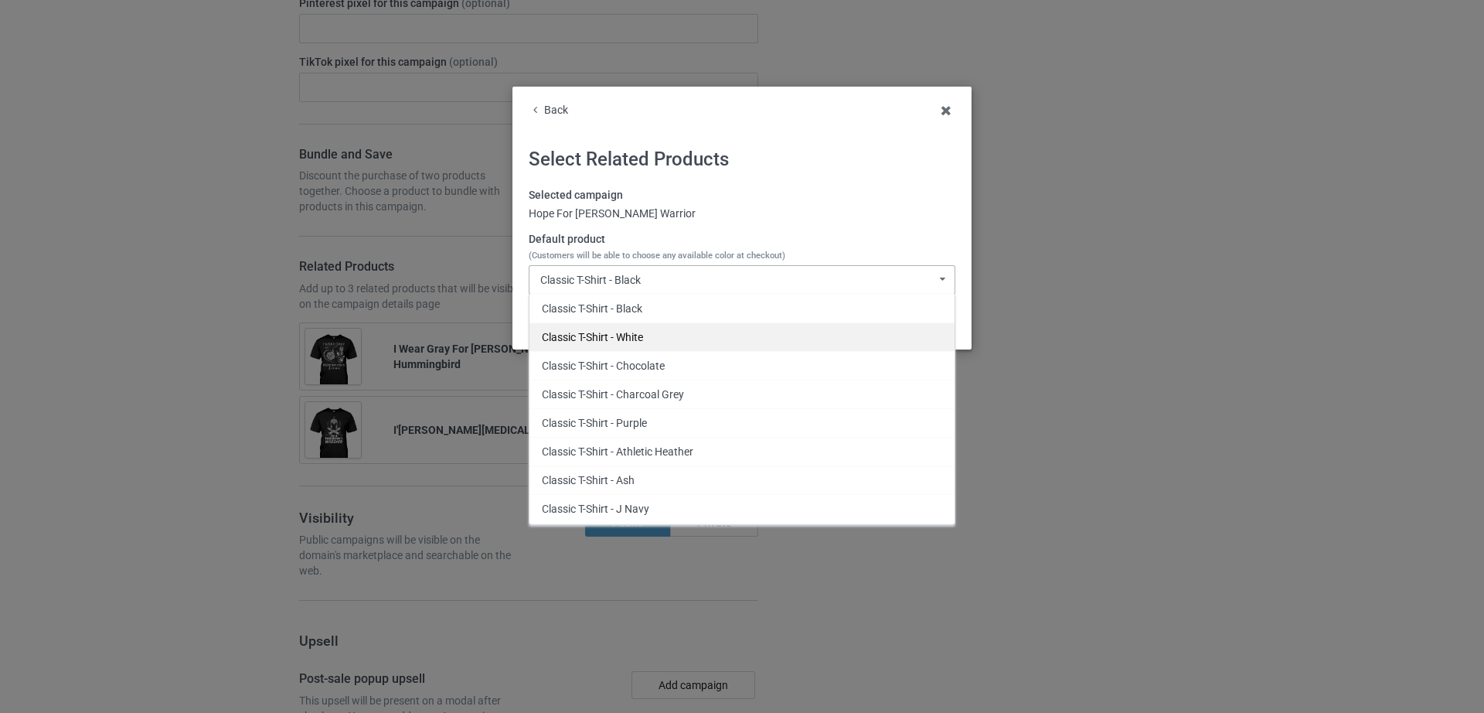
click at [644, 327] on div "Classic T-Shirt - White" at bounding box center [741, 336] width 425 height 29
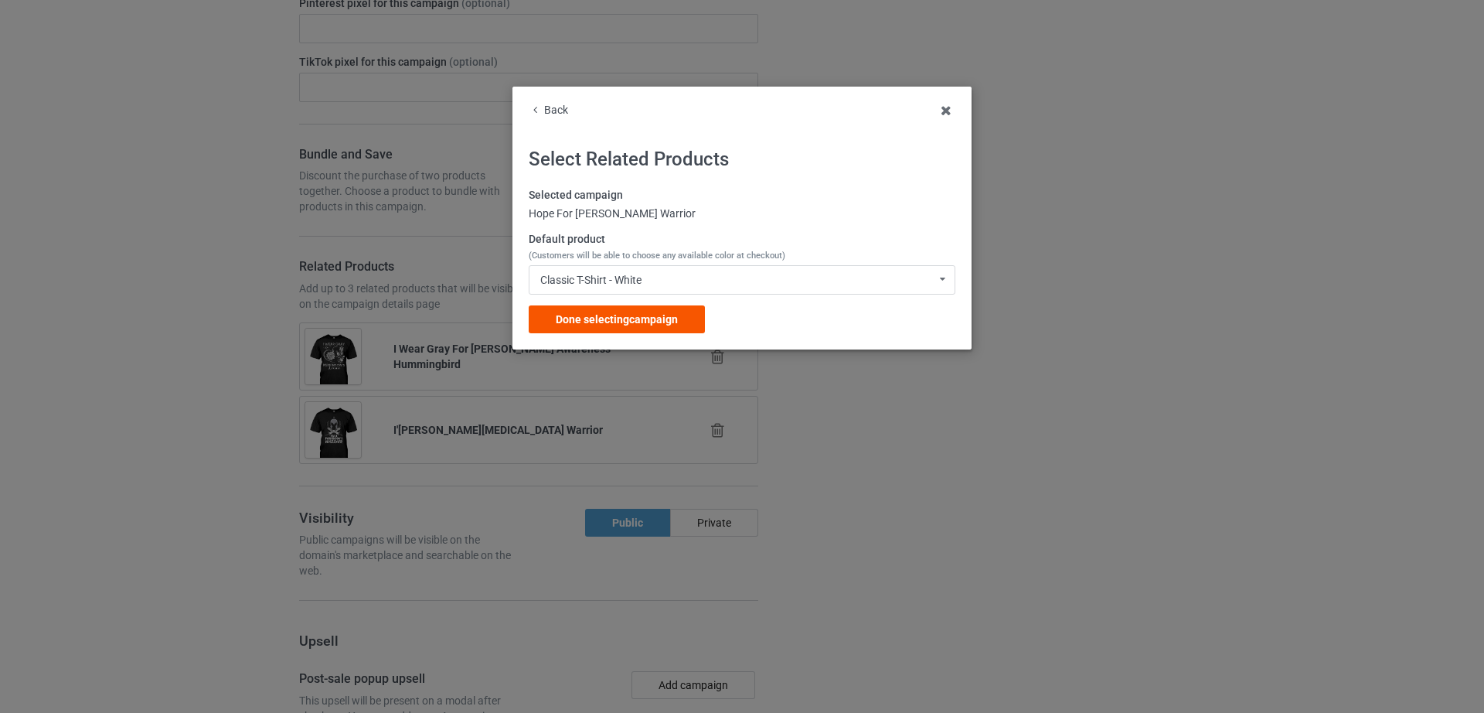
click at [639, 310] on div "Done selecting campaign" at bounding box center [617, 319] width 176 height 28
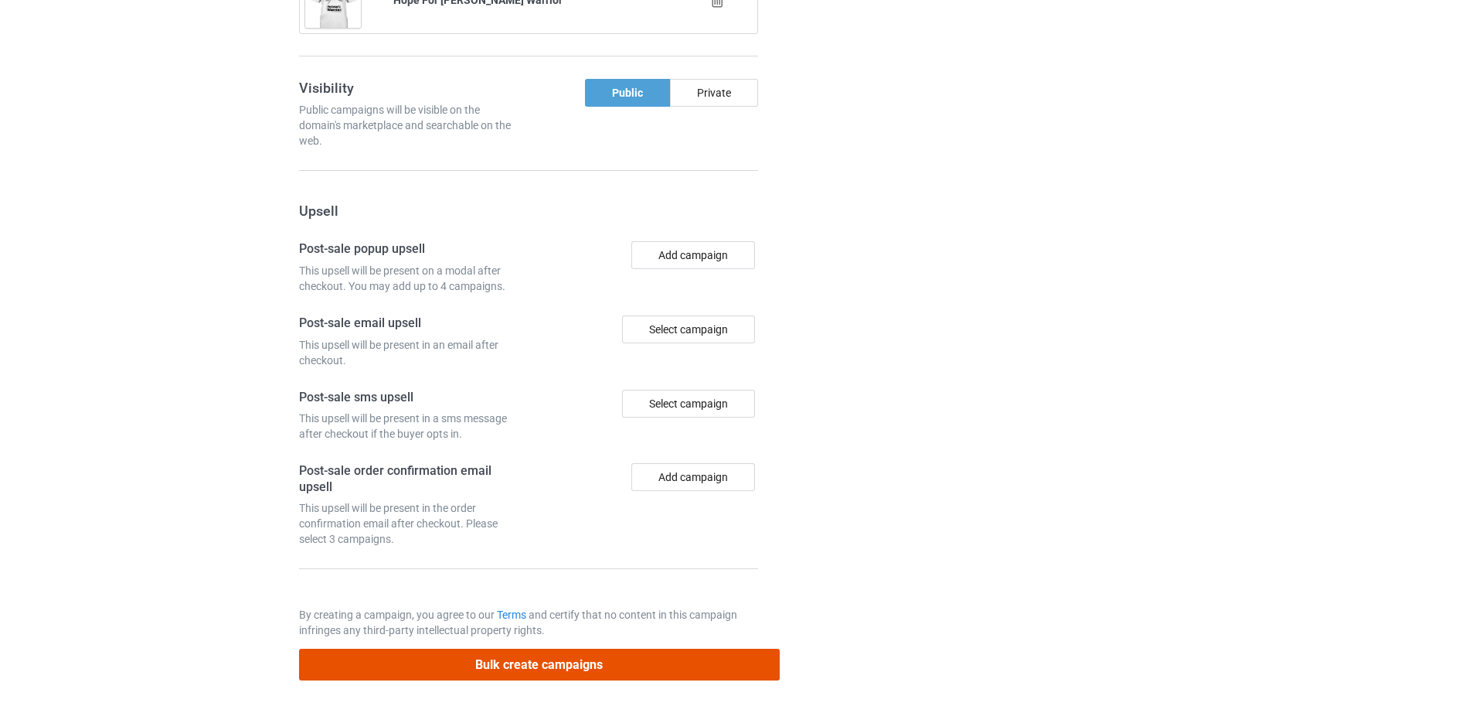
click at [542, 662] on button "Bulk create campaigns" at bounding box center [539, 665] width 481 height 32
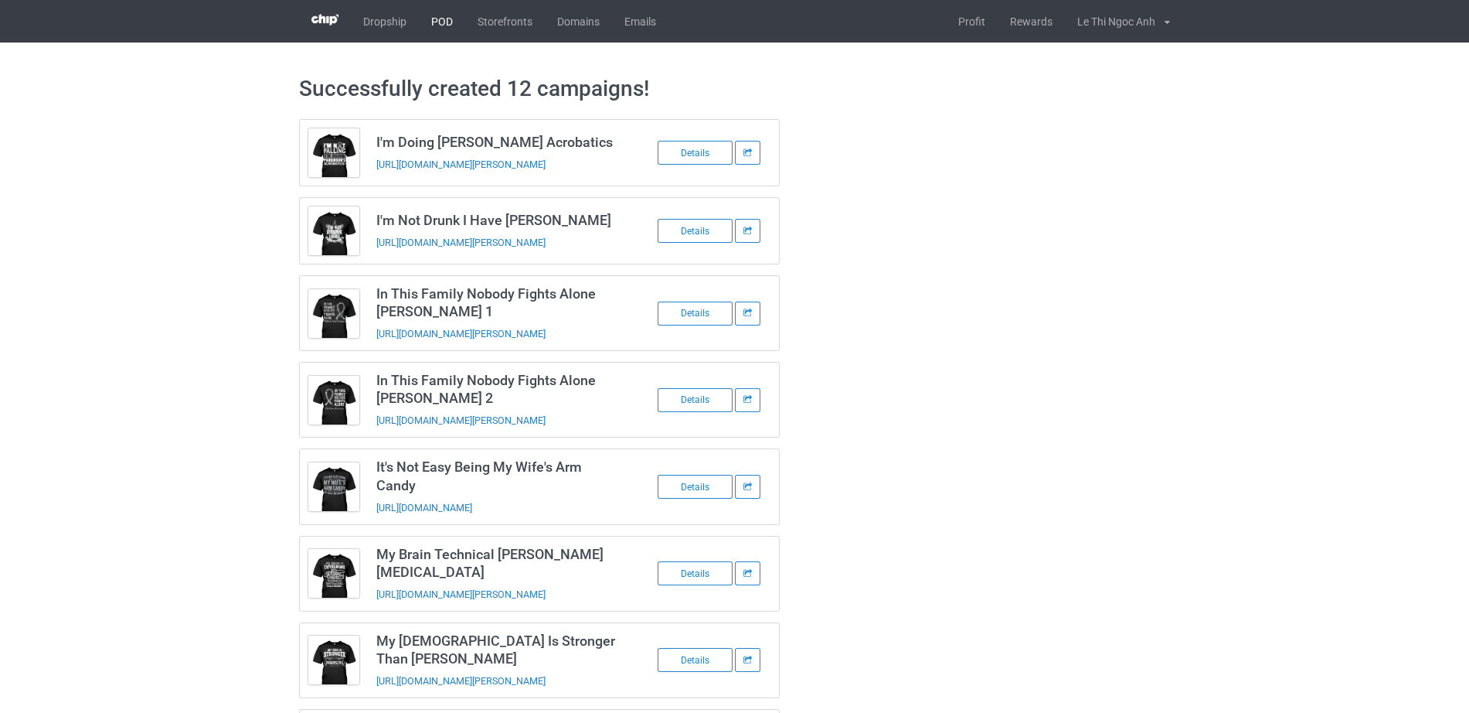
click at [428, 9] on link "POD" at bounding box center [442, 21] width 46 height 43
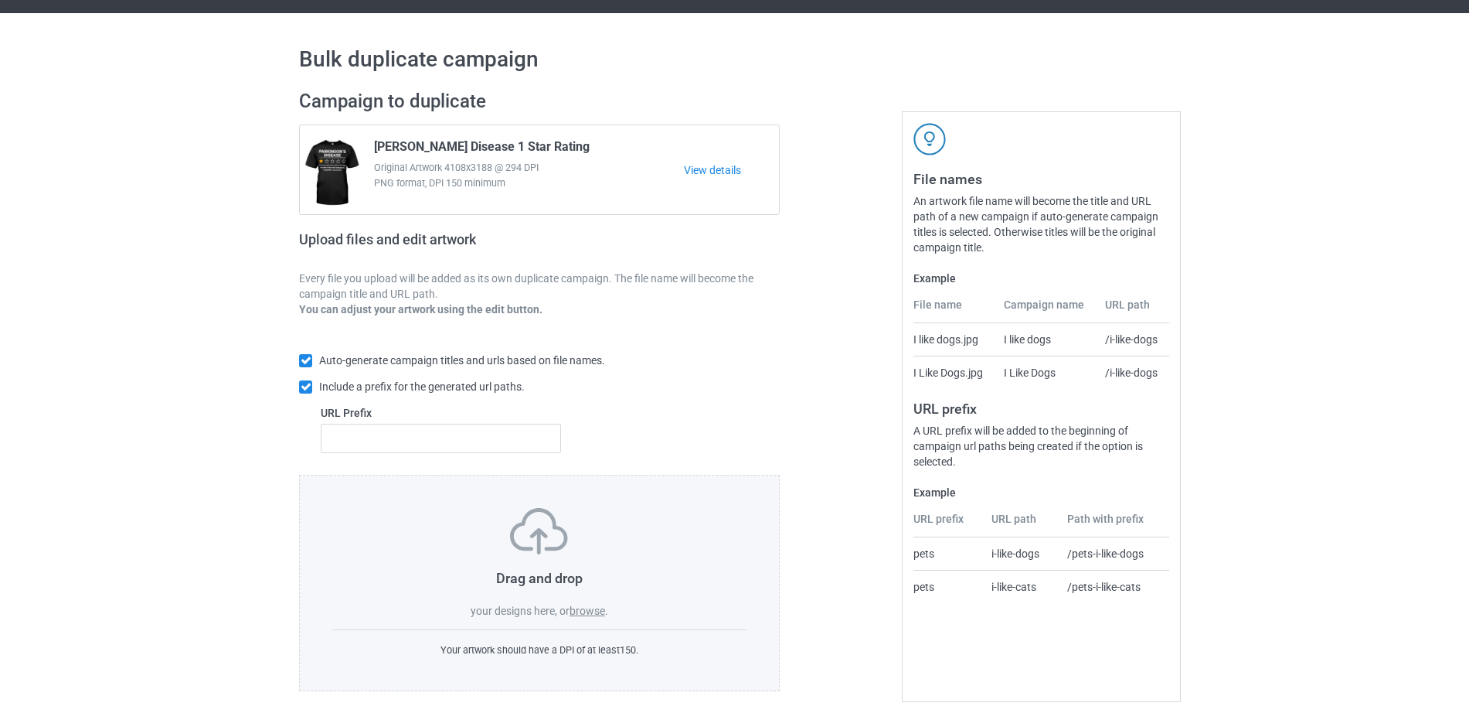
scroll to position [41, 0]
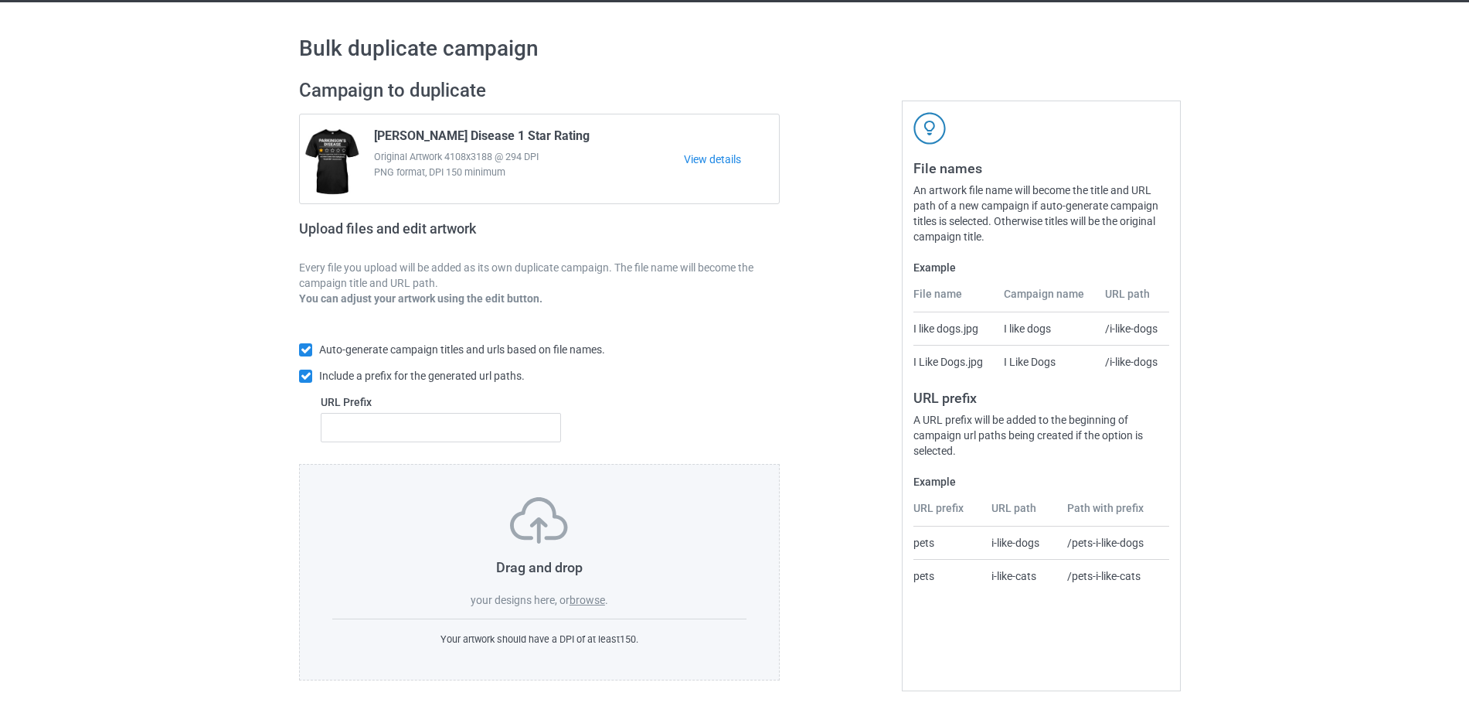
click at [594, 604] on label "browse" at bounding box center [588, 600] width 36 height 12
click at [0, 0] on input "browse" at bounding box center [0, 0] width 0 height 0
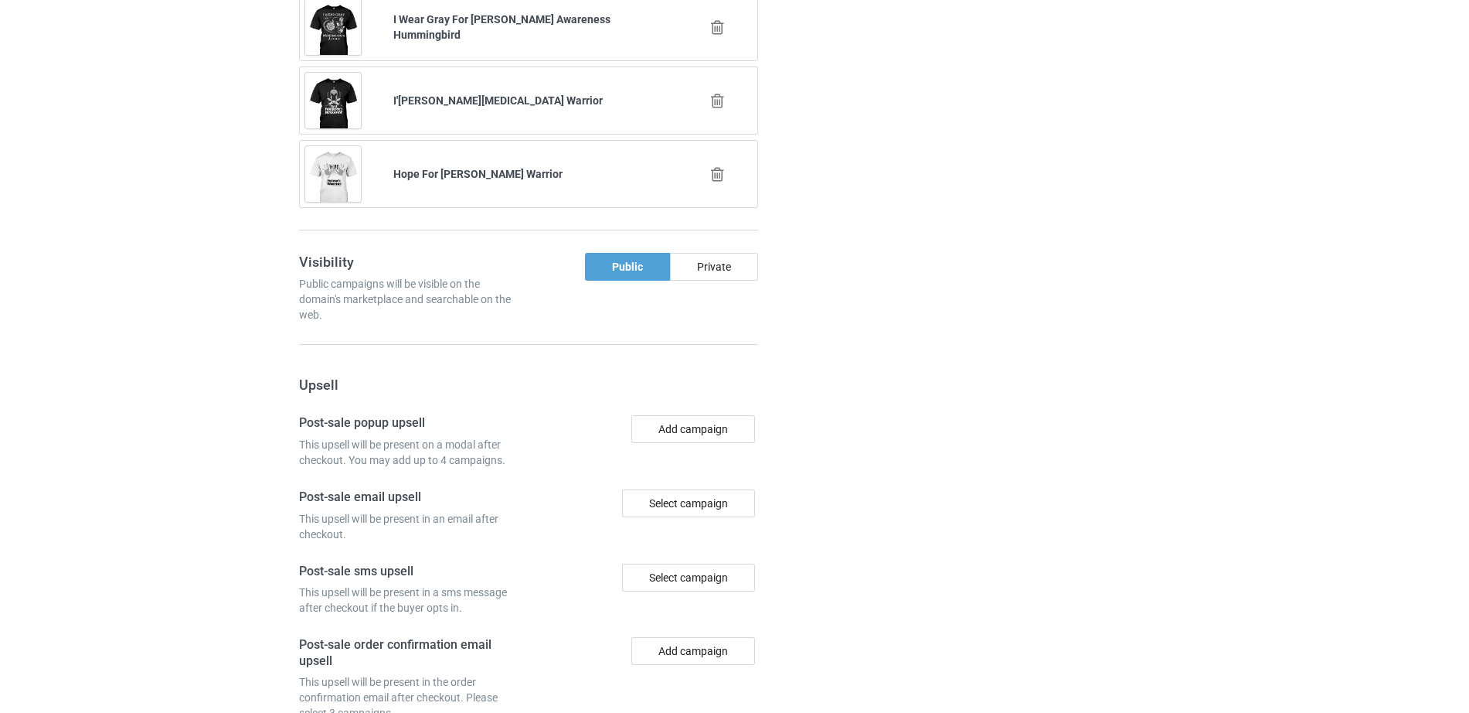
click at [711, 28] on icon at bounding box center [717, 27] width 19 height 16
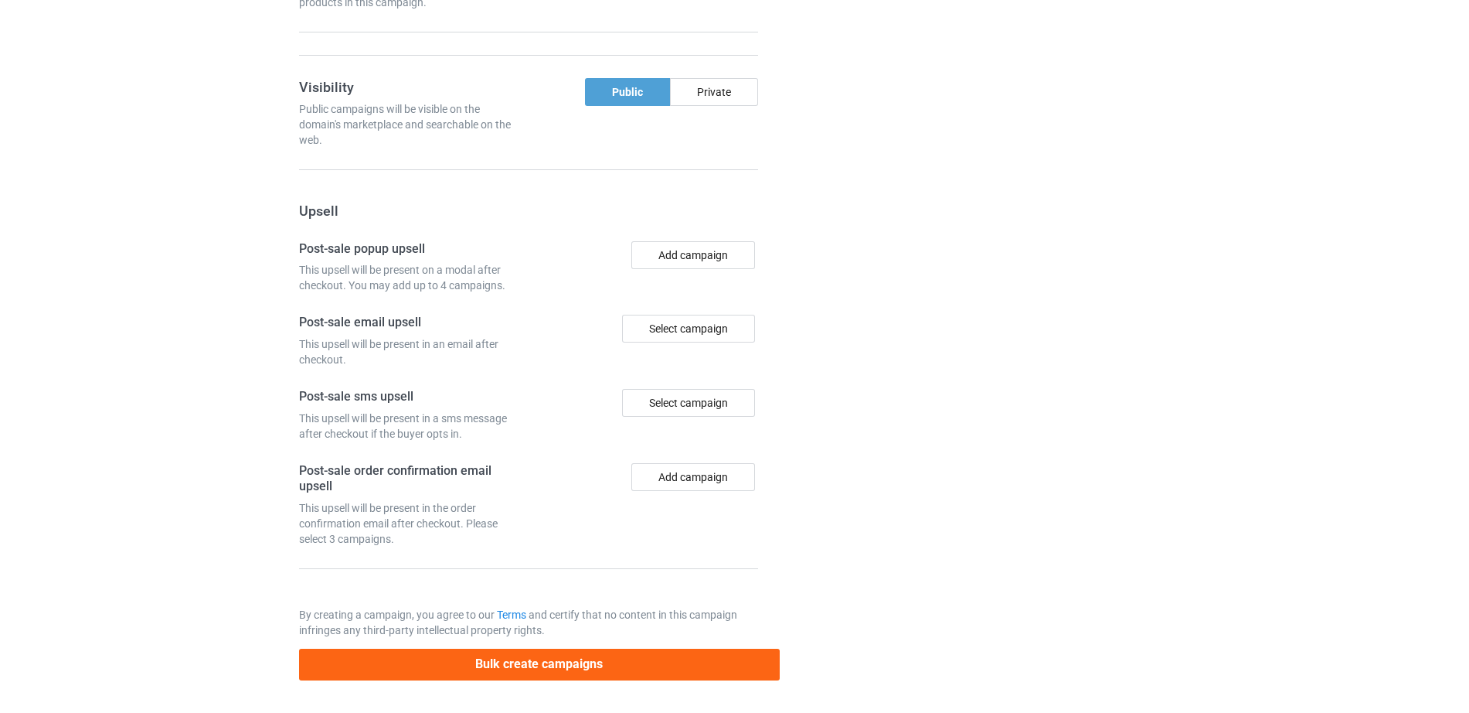
scroll to position [2315, 0]
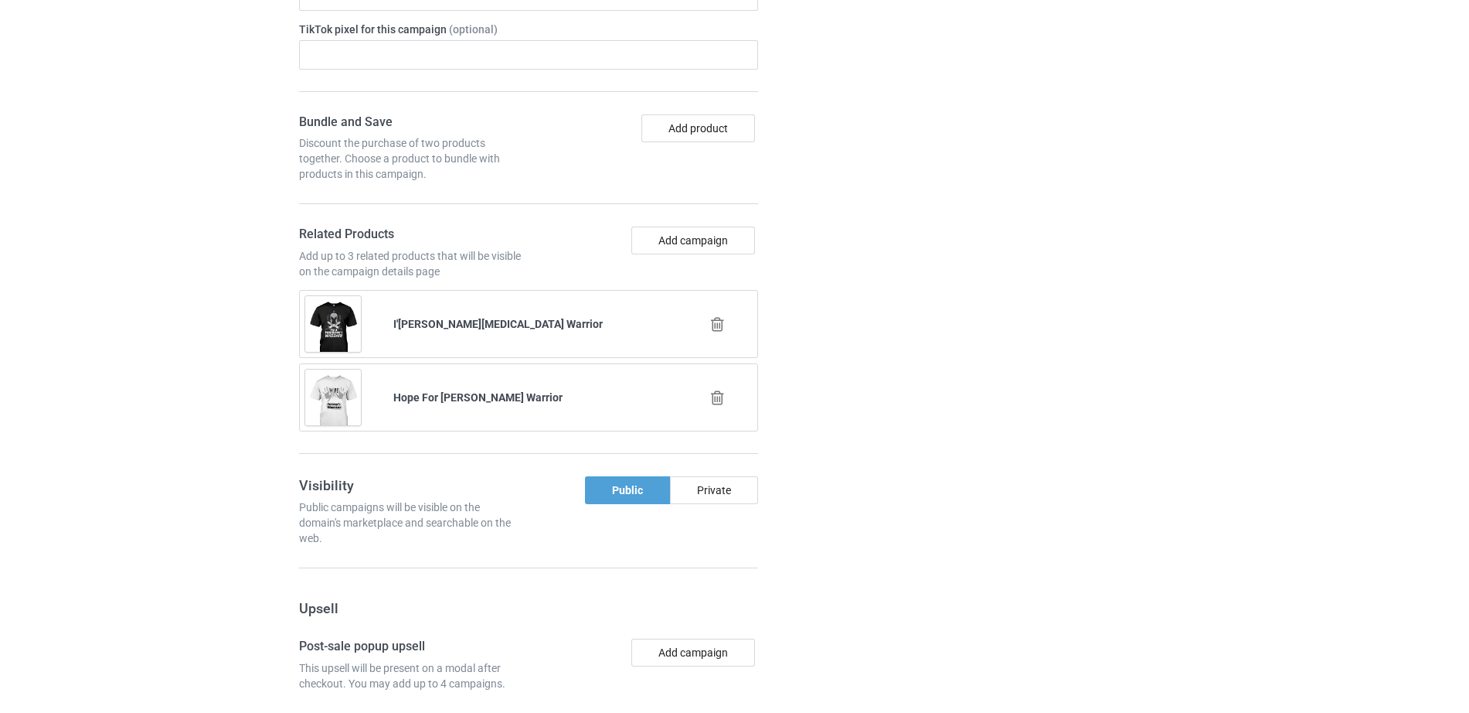
click at [719, 325] on icon at bounding box center [717, 324] width 19 height 16
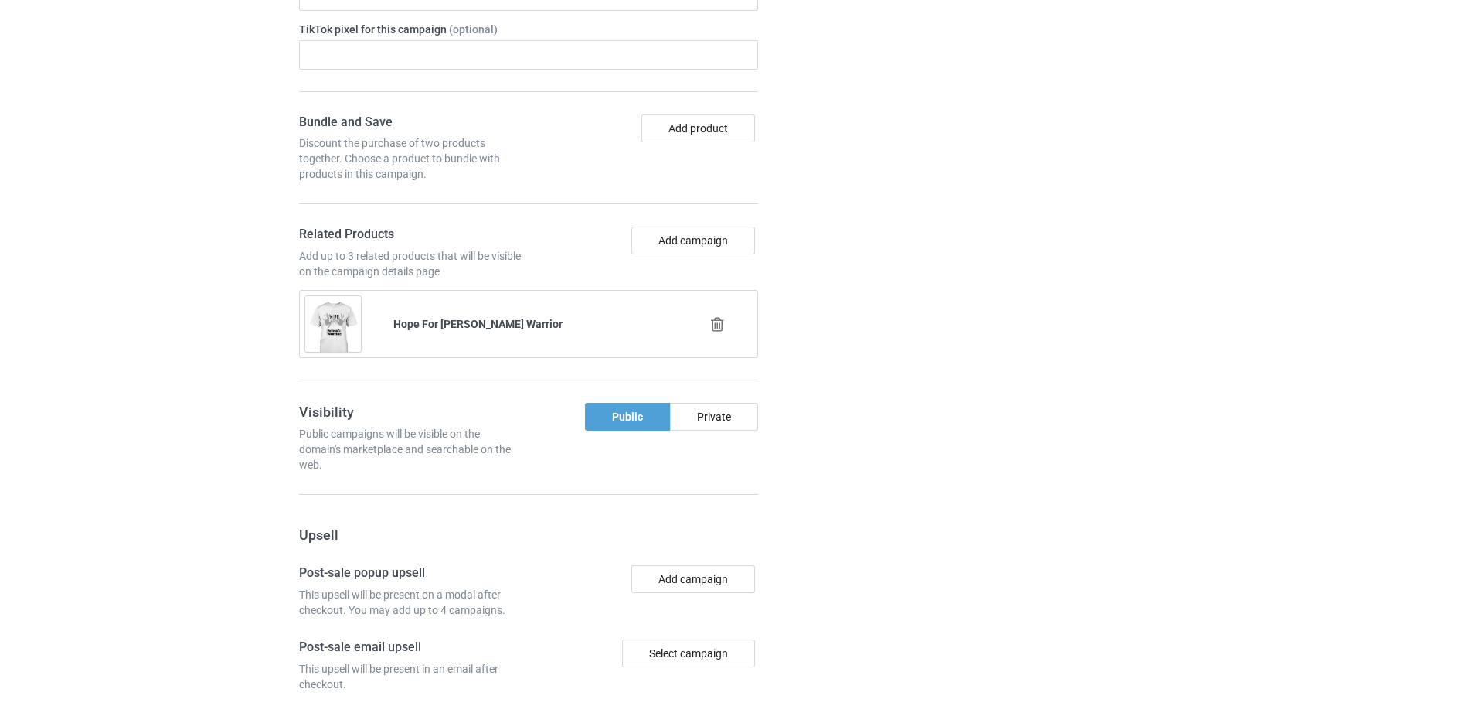
click at [719, 325] on icon at bounding box center [717, 324] width 19 height 16
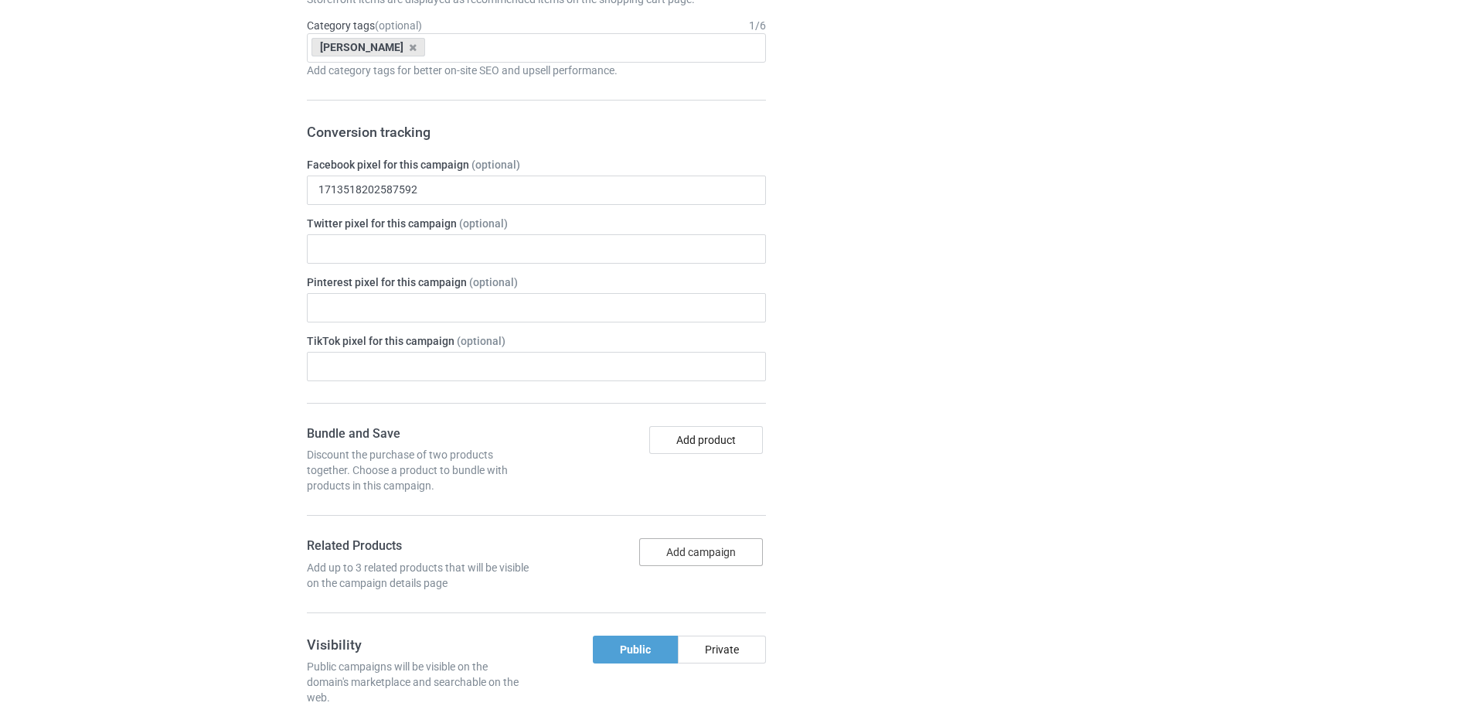
scroll to position [1998, 0]
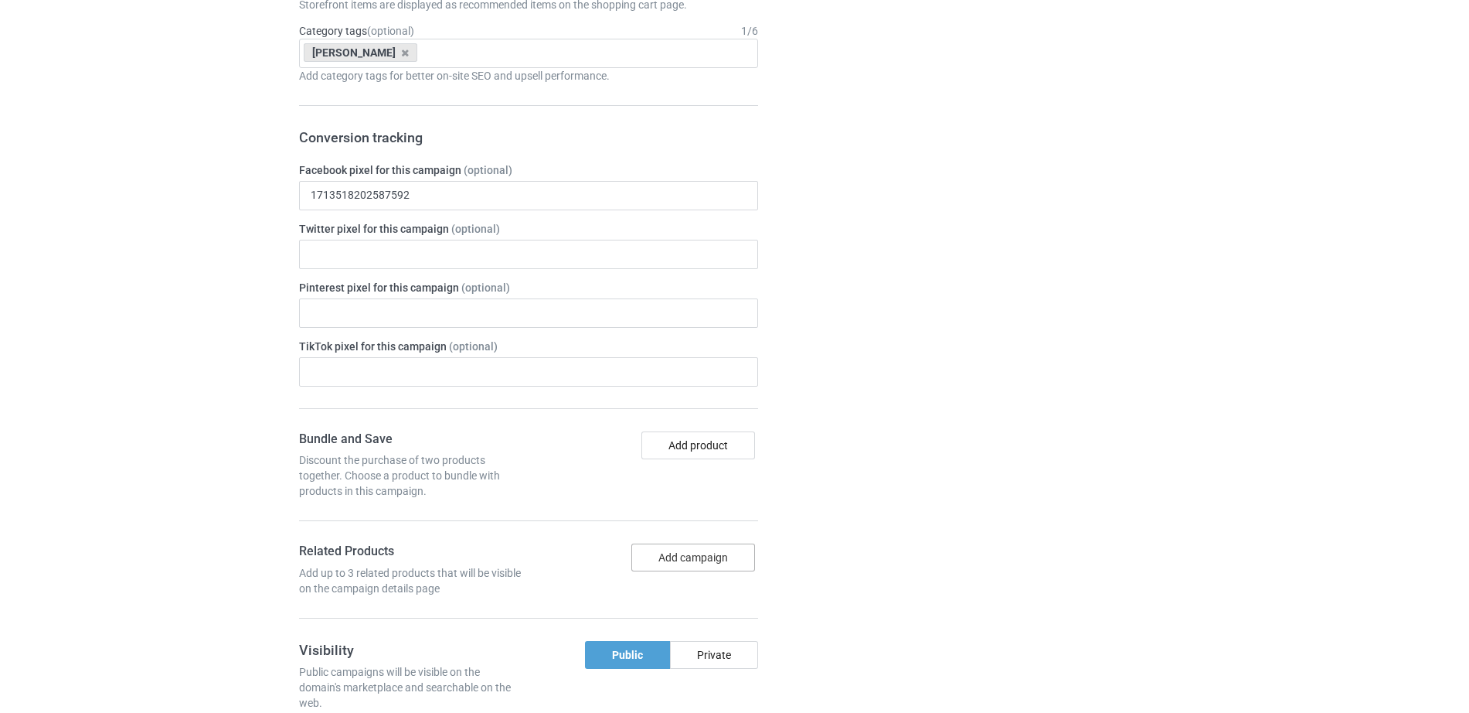
click at [699, 543] on div "Bundle and Save Discount the purchase of two products together. Choose a produc…" at bounding box center [528, 525] width 459 height 188
click at [696, 551] on button "Add campaign" at bounding box center [694, 557] width 124 height 28
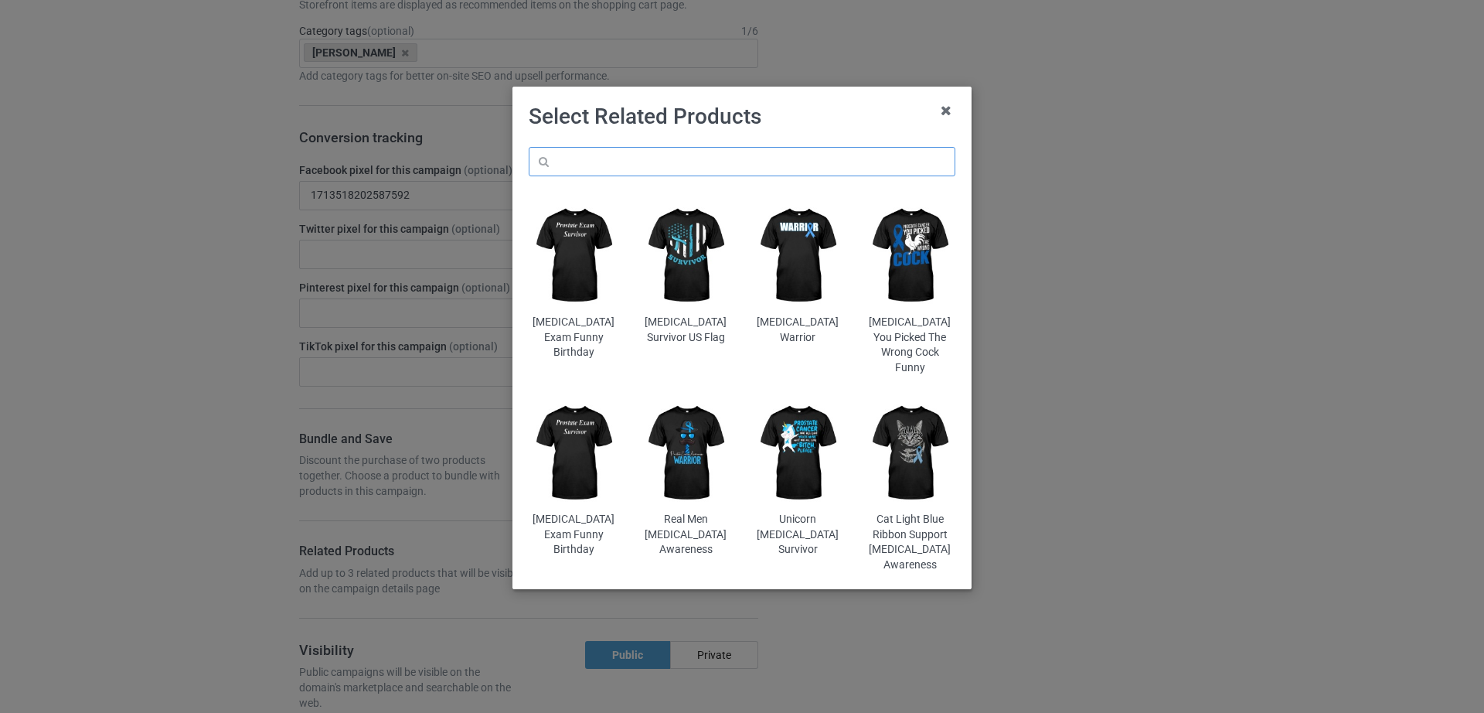
click at [673, 167] on input "text" at bounding box center [742, 161] width 427 height 29
paste input "Parkinson Disease Awareness Tulip"
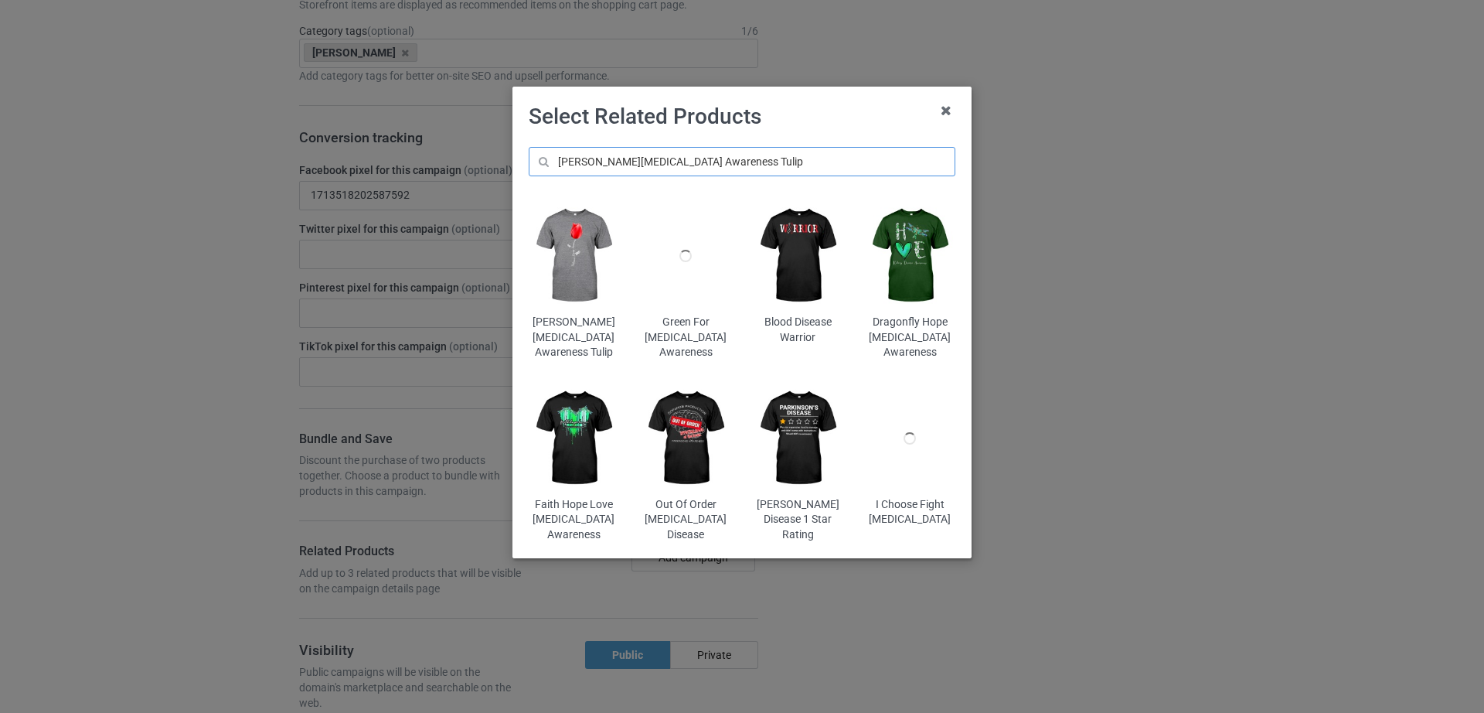
type input "Parkinson Disease Awareness Tulip"
click at [564, 278] on img at bounding box center [574, 255] width 90 height 113
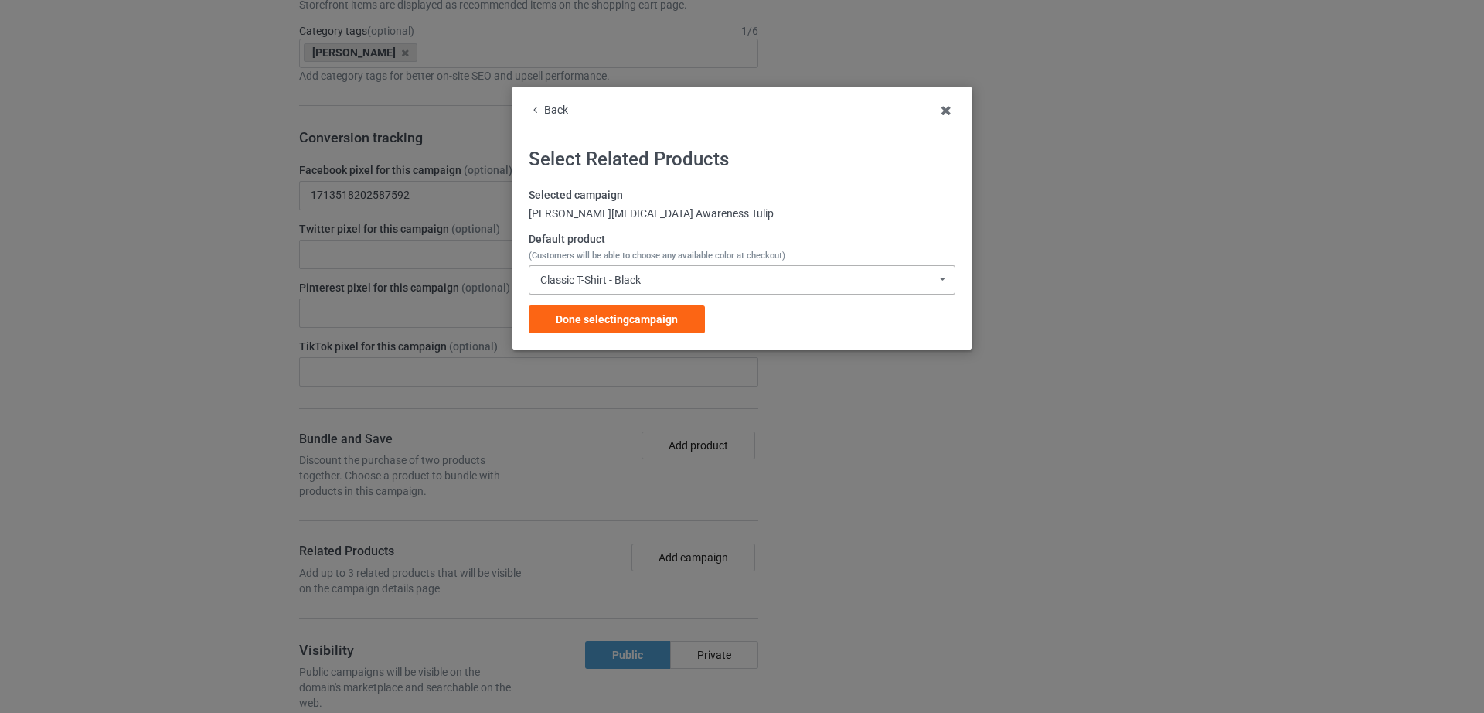
click at [589, 267] on div "Classic T-Shirt - Black Classic T-Shirt - Black Classic T-Shirt - White Classic…" at bounding box center [742, 279] width 427 height 29
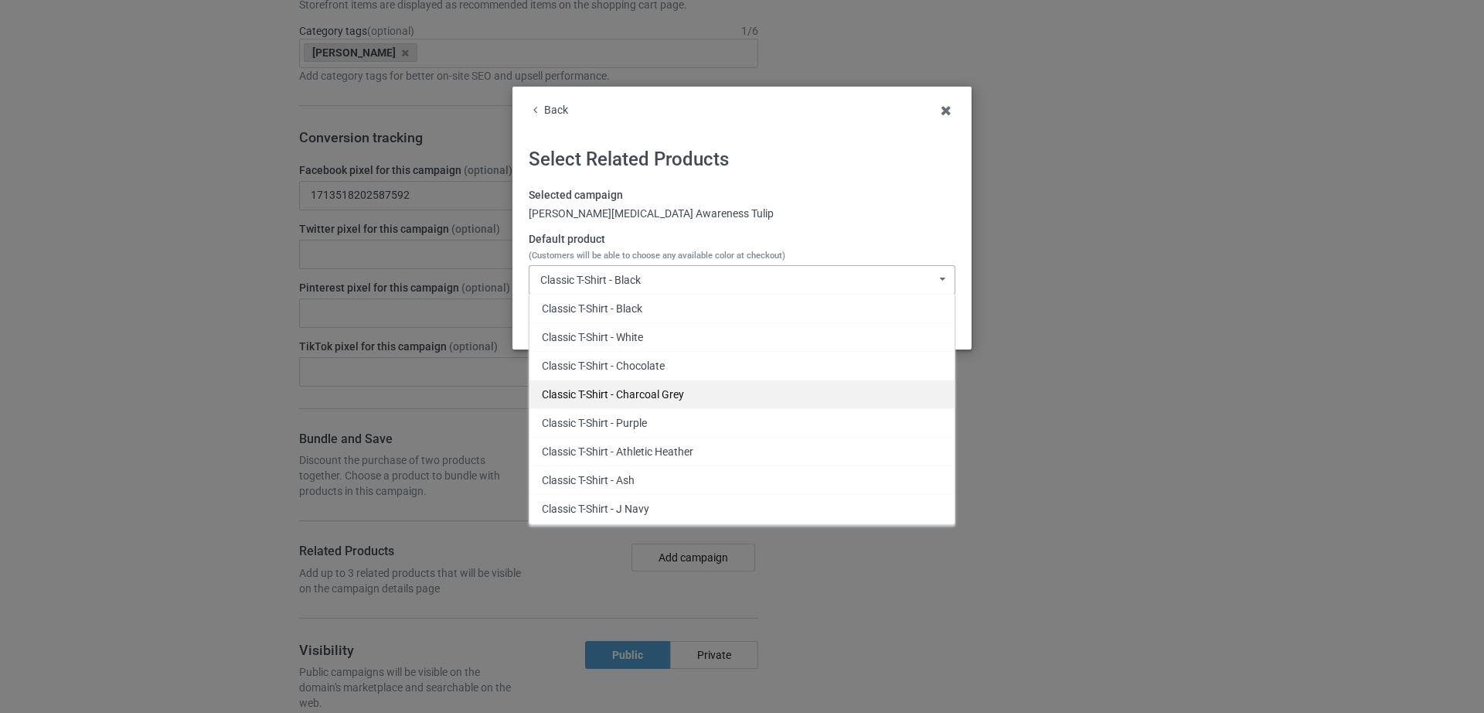
click at [691, 397] on div "Classic T-Shirt - Charcoal Grey" at bounding box center [741, 394] width 425 height 29
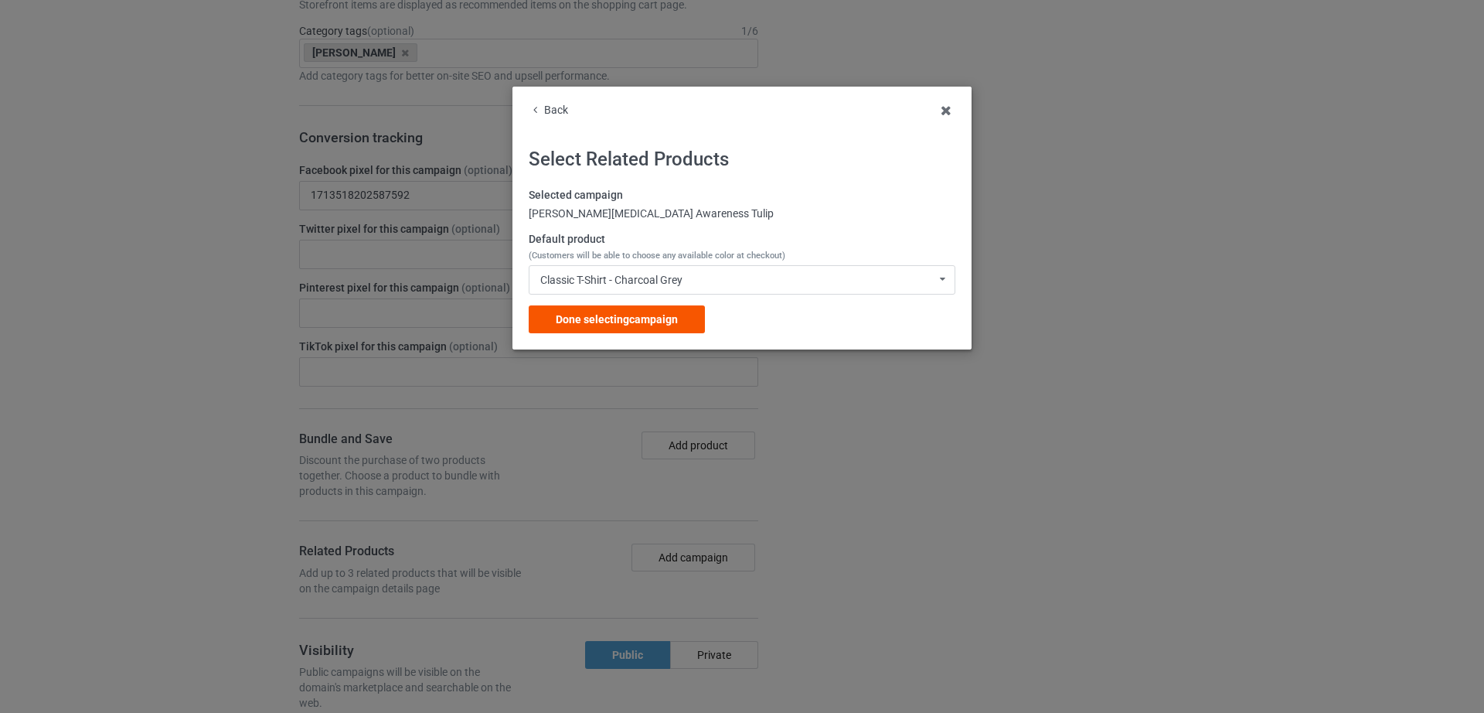
click at [607, 327] on div "Done selecting campaign" at bounding box center [617, 319] width 176 height 28
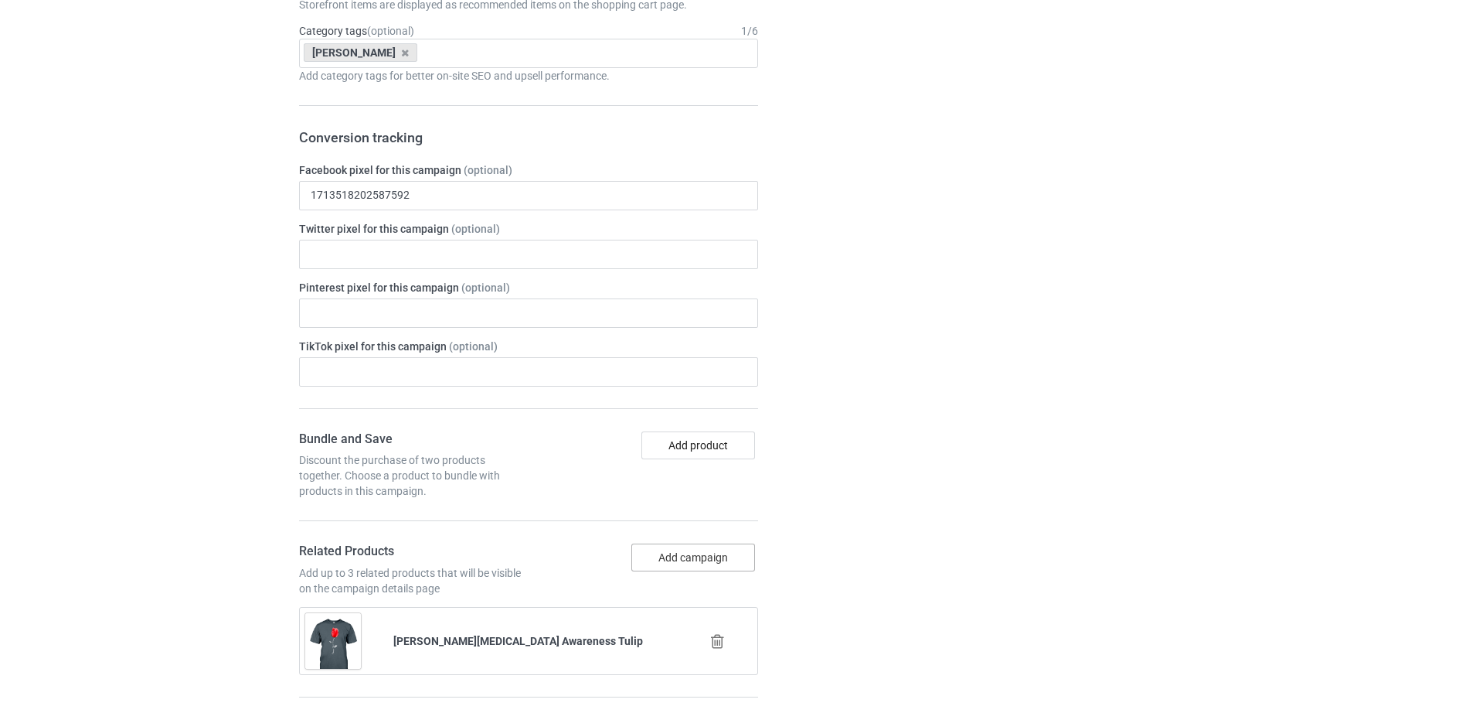
click at [680, 565] on button "Add campaign" at bounding box center [694, 557] width 124 height 28
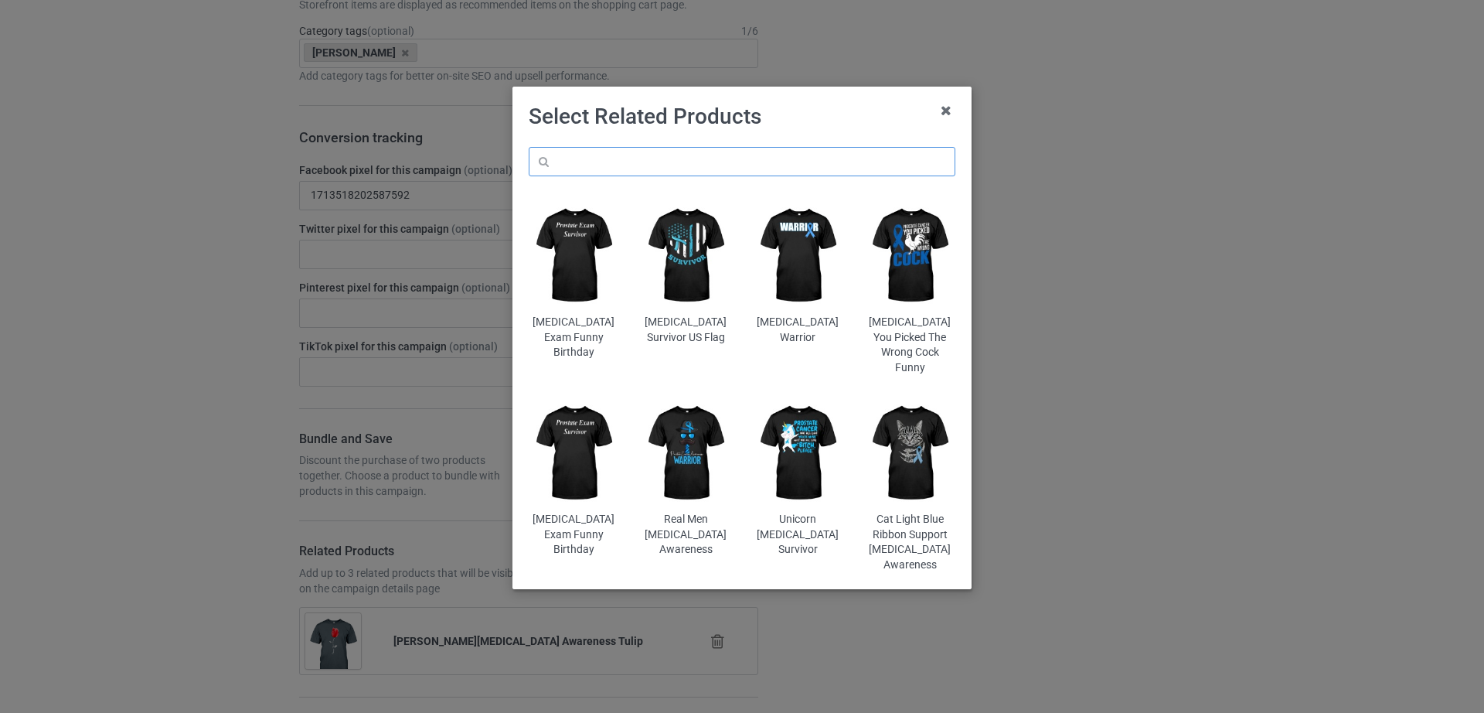
click at [666, 167] on input "text" at bounding box center [742, 161] width 427 height 29
paste input "It's Not Easy Being My Wife's Arm Candy"
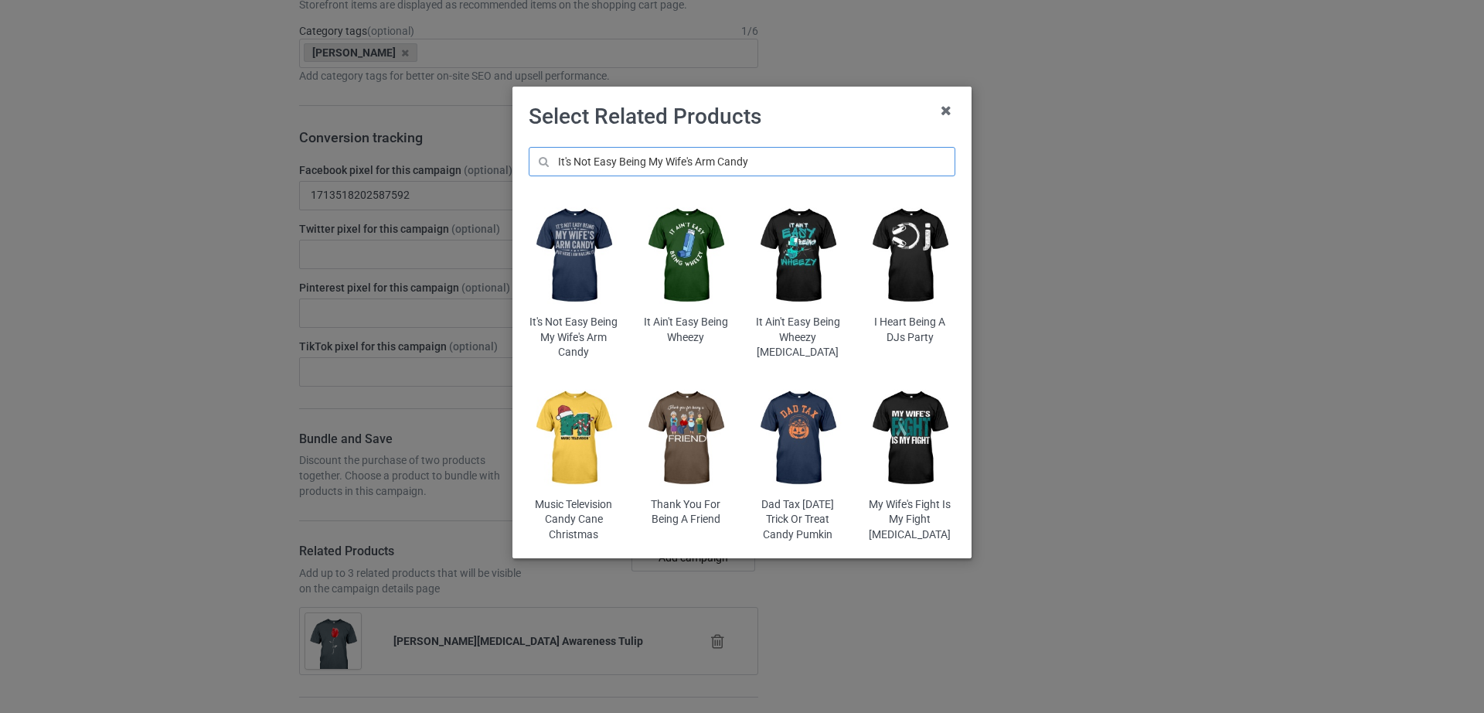
type input "It's Not Easy Being My Wife's Arm Candy"
click at [597, 289] on img at bounding box center [574, 255] width 90 height 113
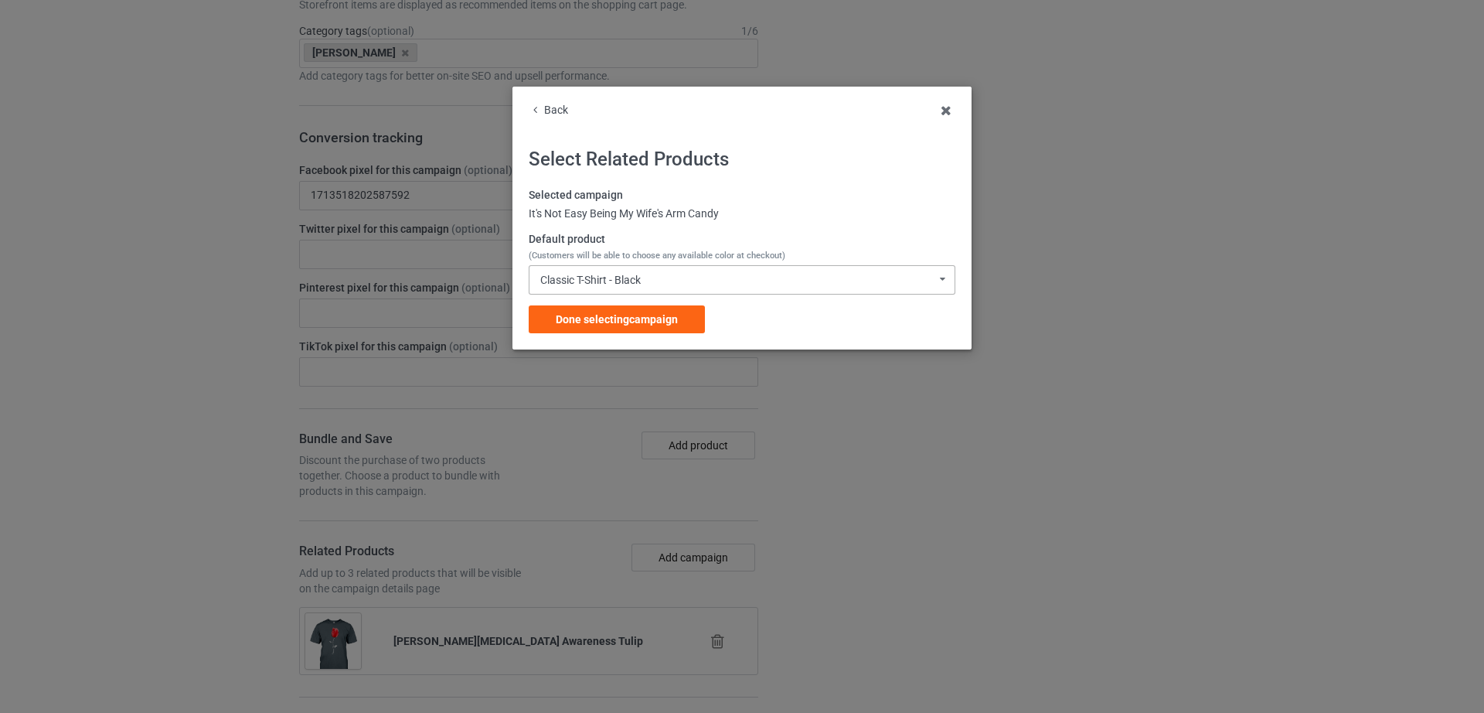
click at [641, 283] on div "Classic T-Shirt - Black" at bounding box center [590, 279] width 100 height 11
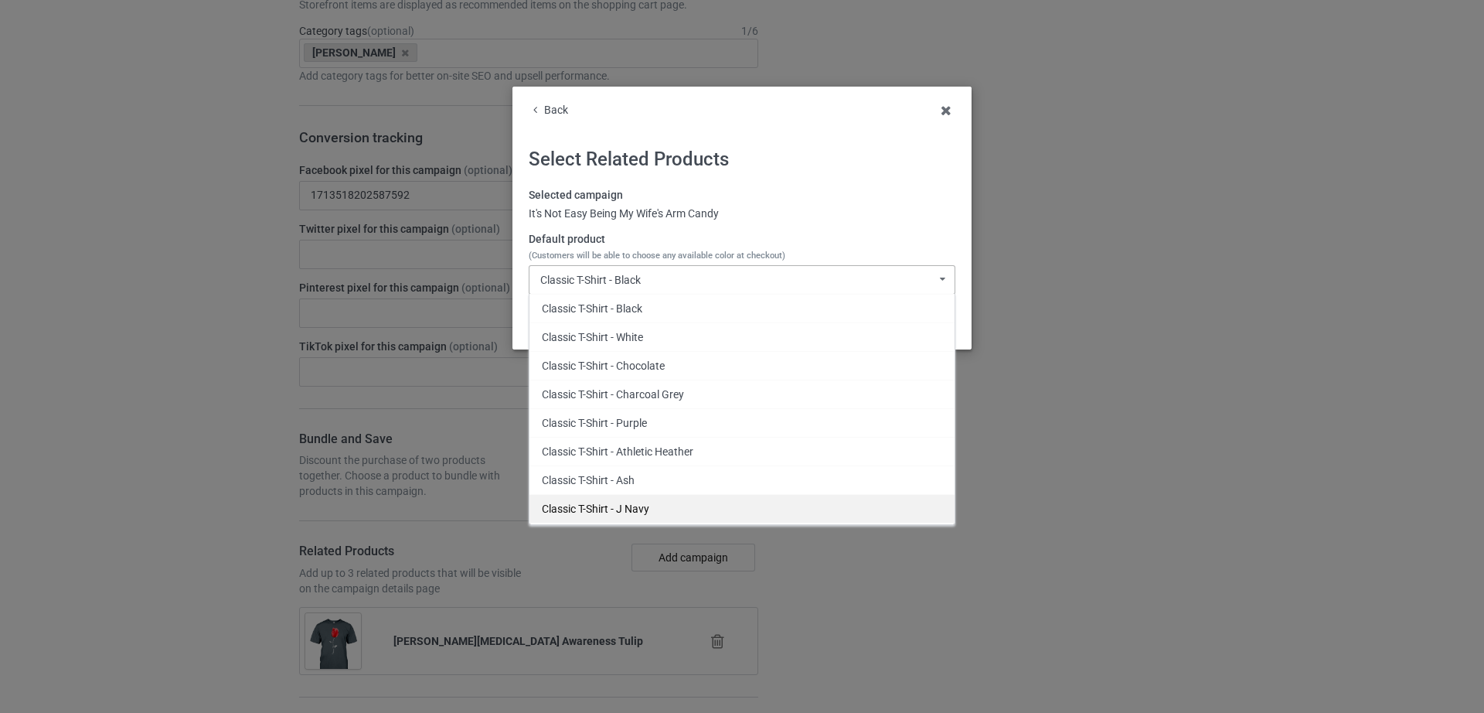
click at [642, 500] on div "Classic T-Shirt - J Navy" at bounding box center [741, 508] width 425 height 29
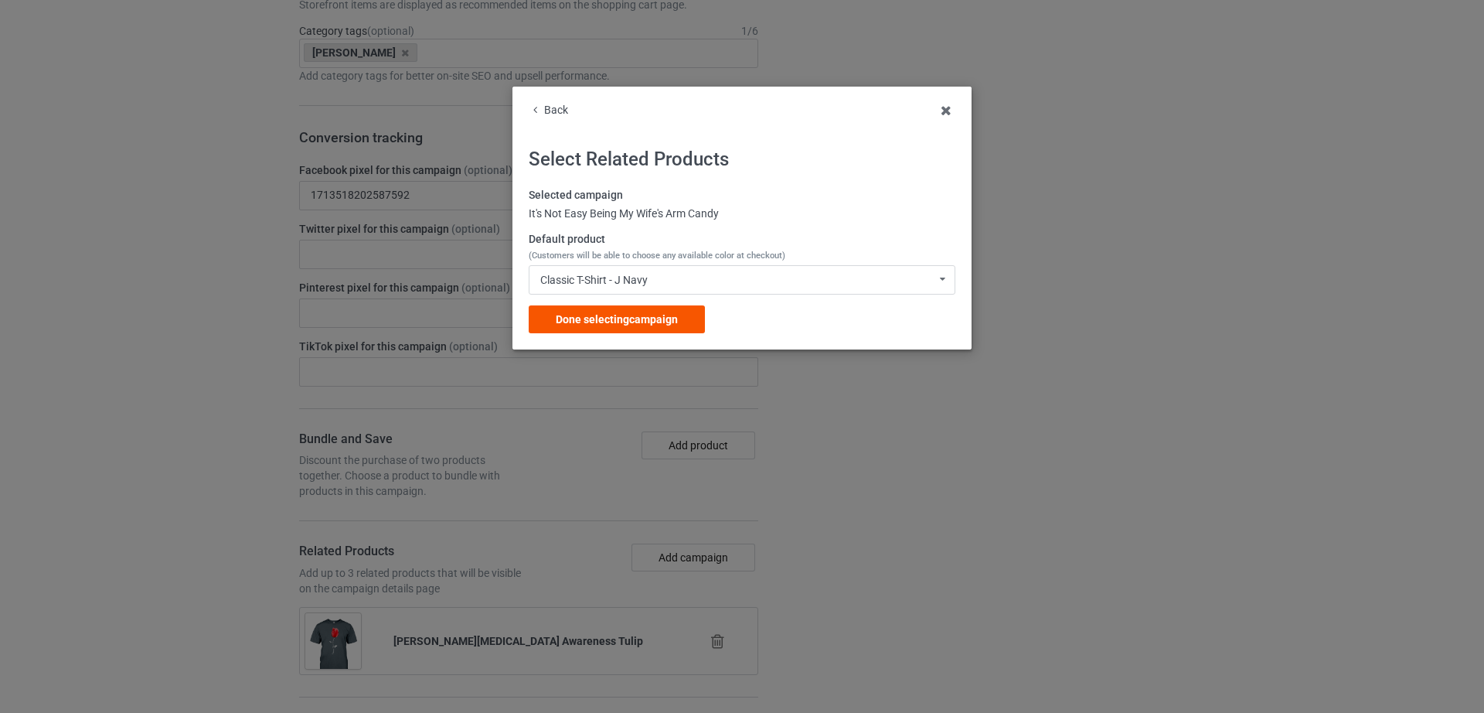
click at [631, 332] on div "Done selecting campaign" at bounding box center [617, 319] width 176 height 28
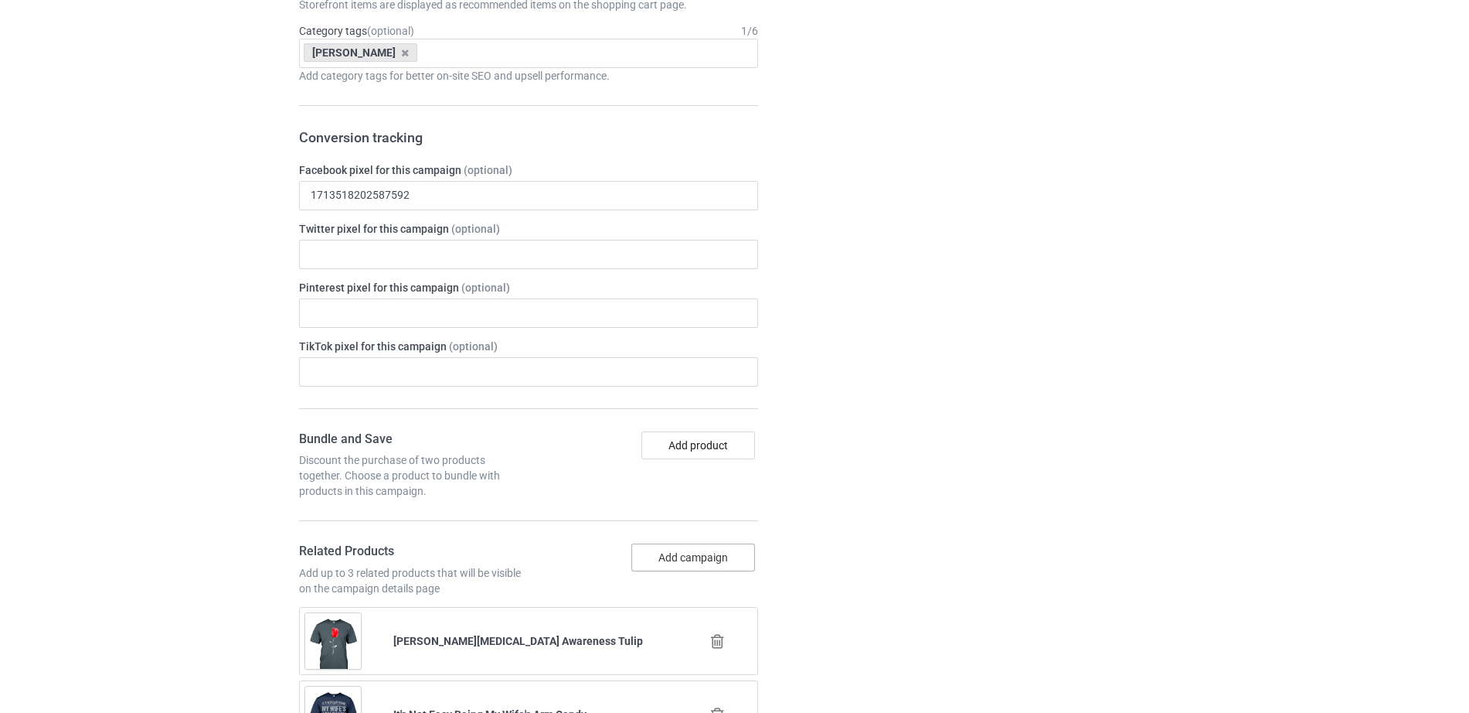
click at [737, 563] on button "Add campaign" at bounding box center [694, 557] width 124 height 28
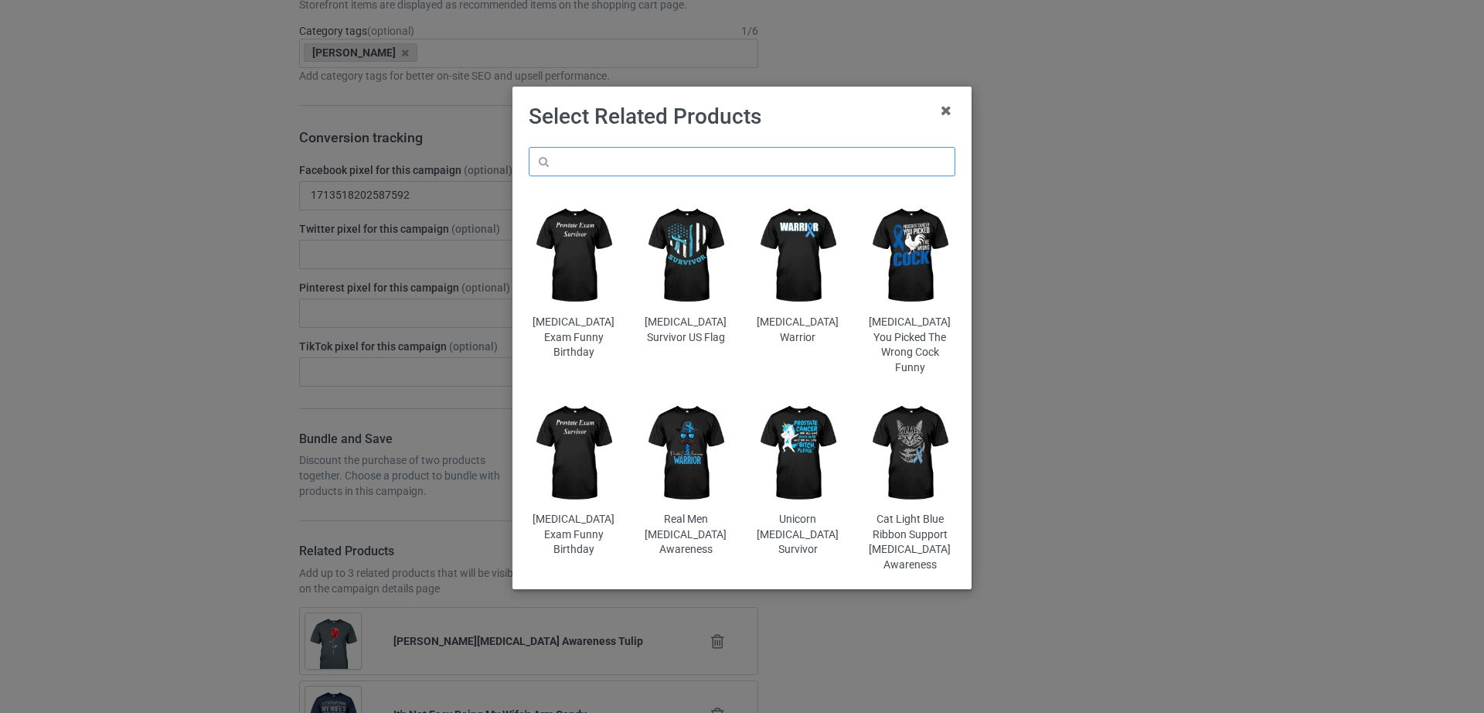
click at [680, 157] on input "text" at bounding box center [742, 161] width 427 height 29
paste input "Parkinson Warrior Gray Ribbon"
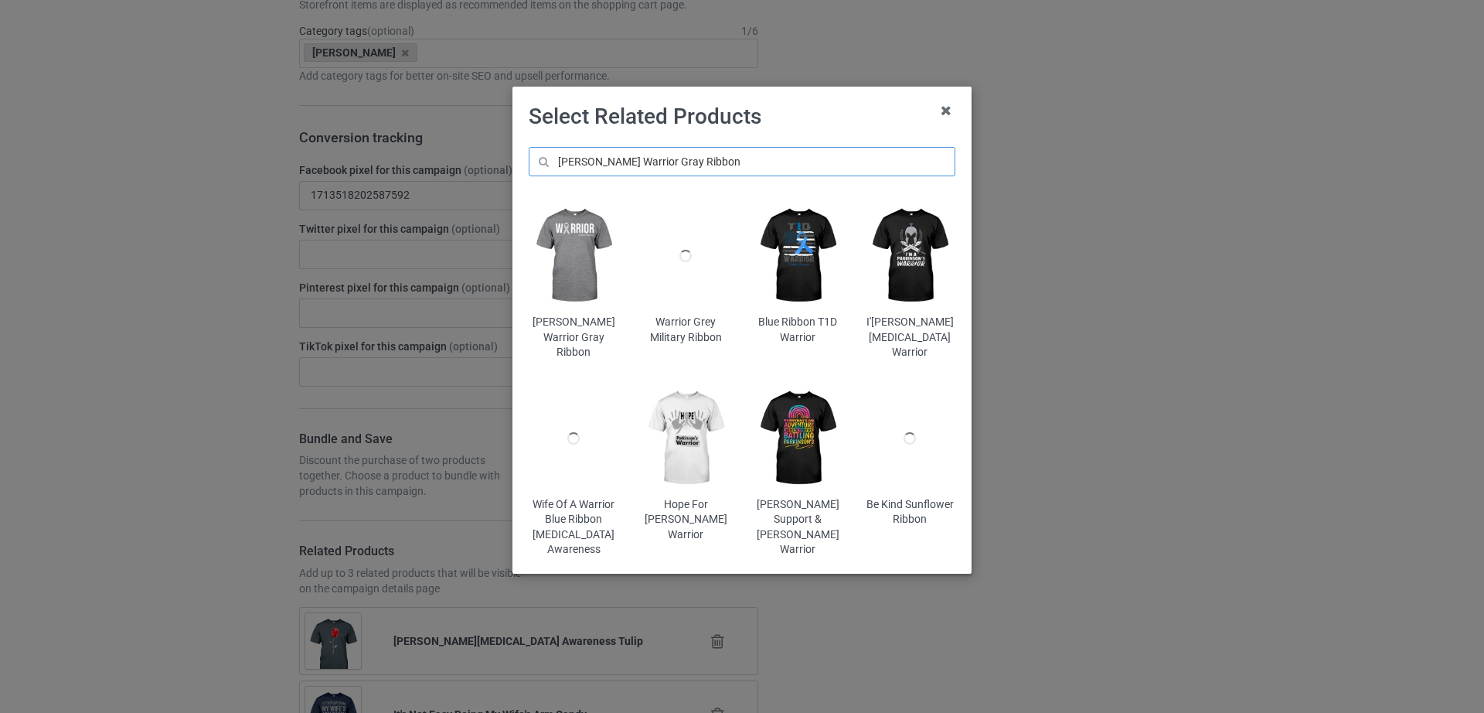
type input "Parkinson Warrior Gray Ribbon"
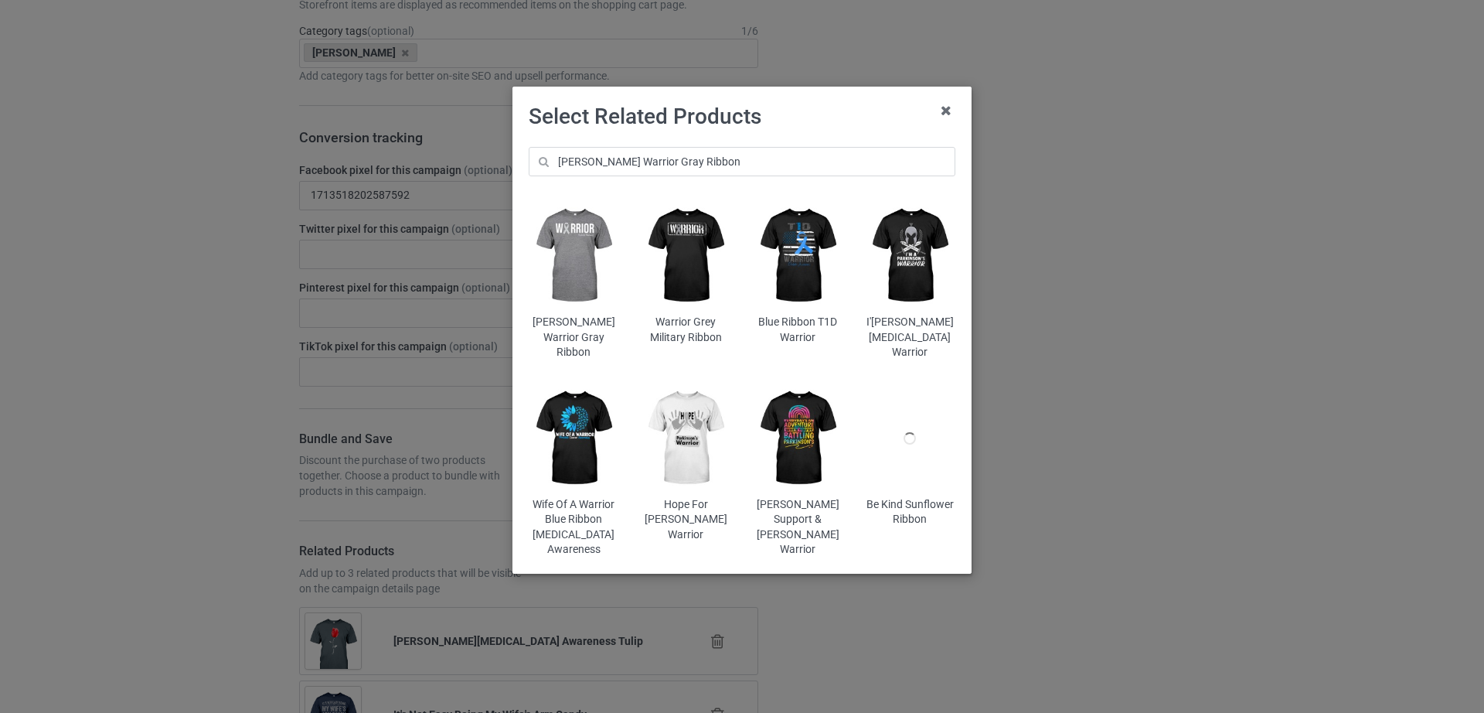
click at [589, 281] on img at bounding box center [574, 255] width 90 height 113
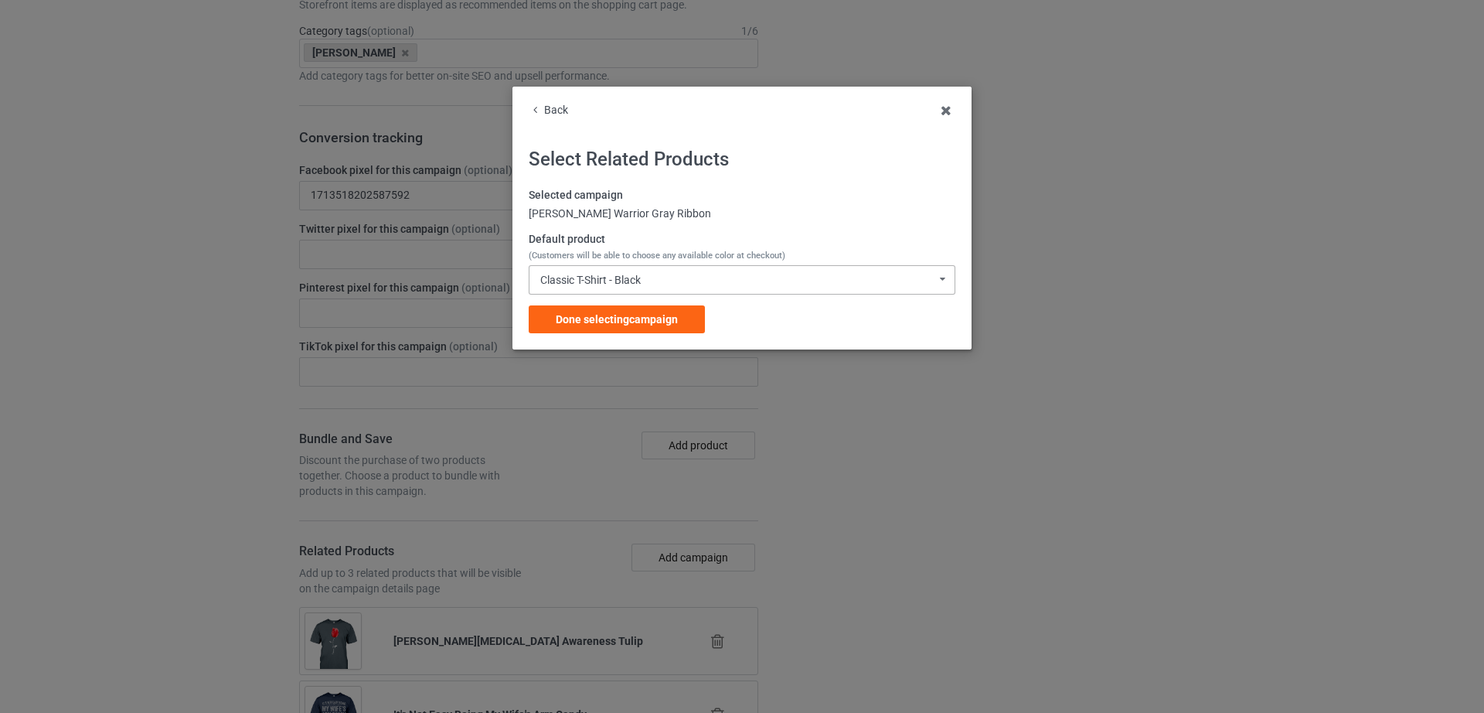
click at [593, 280] on div "Classic T-Shirt - Black" at bounding box center [590, 279] width 100 height 11
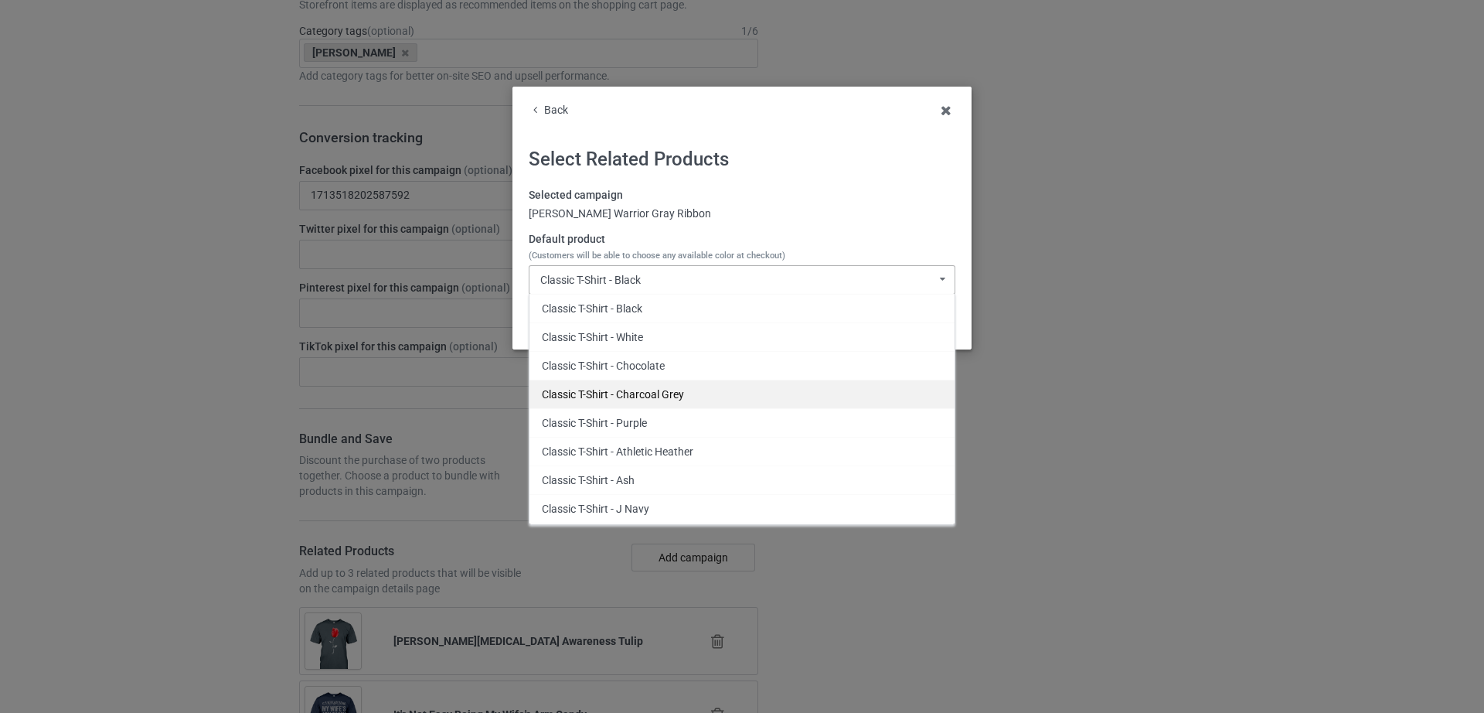
click at [683, 394] on div "Classic T-Shirt - Charcoal Grey" at bounding box center [741, 394] width 425 height 29
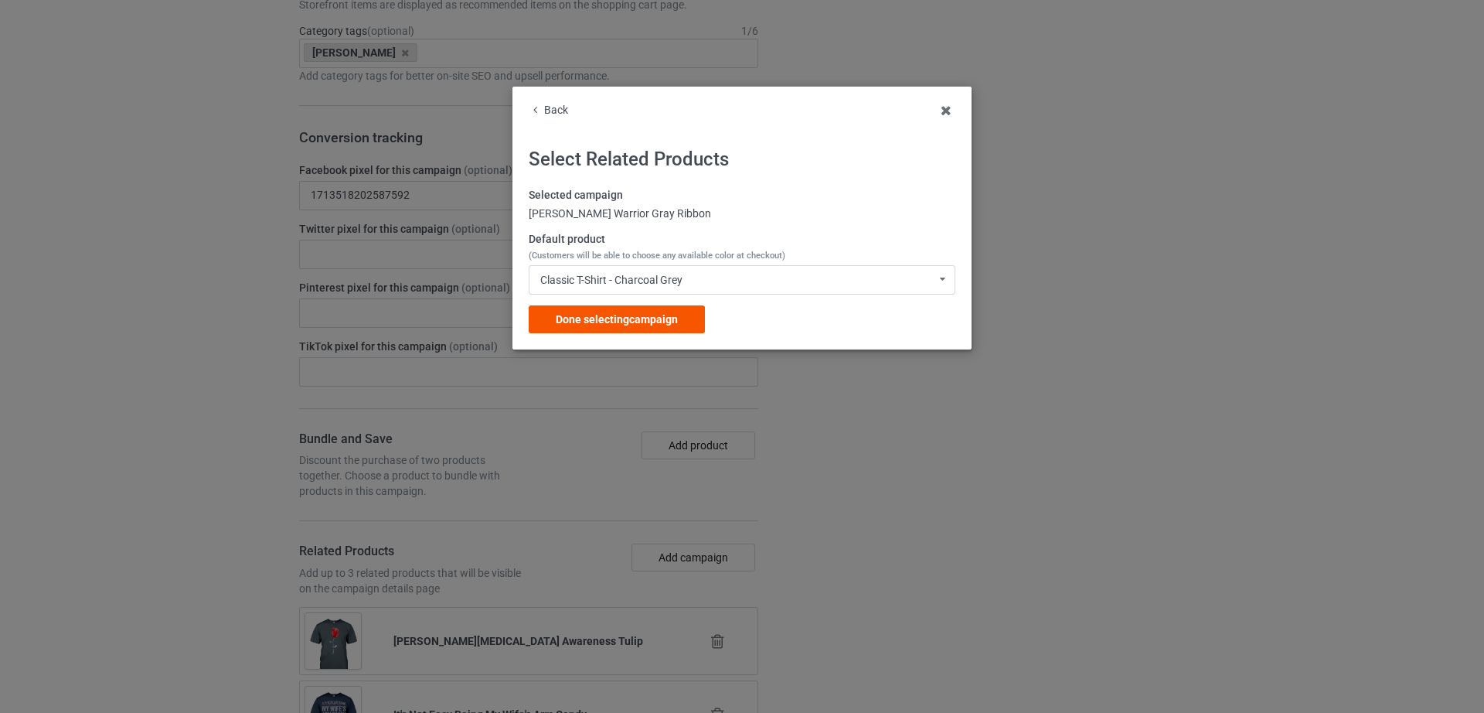
click at [661, 319] on span "Done selecting campaign" at bounding box center [617, 319] width 122 height 12
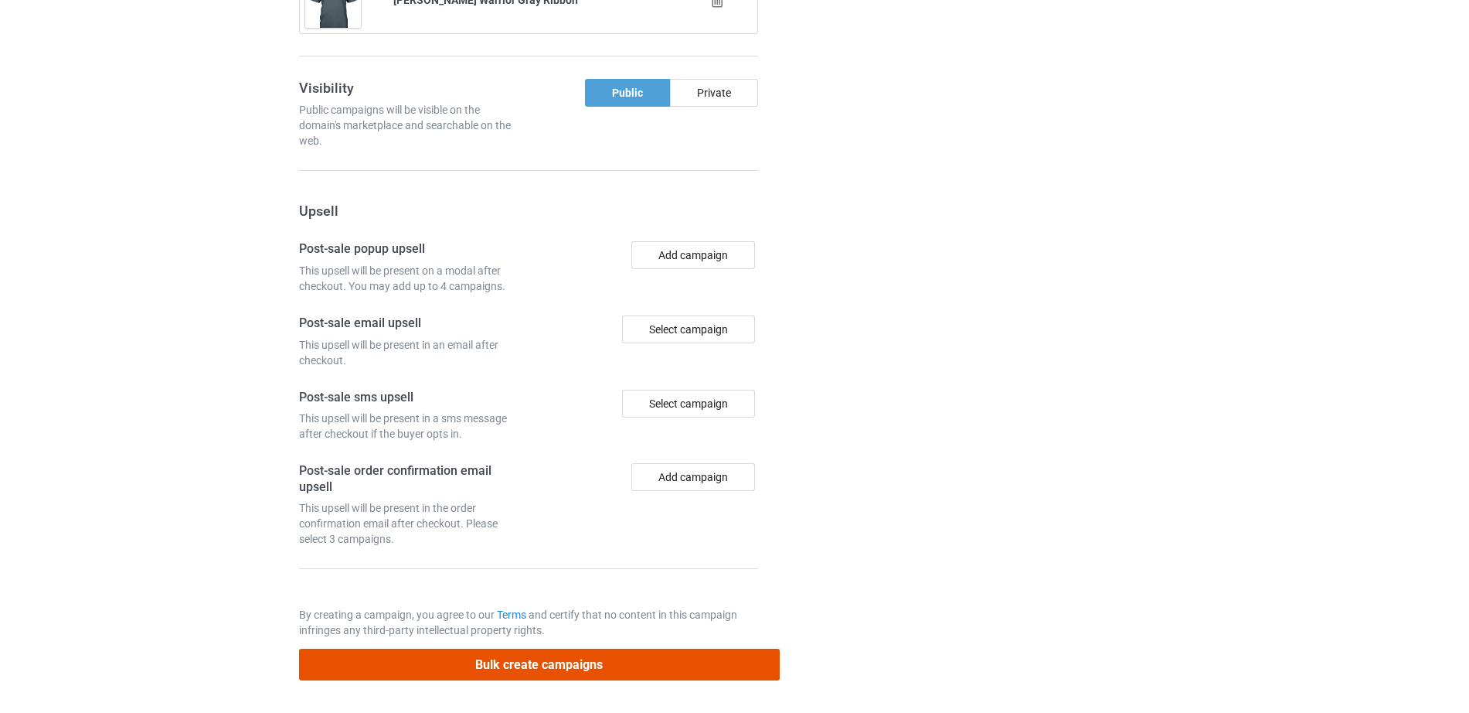
click at [458, 666] on button "Bulk create campaigns" at bounding box center [539, 665] width 481 height 32
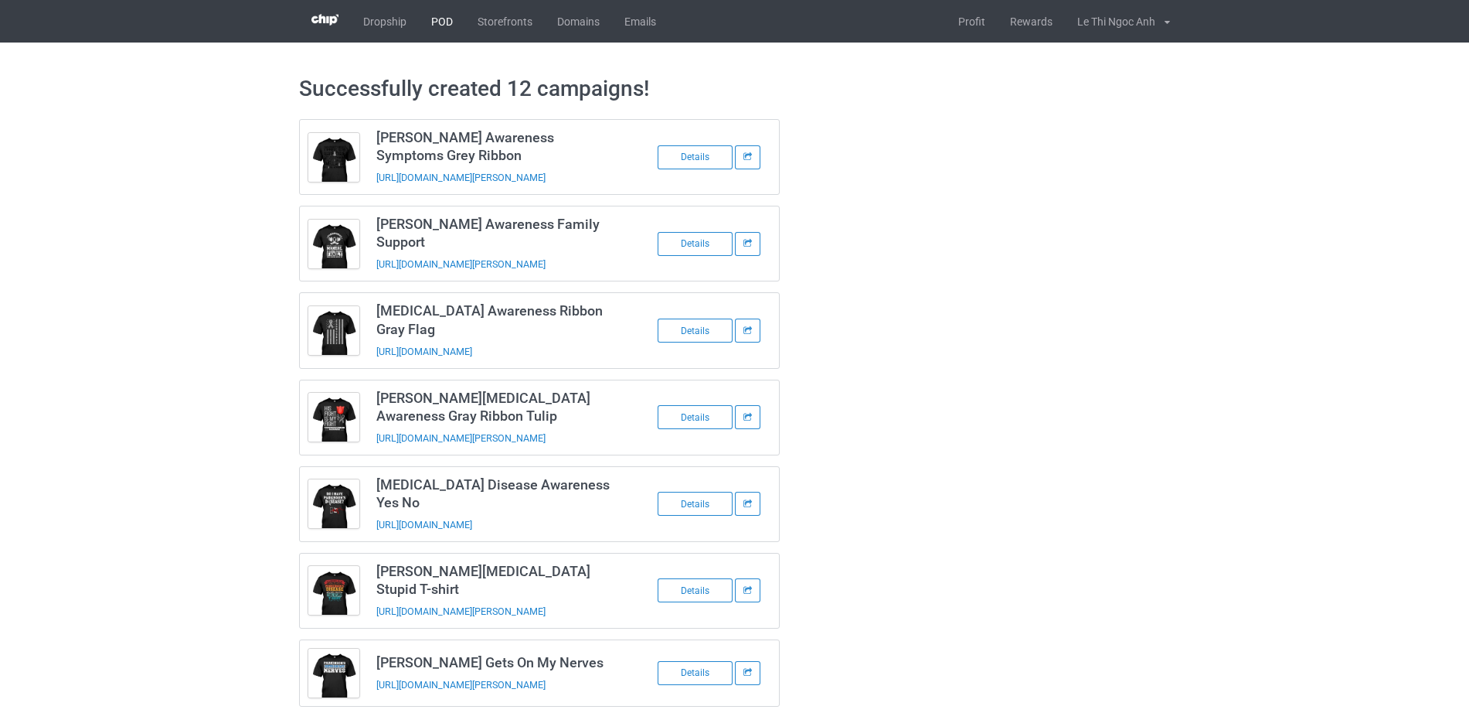
click at [444, 28] on link "POD" at bounding box center [442, 21] width 46 height 43
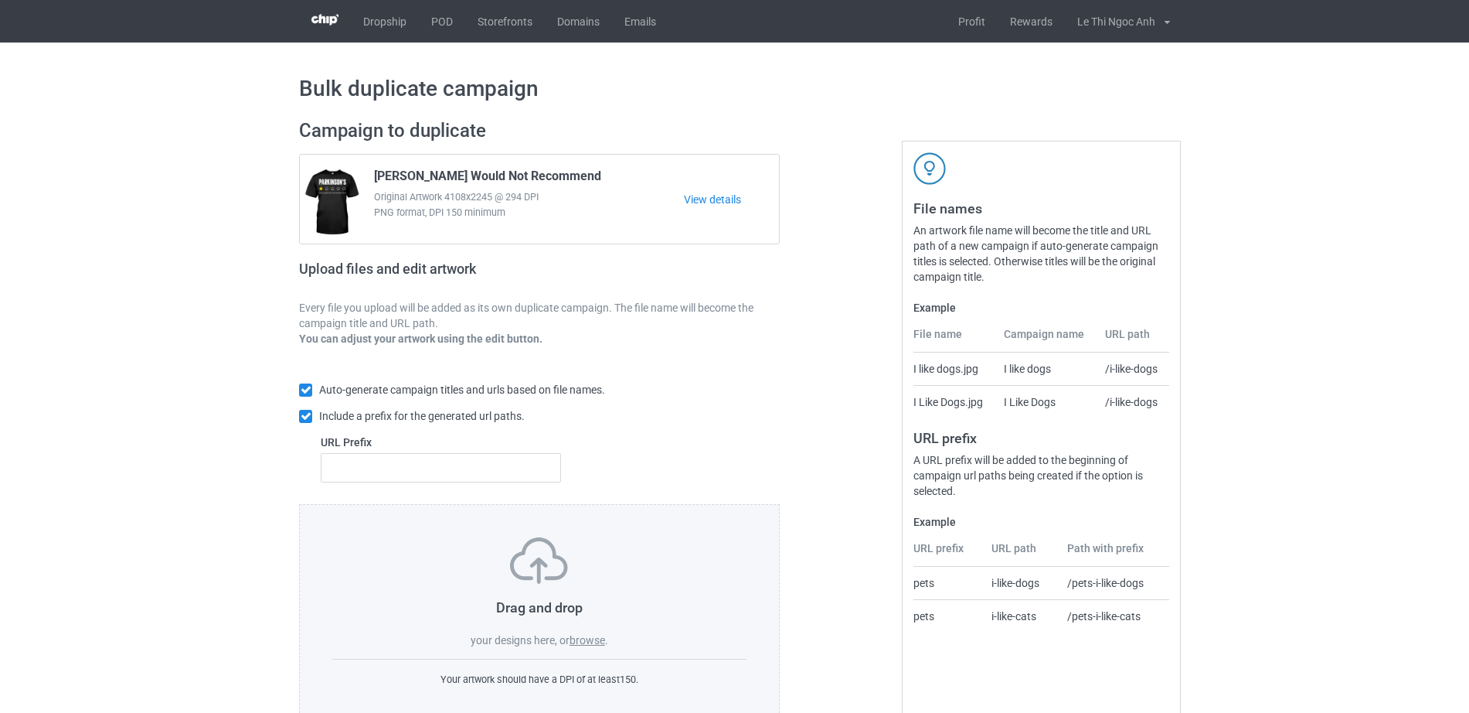
scroll to position [41, 0]
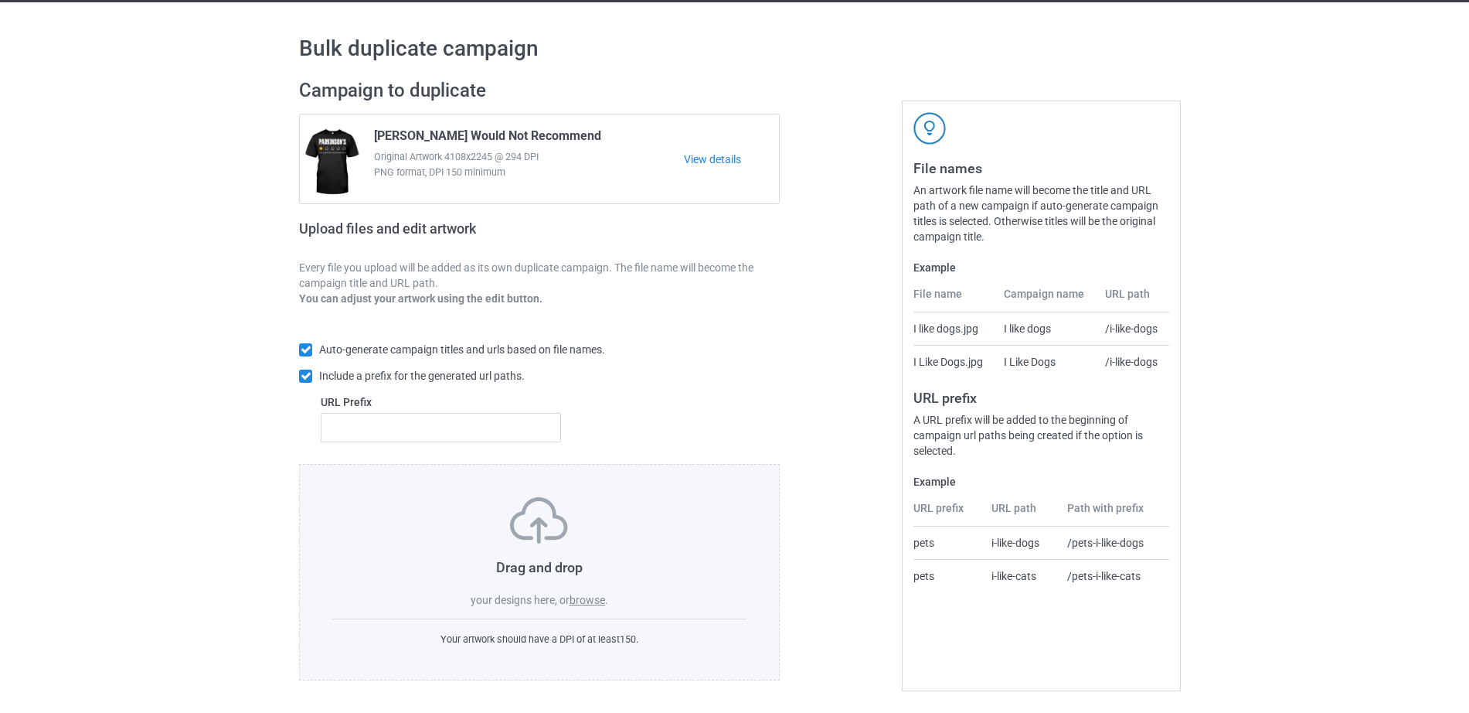
click at [588, 598] on label "browse" at bounding box center [588, 600] width 36 height 12
click at [0, 0] on input "browse" at bounding box center [0, 0] width 0 height 0
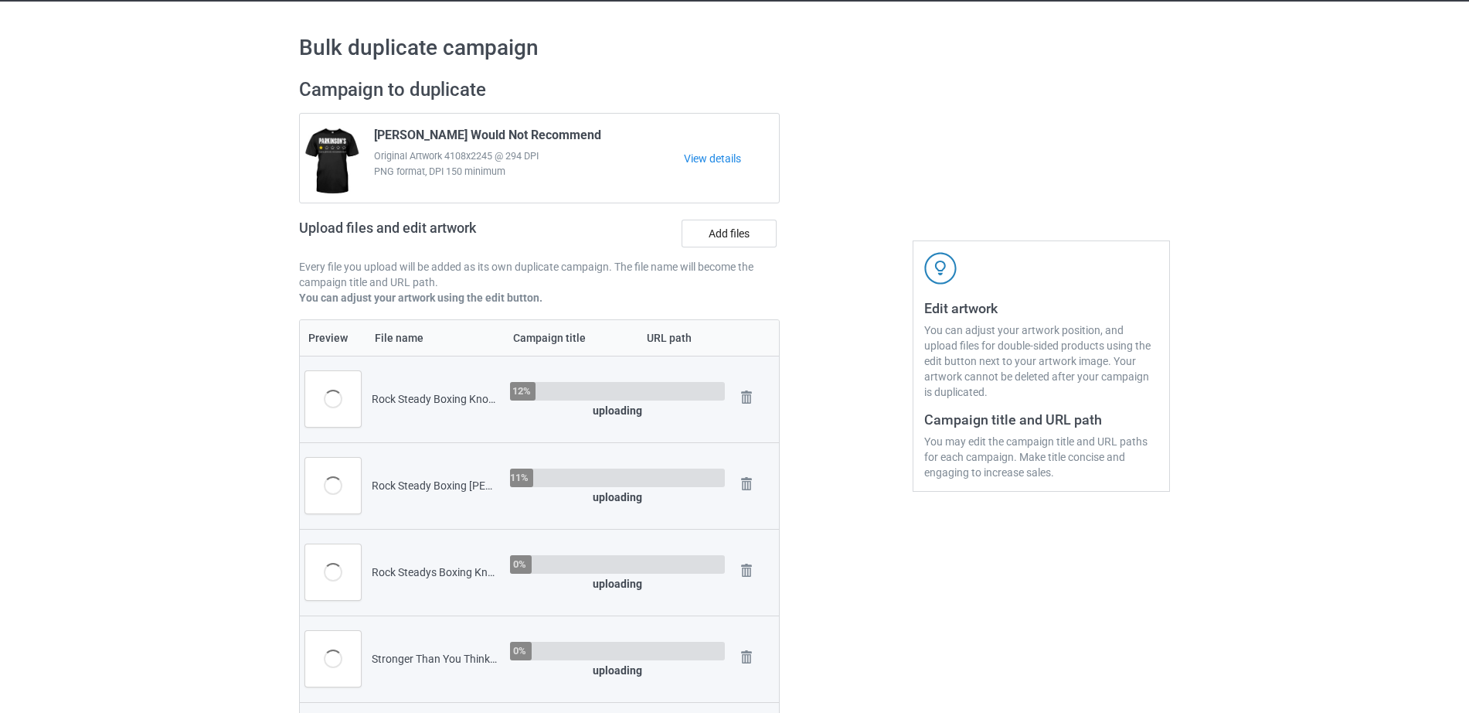
scroll to position [0, 0]
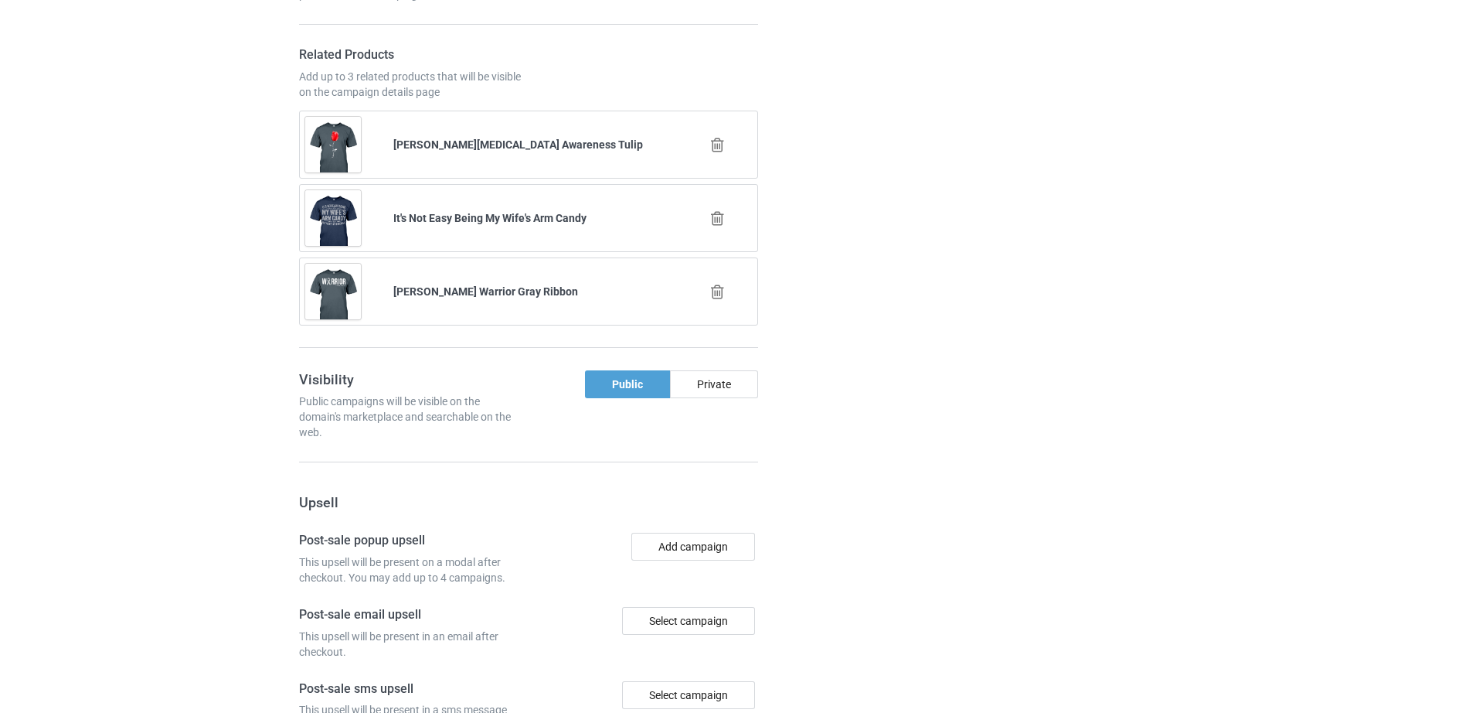
click at [712, 152] on icon at bounding box center [717, 145] width 19 height 16
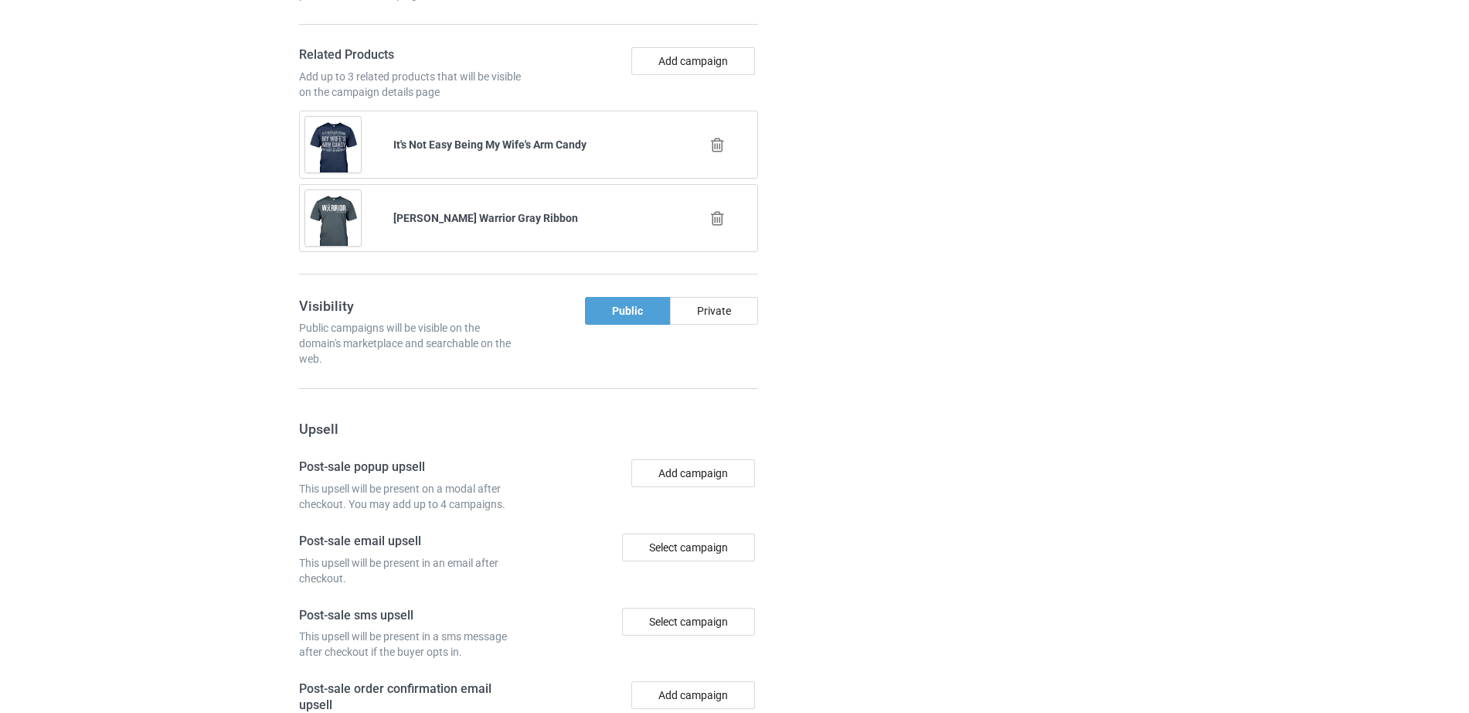
click at [717, 146] on icon at bounding box center [717, 145] width 19 height 16
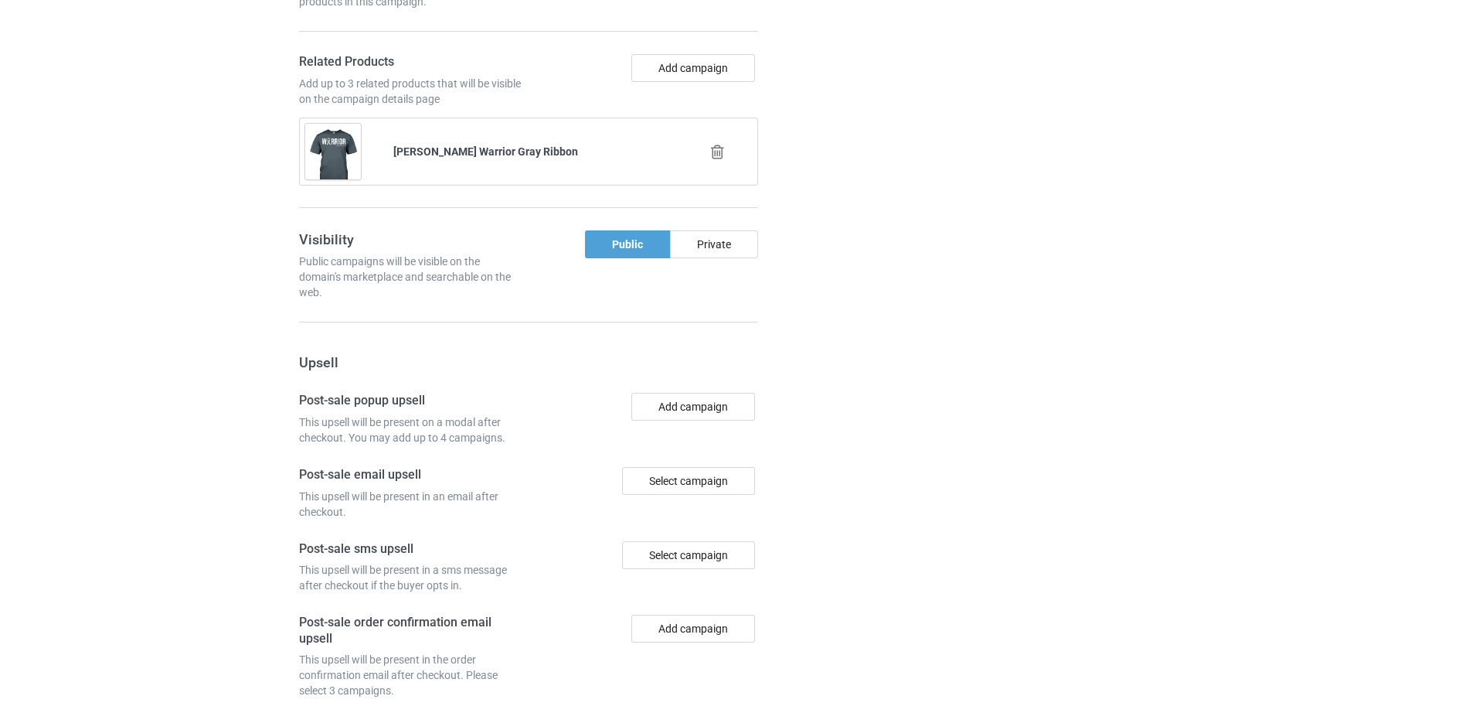
scroll to position [1882, 0]
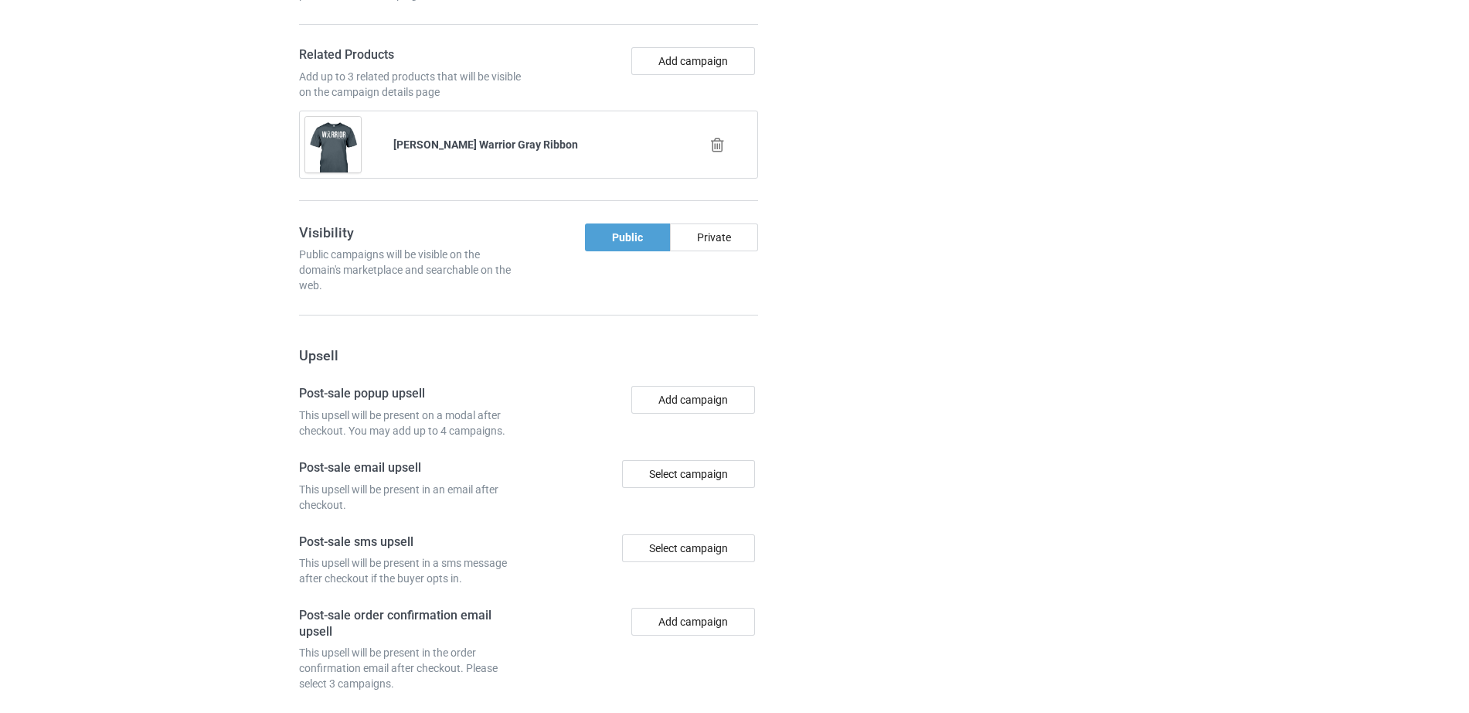
click at [718, 152] on icon at bounding box center [717, 145] width 19 height 16
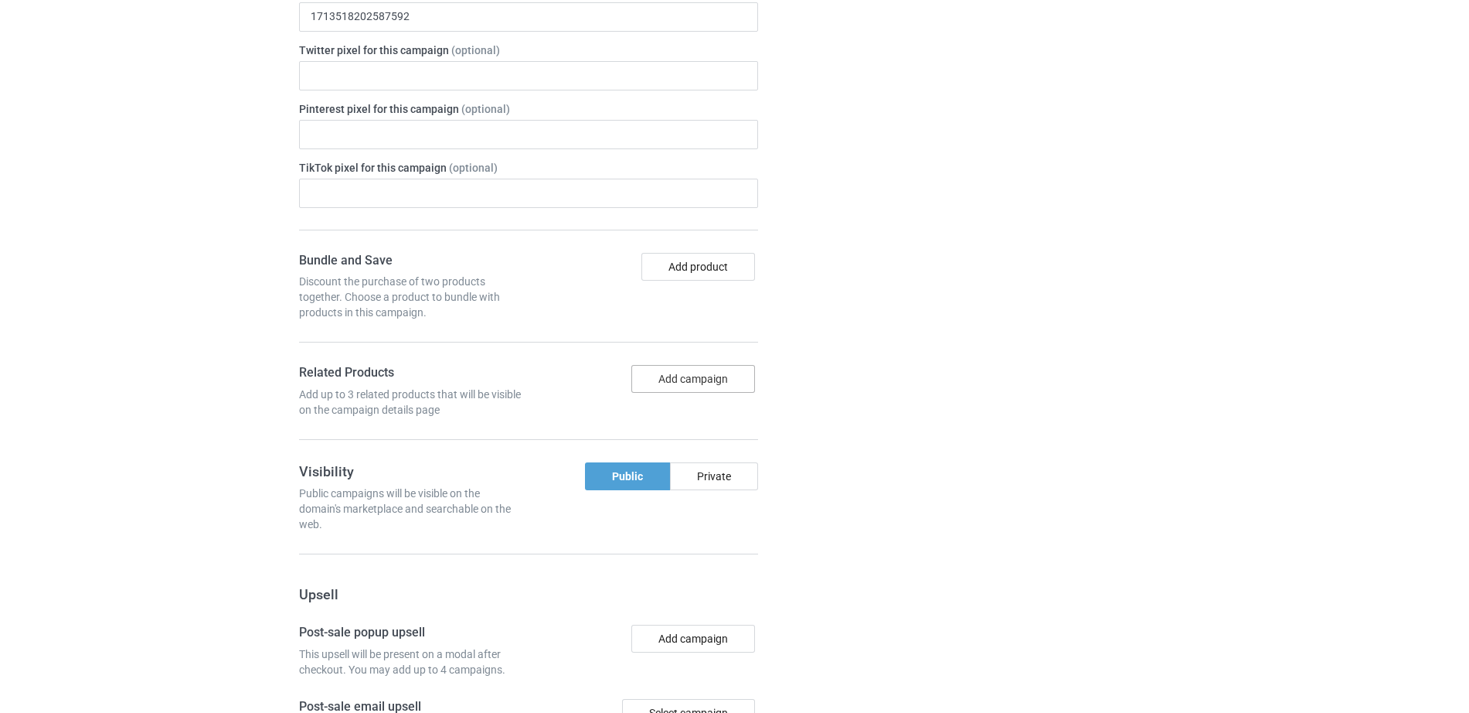
click at [733, 369] on button "Add campaign" at bounding box center [694, 379] width 124 height 28
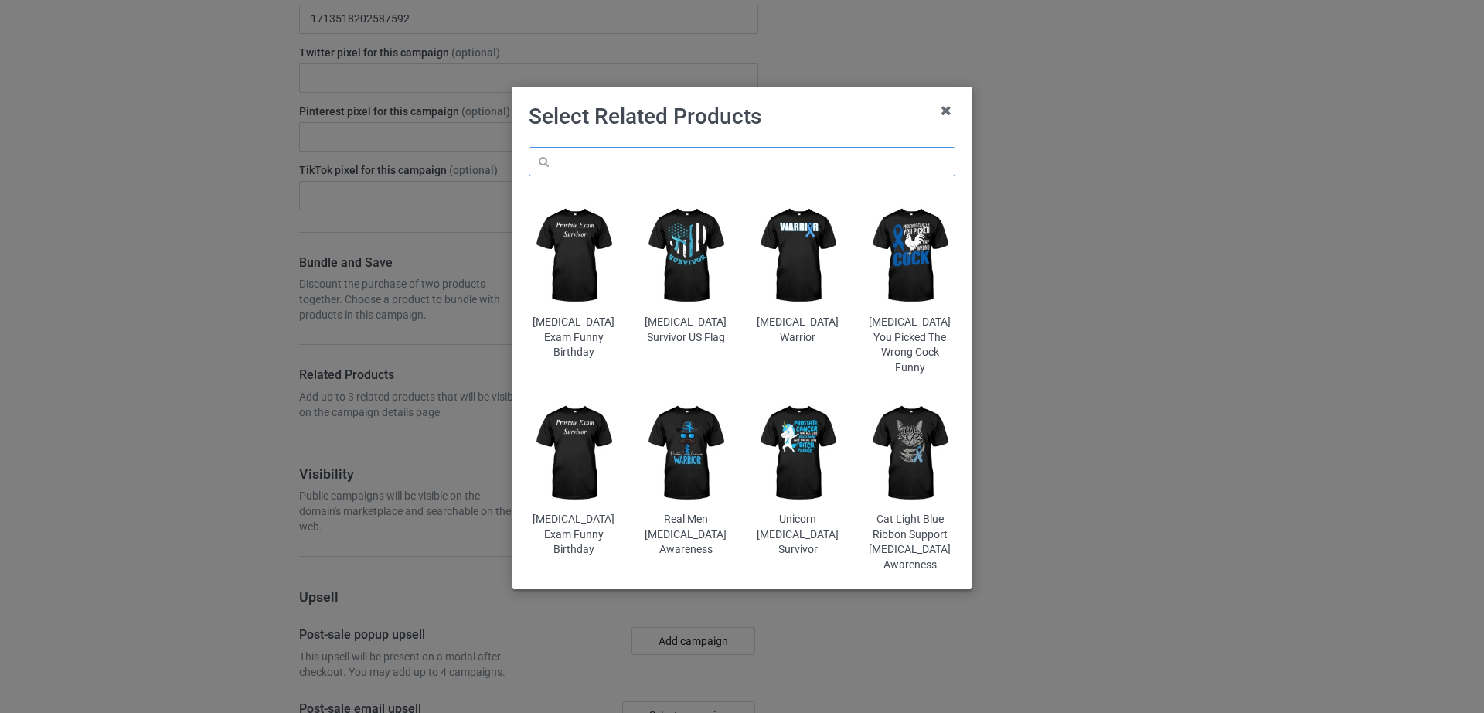
click at [635, 165] on input "text" at bounding box center [742, 161] width 427 height 29
paste input "[MEDICAL_DATA] Warrior Awareness"
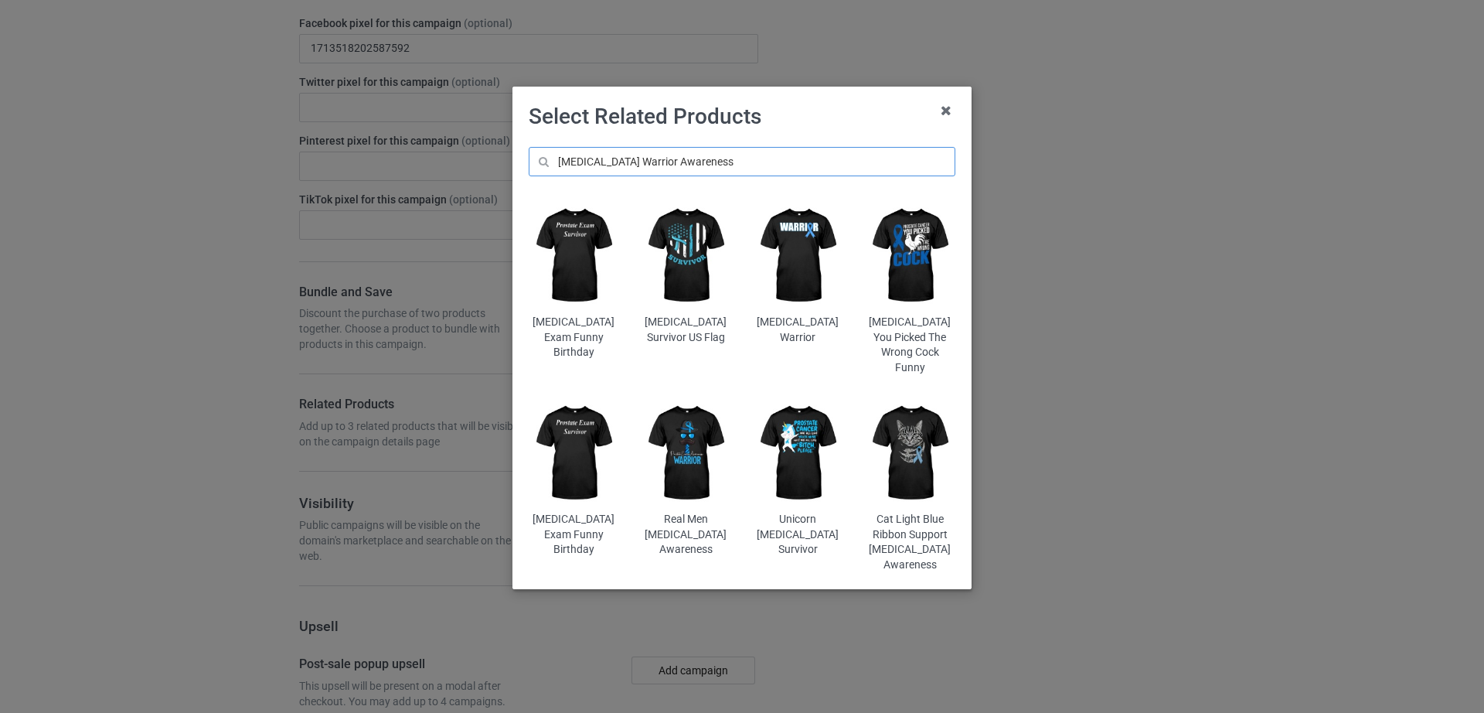
scroll to position [1680, 0]
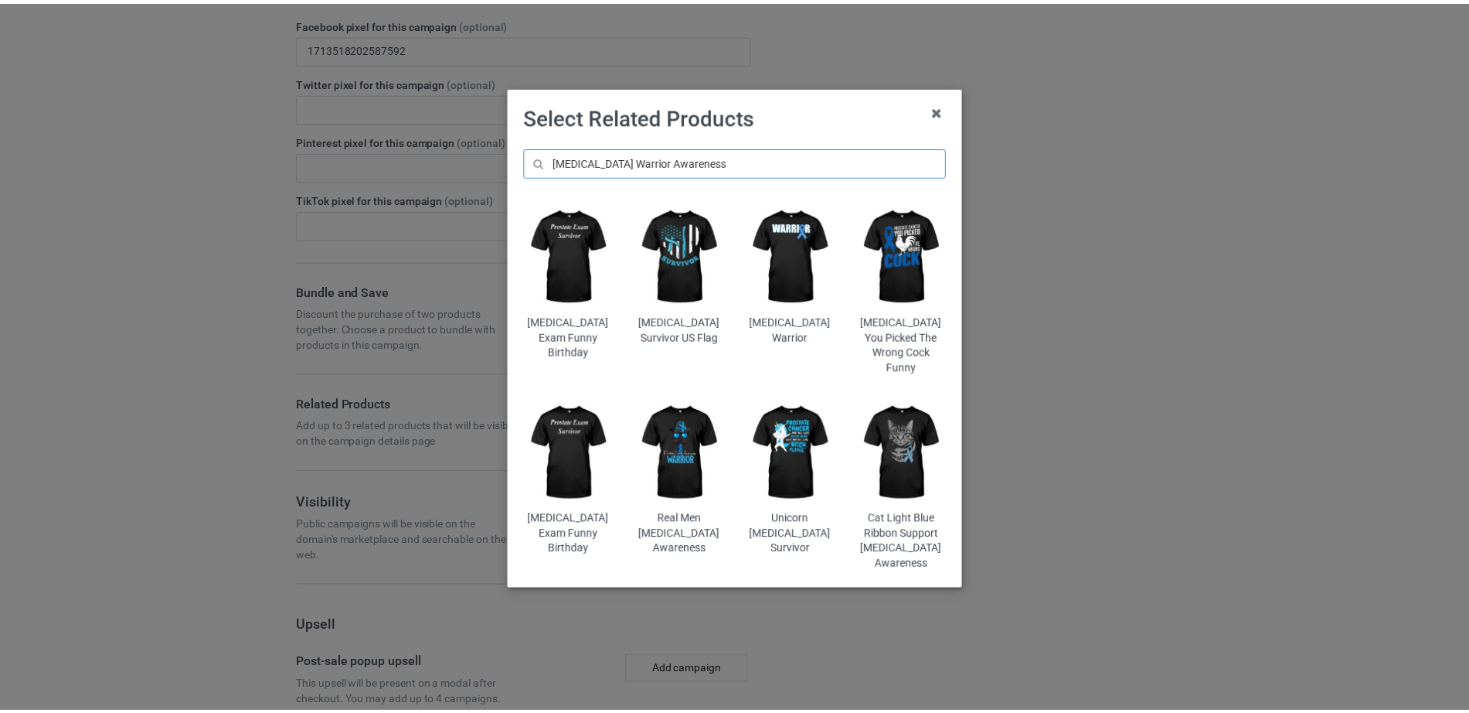
scroll to position [1738, 0]
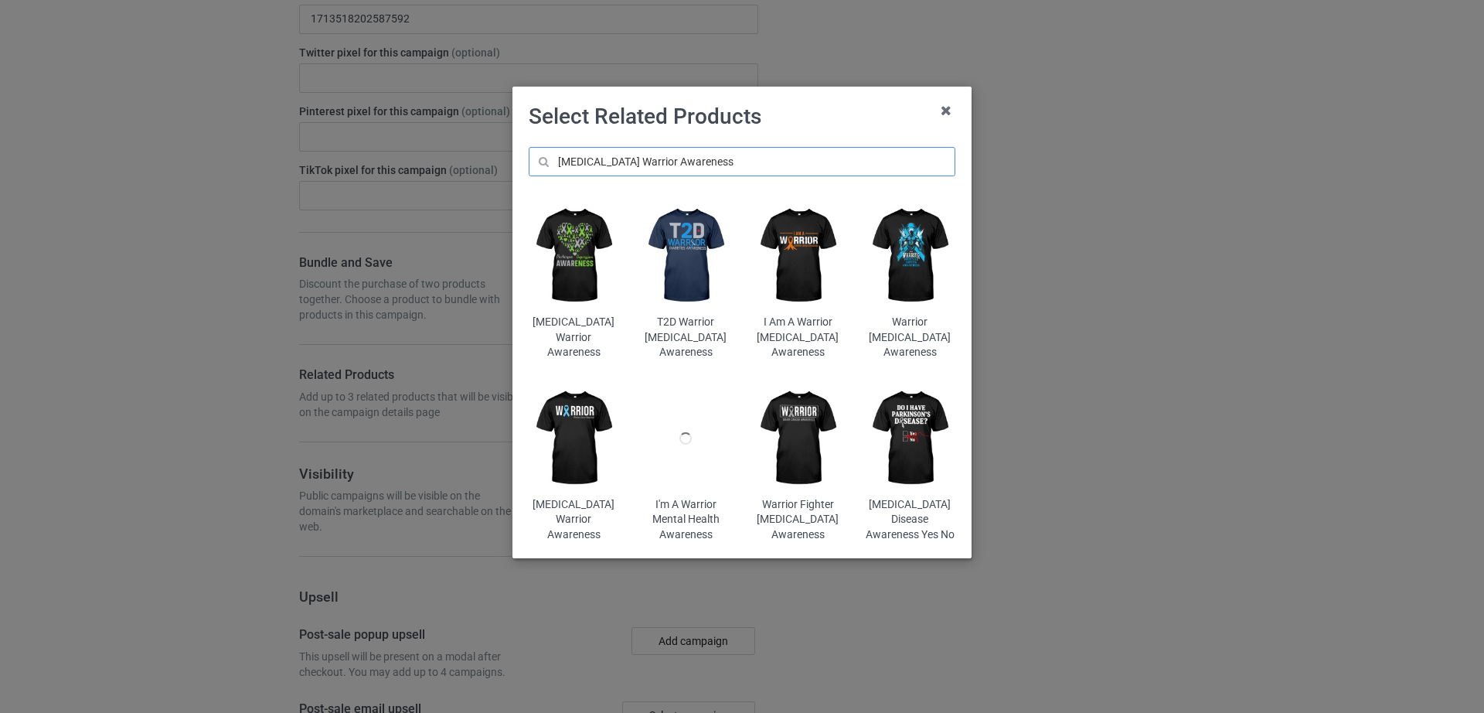
type input "[MEDICAL_DATA] Warrior Awareness"
click at [575, 268] on img at bounding box center [574, 255] width 90 height 113
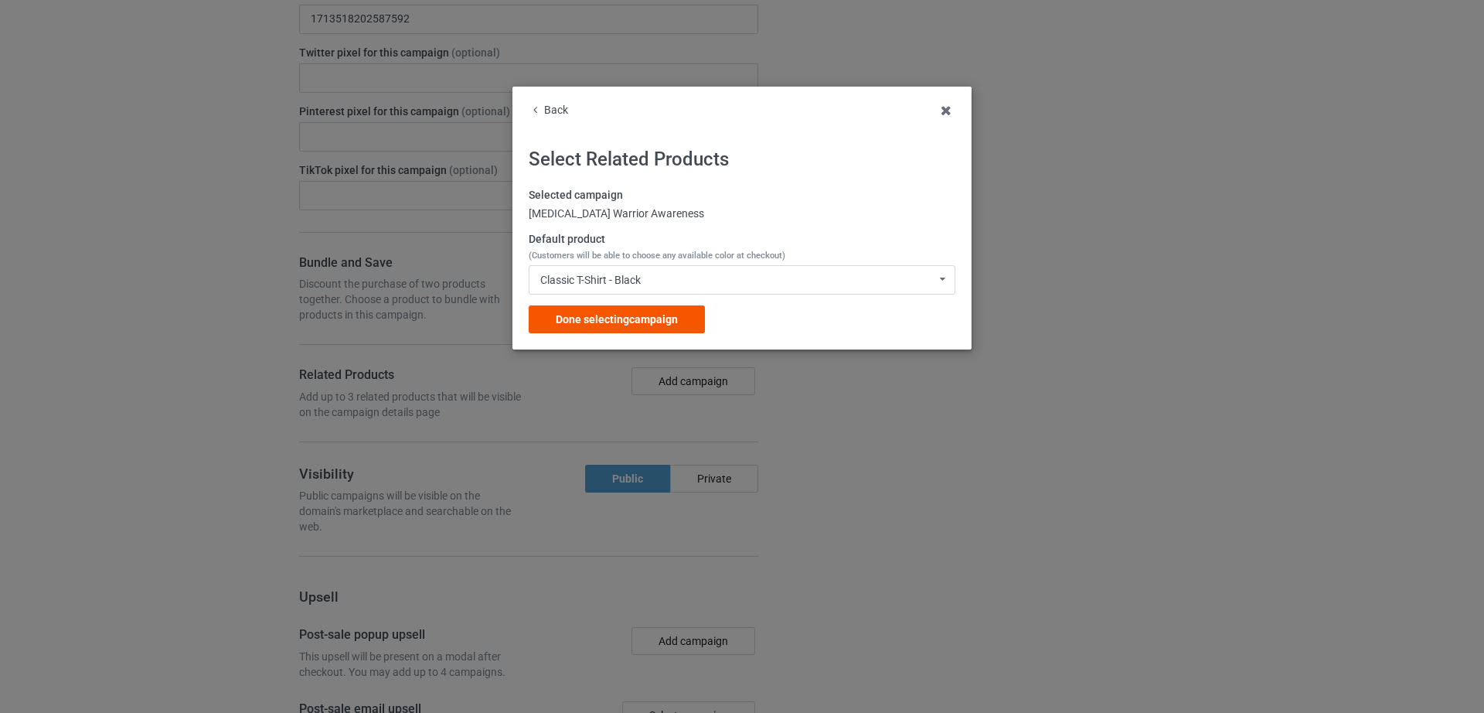
drag, startPoint x: 619, startPoint y: 322, endPoint x: 563, endPoint y: 360, distance: 68.0
click at [618, 322] on span "Done selecting campaign" at bounding box center [617, 319] width 122 height 12
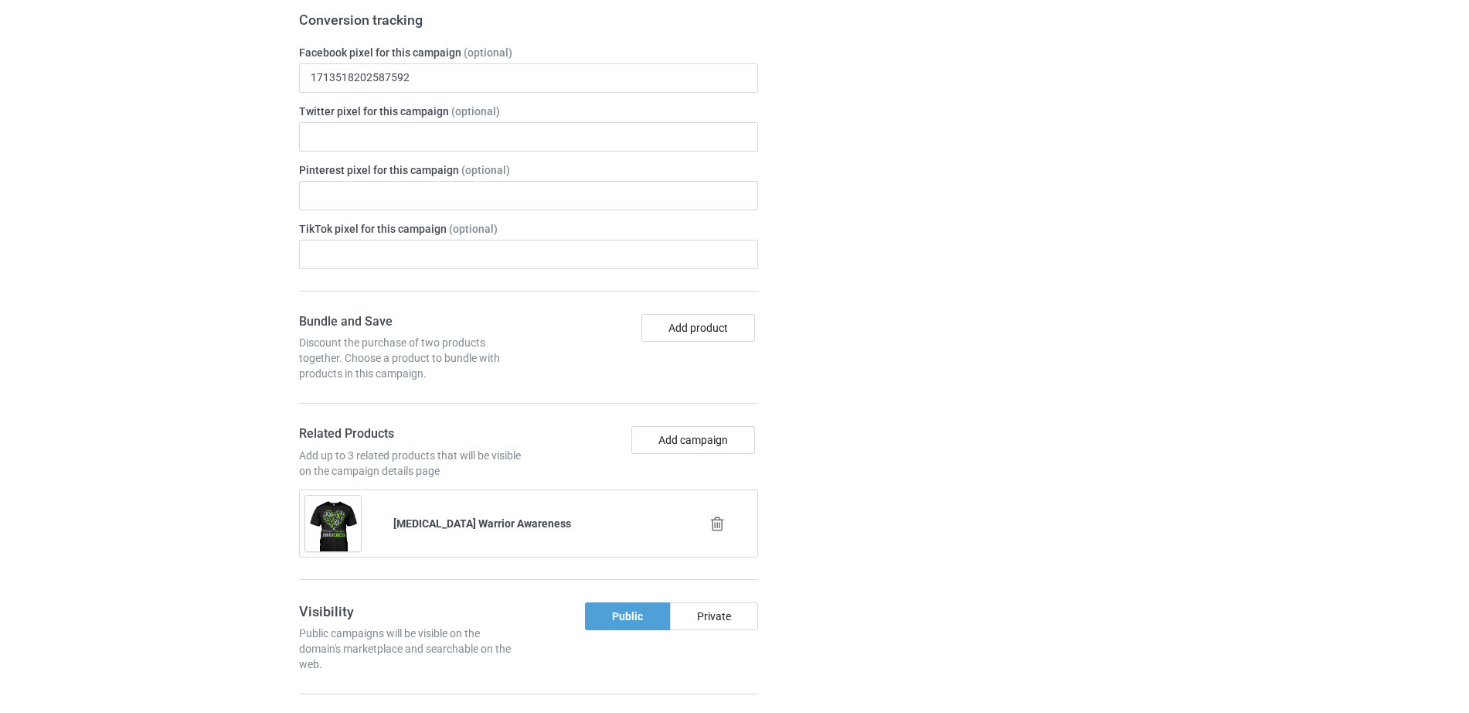
scroll to position [1797, 0]
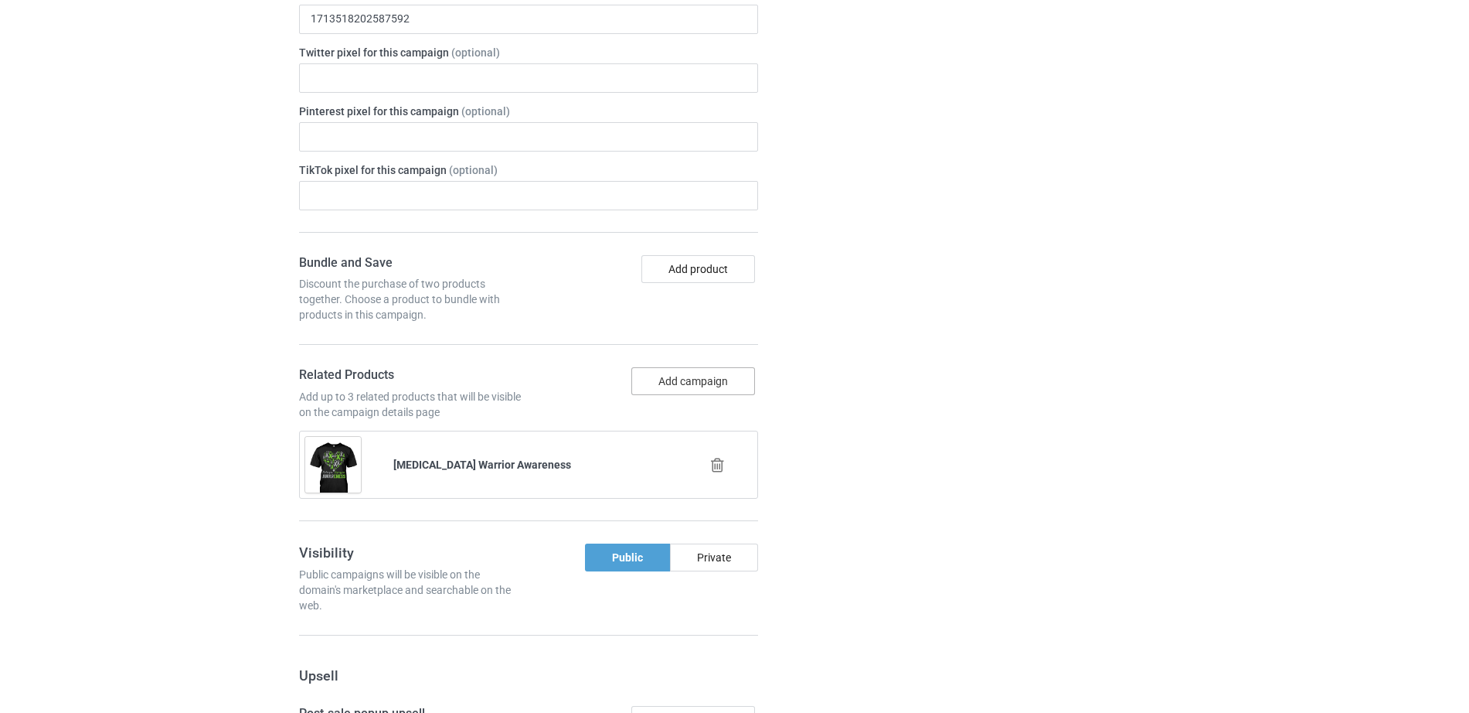
click at [690, 385] on button "Add campaign" at bounding box center [694, 381] width 124 height 28
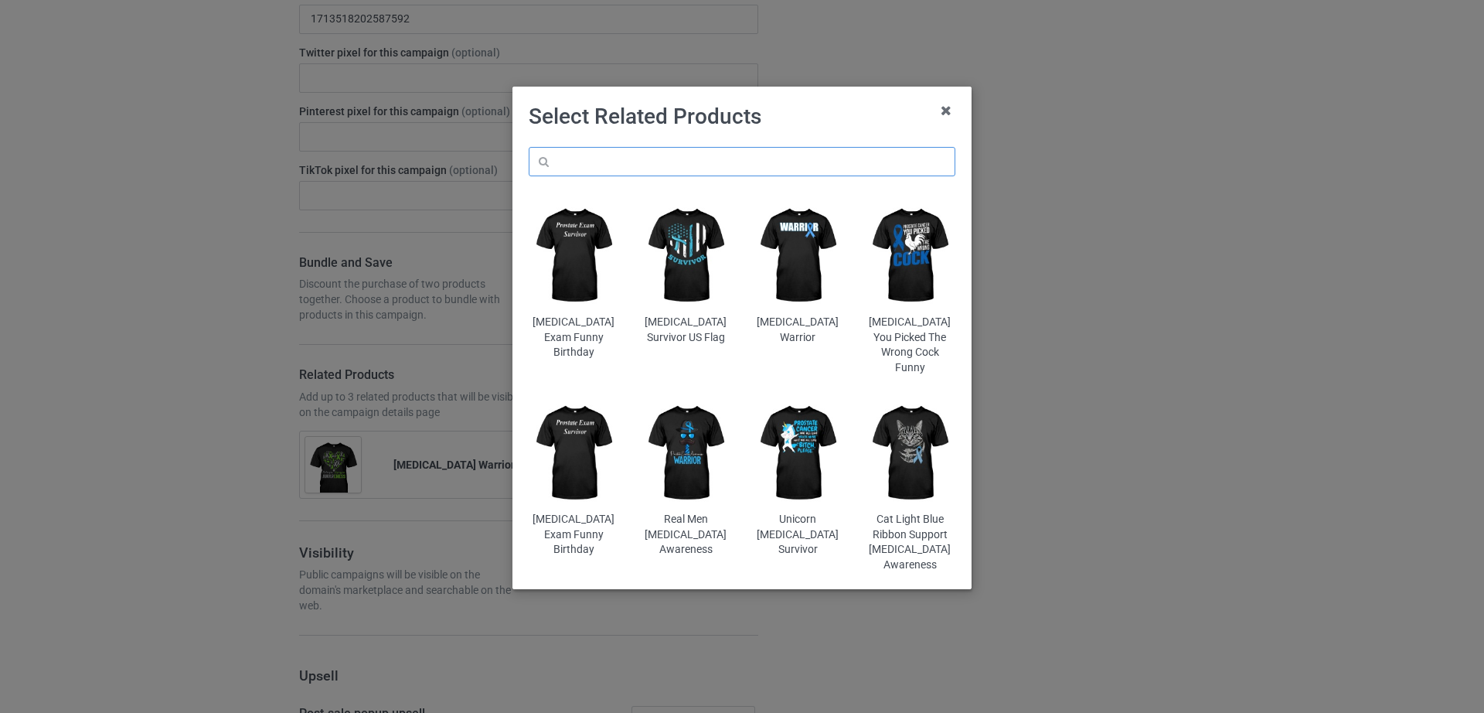
click at [579, 169] on input "text" at bounding box center [742, 161] width 427 height 29
paste input "[PERSON_NAME] Warrior Vintage"
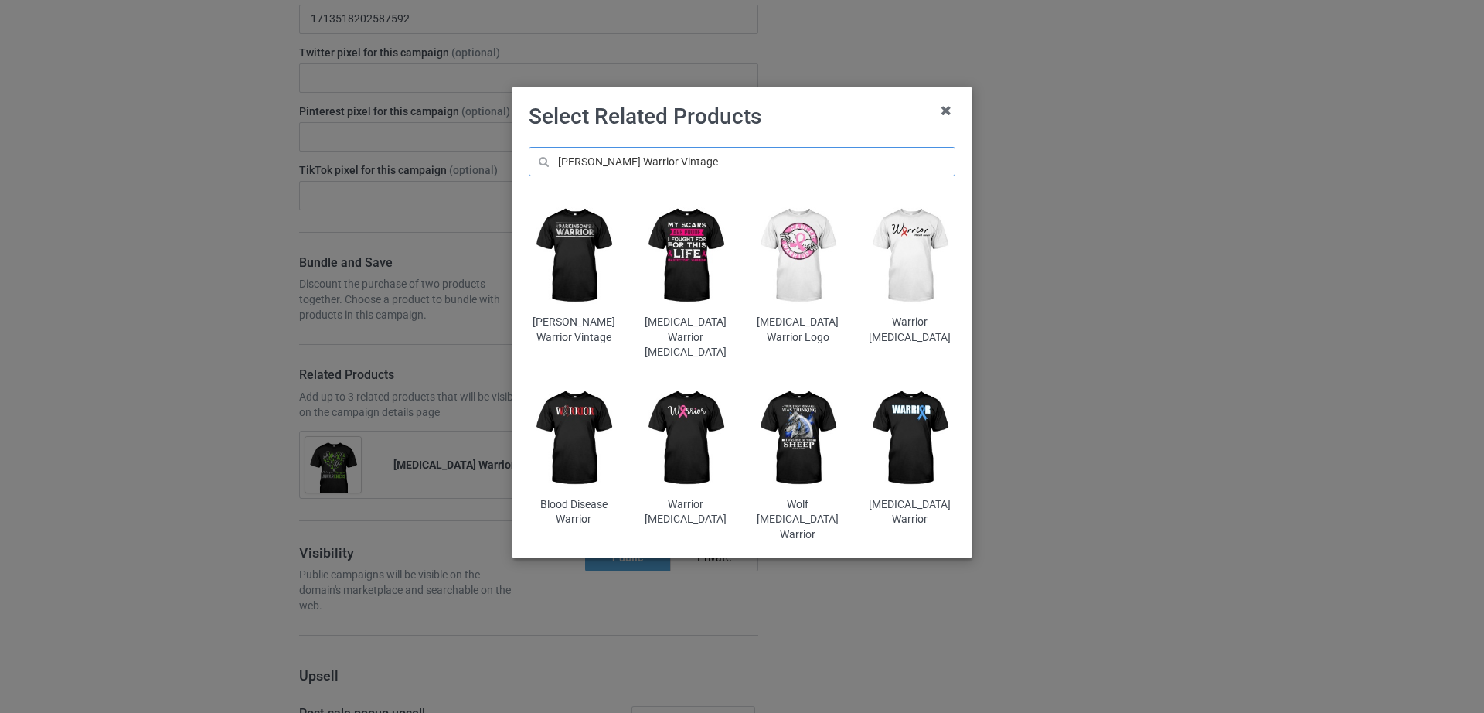
type input "[PERSON_NAME] Warrior Vintage"
click at [575, 250] on img at bounding box center [574, 255] width 90 height 113
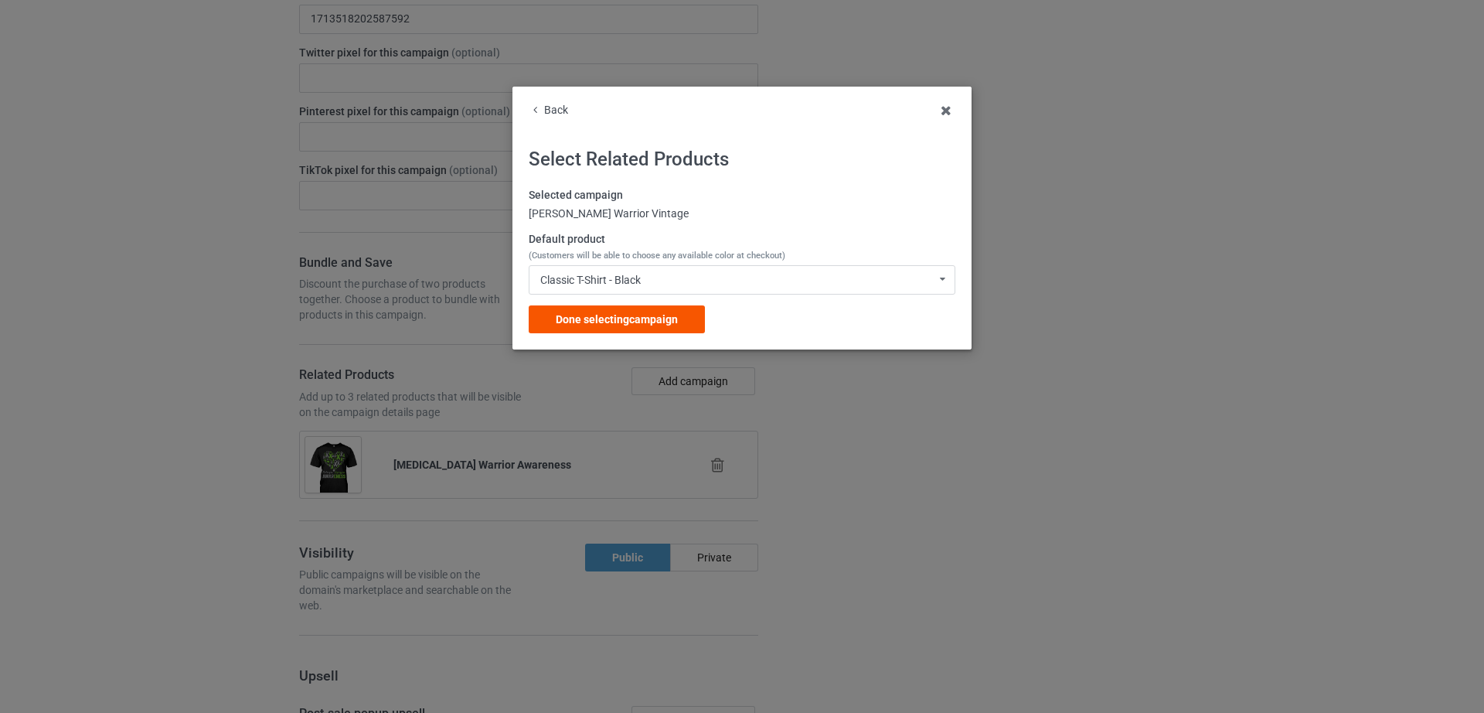
click at [648, 318] on span "Done selecting campaign" at bounding box center [617, 319] width 122 height 12
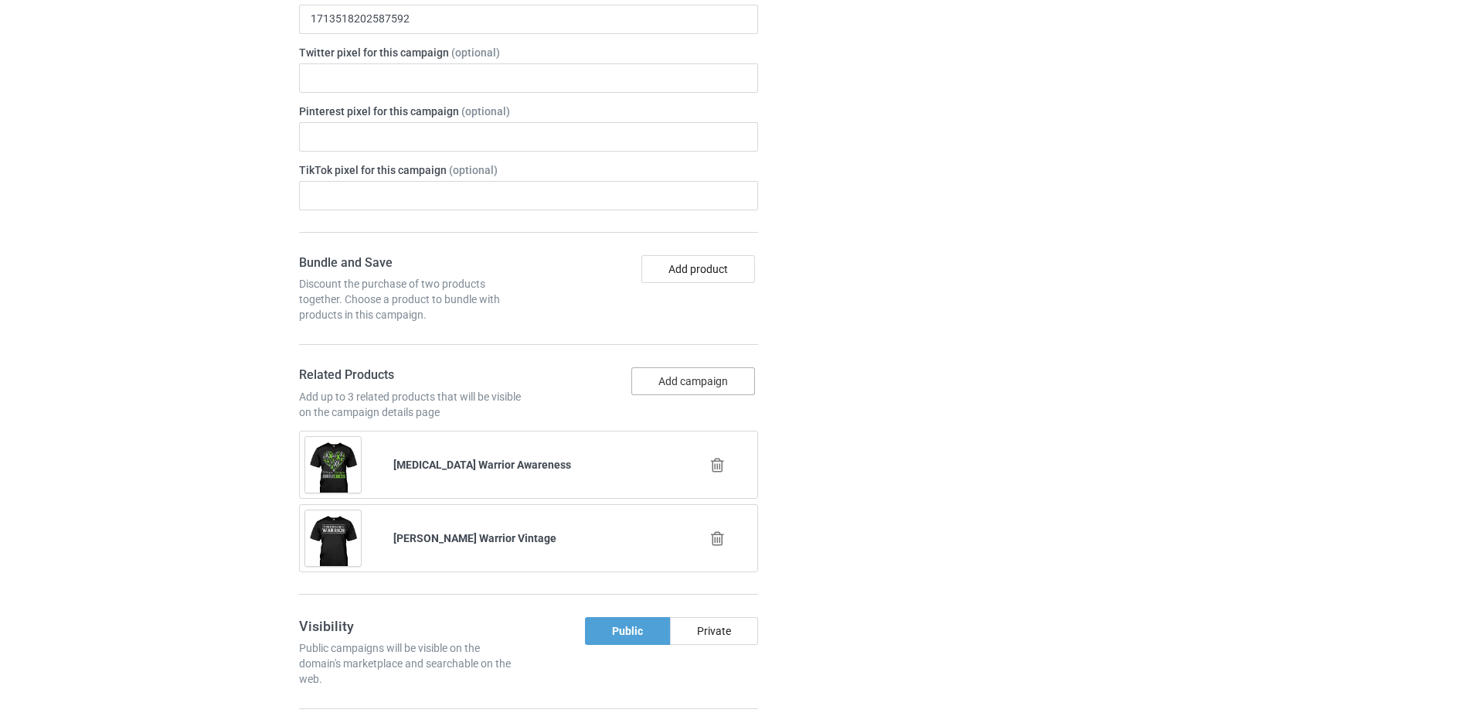
click at [715, 378] on button "Add campaign" at bounding box center [694, 381] width 124 height 28
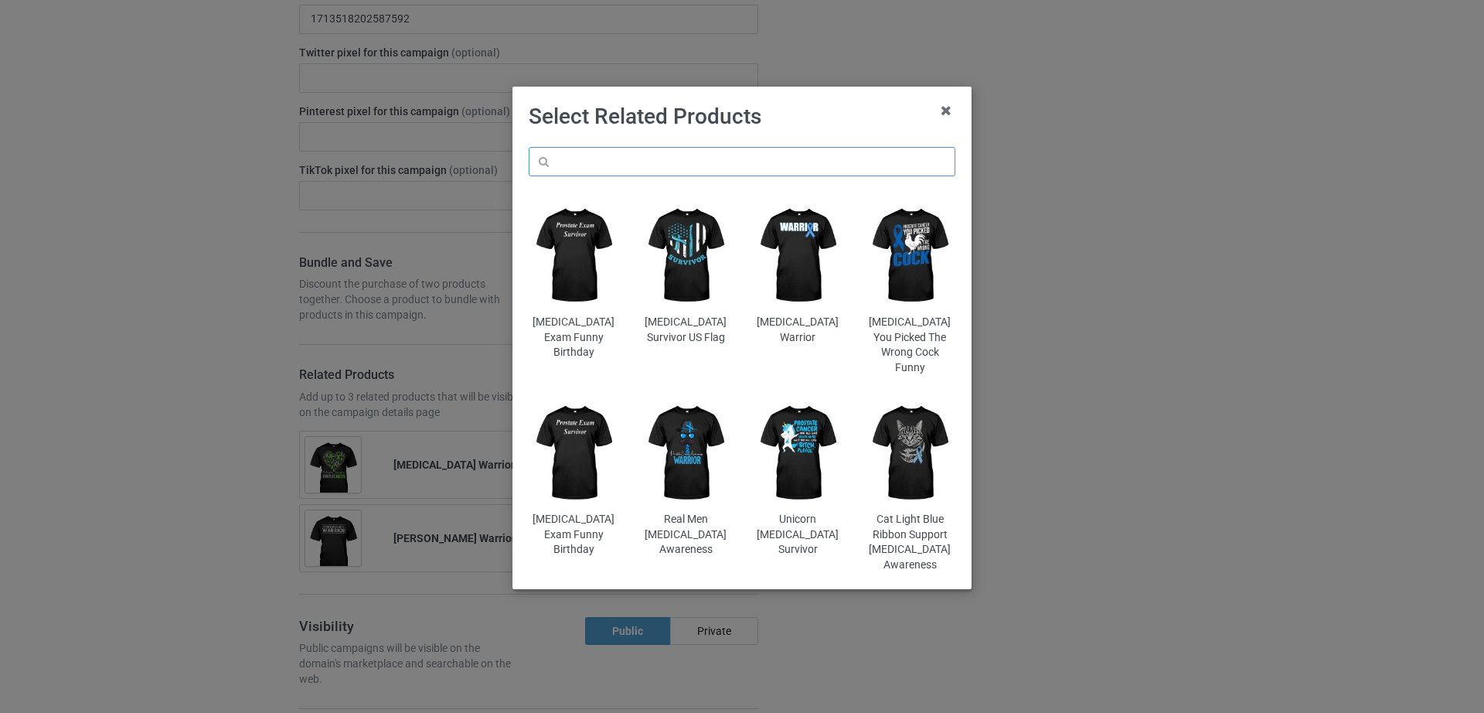
click at [656, 172] on input "text" at bounding box center [742, 161] width 427 height 29
paste input "[PERSON_NAME] Gets On My Nerves"
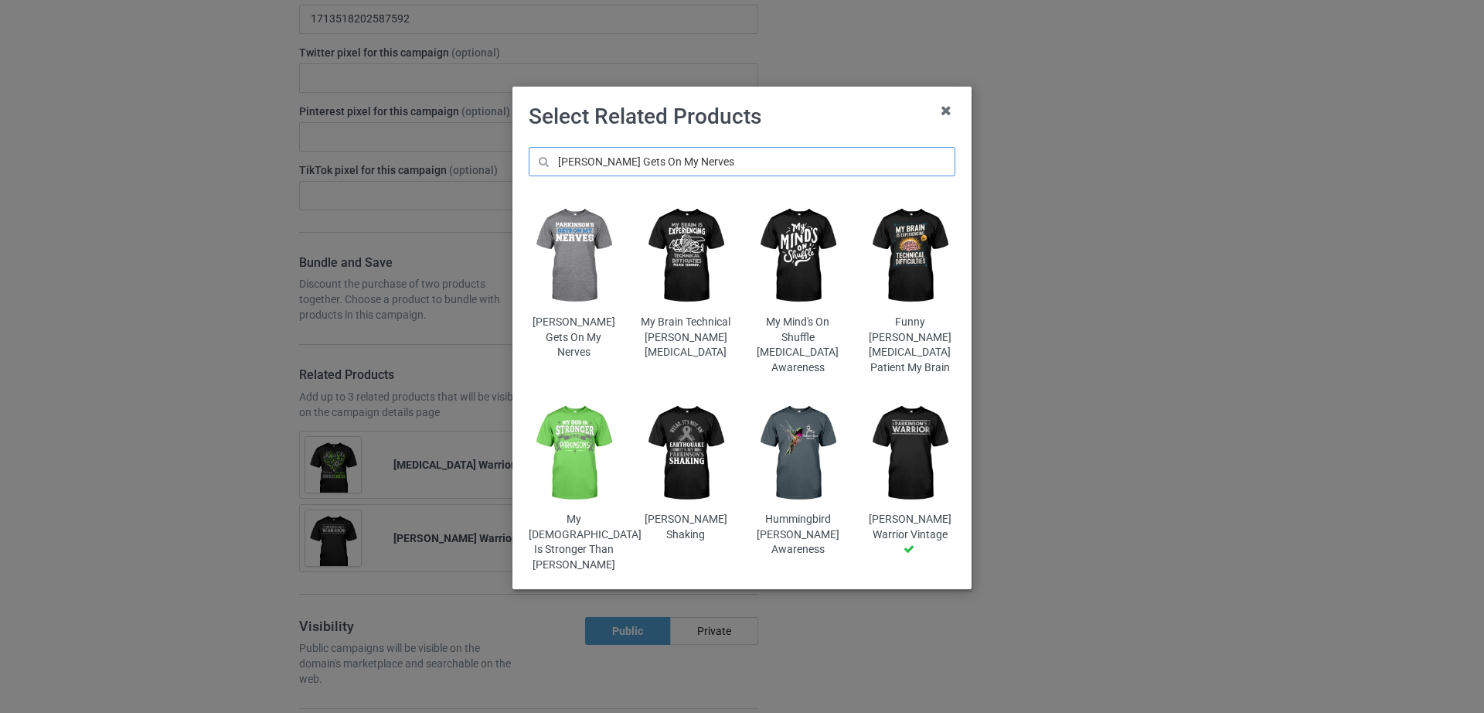
type input "[PERSON_NAME] Gets On My Nerves"
click at [557, 236] on img at bounding box center [574, 255] width 90 height 113
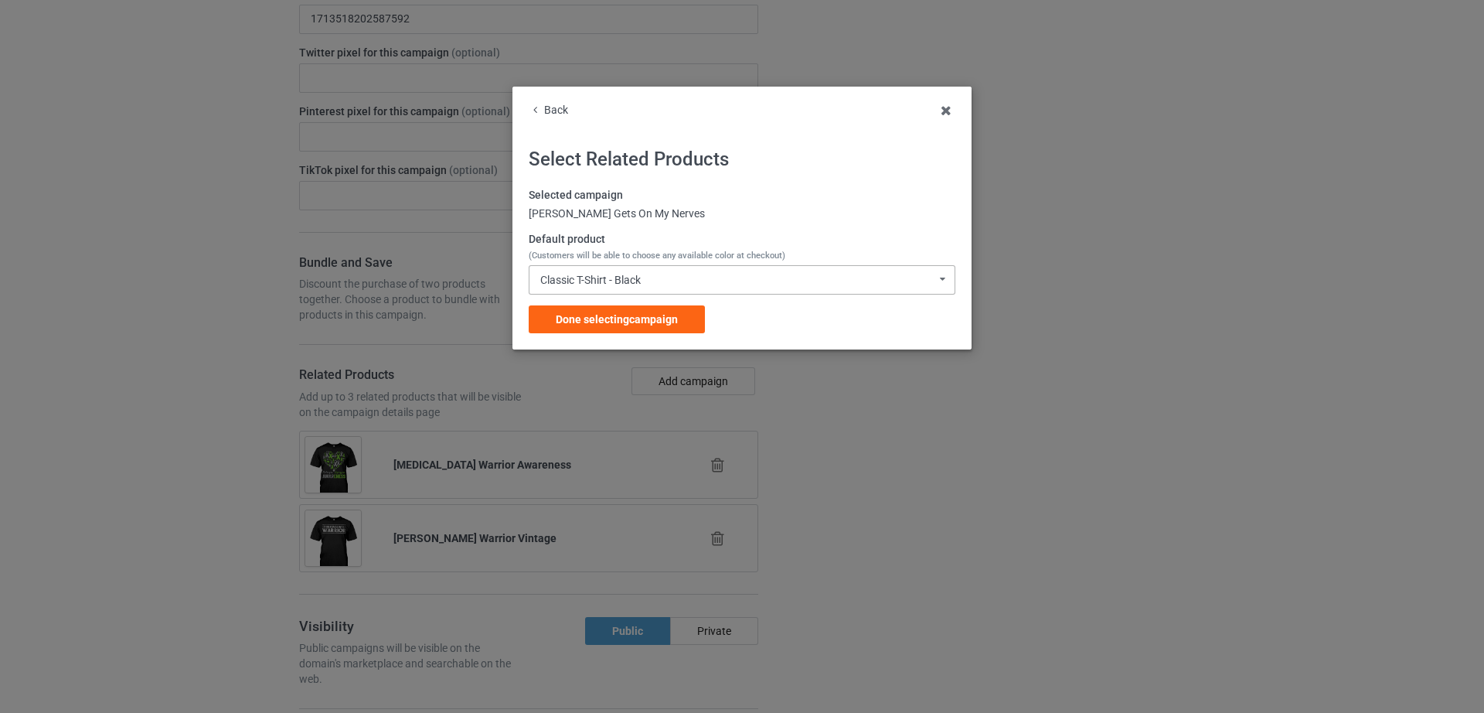
click at [669, 289] on div "Classic T-Shirt - Black Classic T-Shirt - Black Classic T-Shirt - White Classic…" at bounding box center [742, 279] width 427 height 29
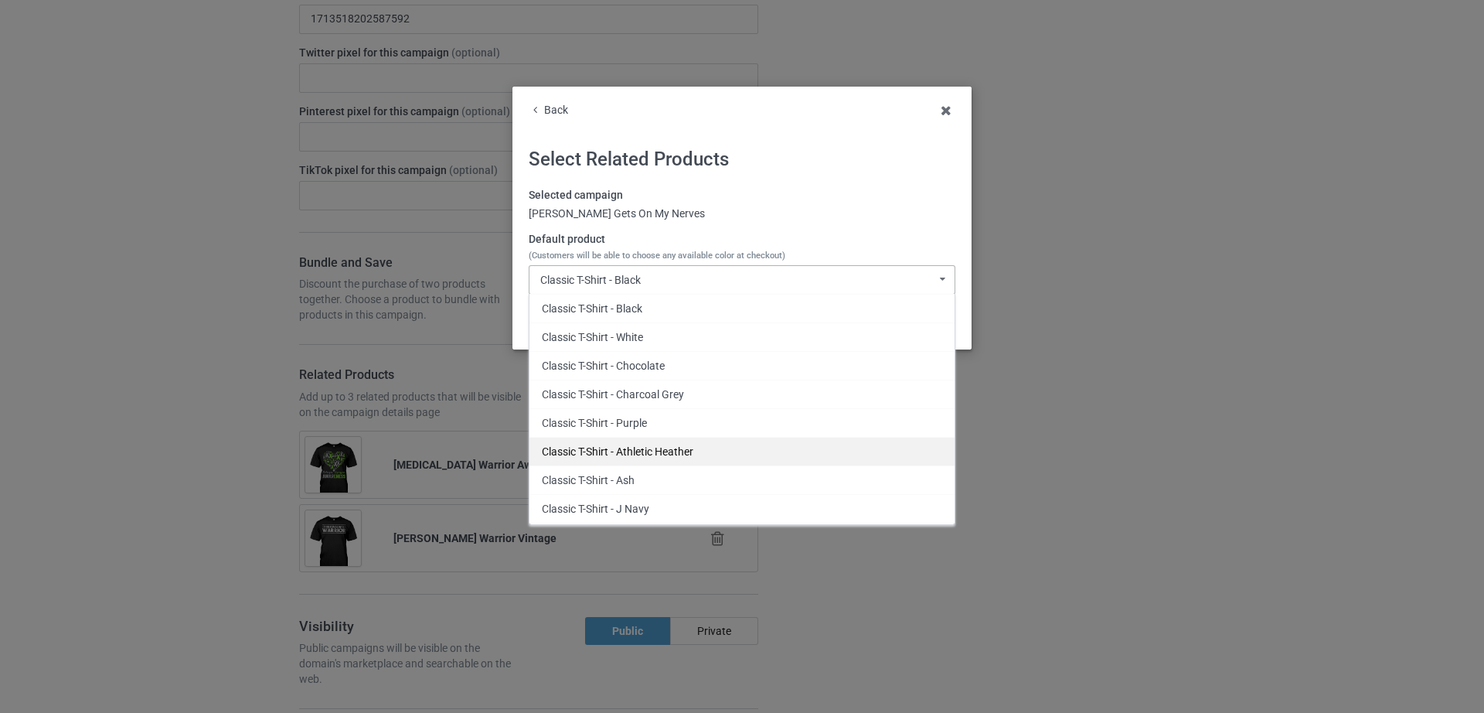
click at [695, 437] on div "Classic T-Shirt - Athletic Heather" at bounding box center [741, 451] width 425 height 29
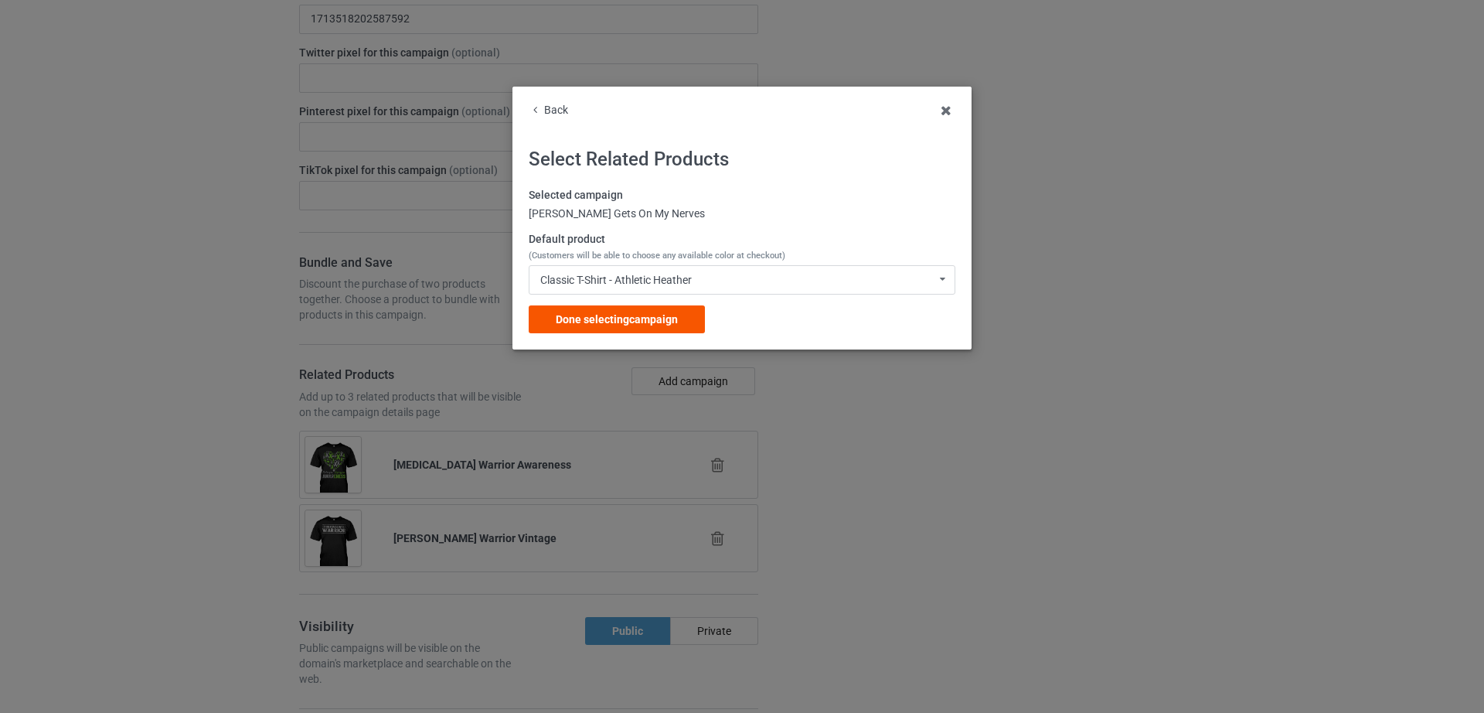
click at [610, 315] on span "Done selecting campaign" at bounding box center [617, 319] width 122 height 12
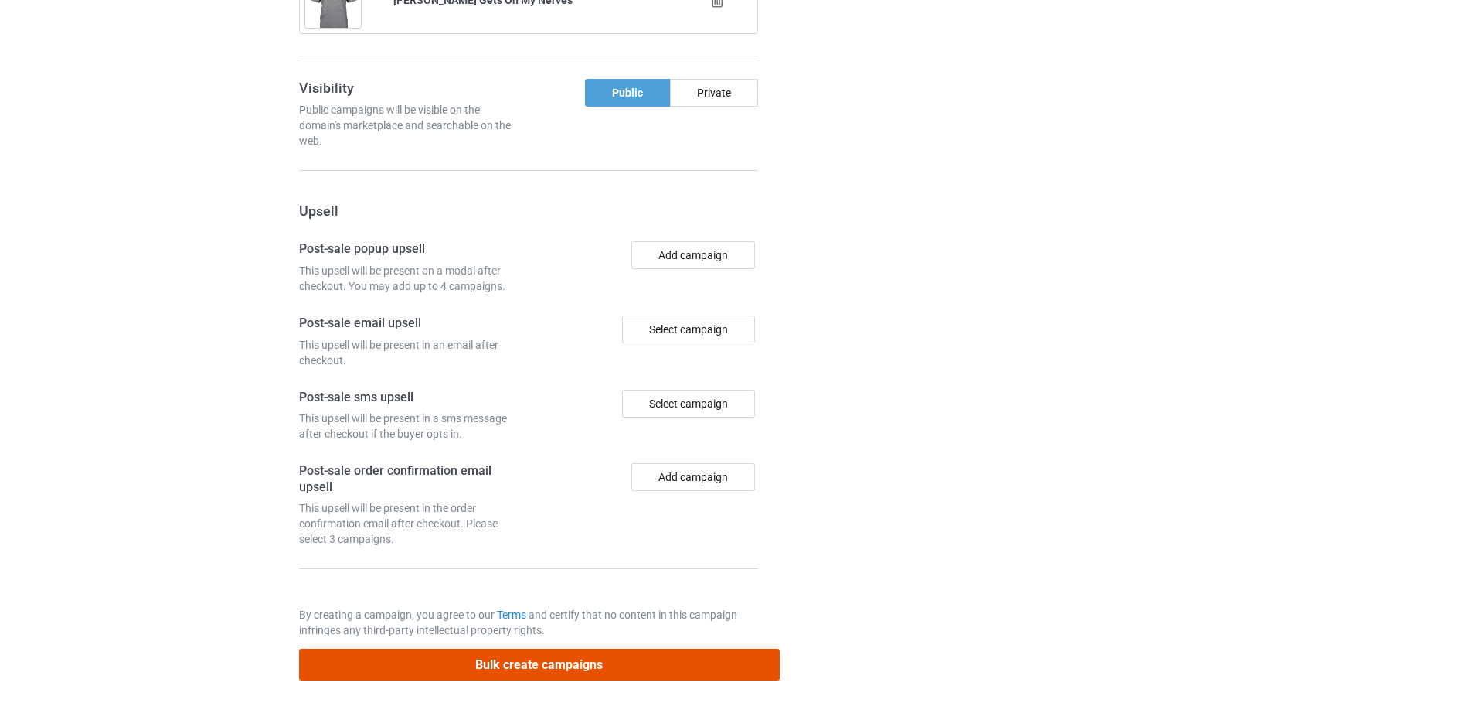
click at [605, 659] on button "Bulk create campaigns" at bounding box center [539, 665] width 481 height 32
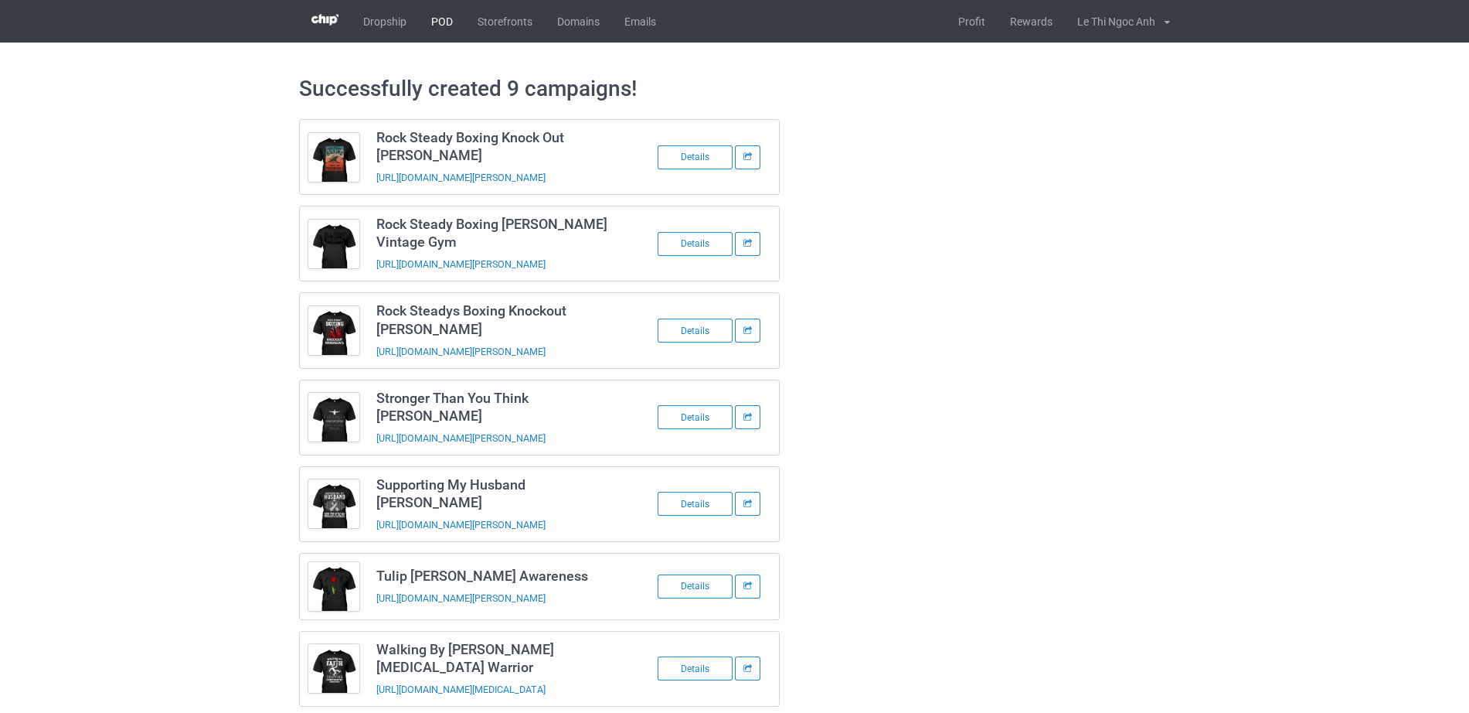
click at [445, 20] on link "POD" at bounding box center [442, 21] width 46 height 43
